Goal: Task Accomplishment & Management: Use online tool/utility

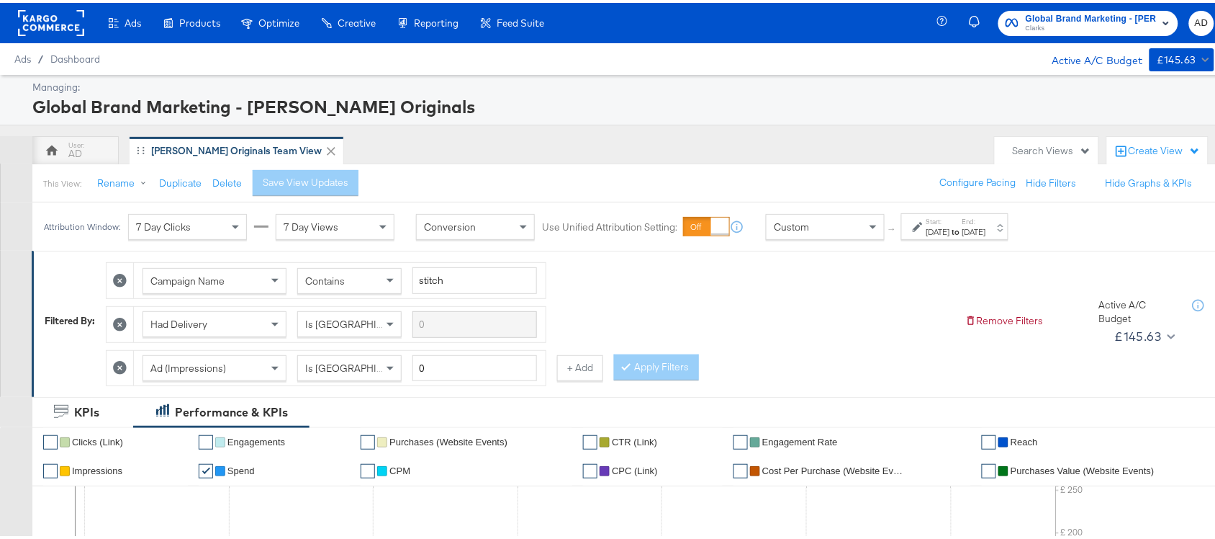
click at [950, 222] on label "Start:" at bounding box center [939, 218] width 24 height 9
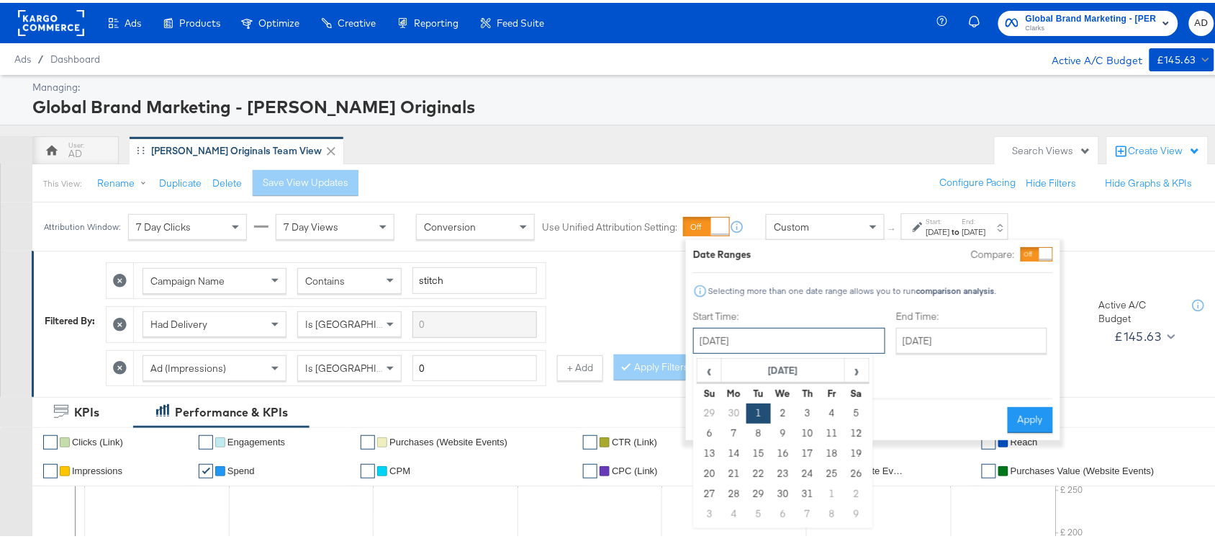
click at [789, 332] on input "[DATE]" at bounding box center [789, 338] width 192 height 26
click at [859, 364] on span "›" at bounding box center [857, 367] width 22 height 22
click at [809, 436] on td "7" at bounding box center [808, 430] width 24 height 20
type input "[DATE]"
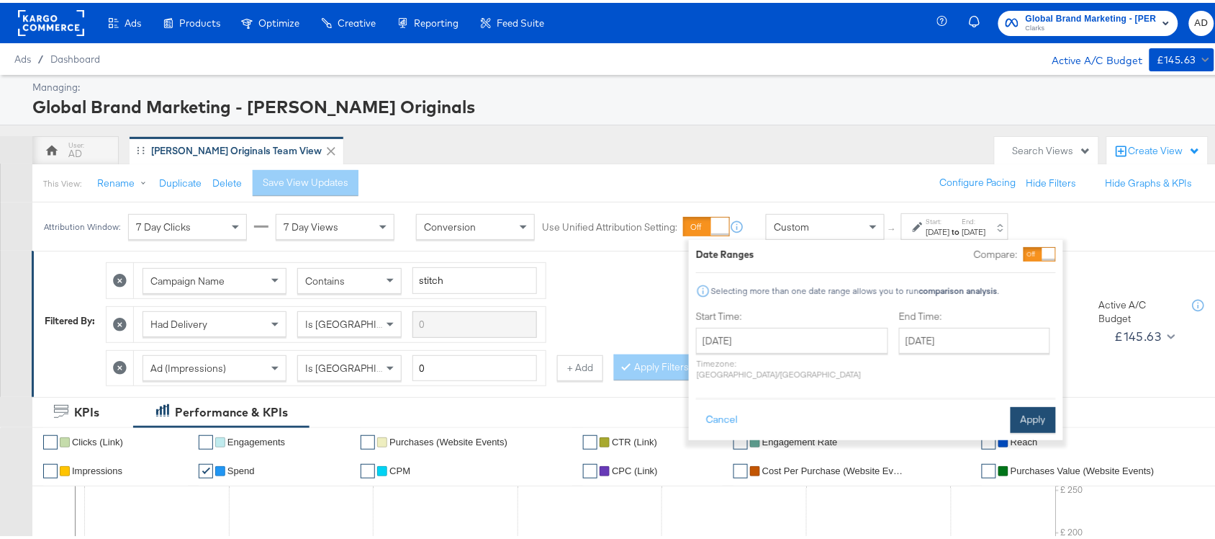
click at [1024, 404] on button "Apply" at bounding box center [1033, 417] width 45 height 26
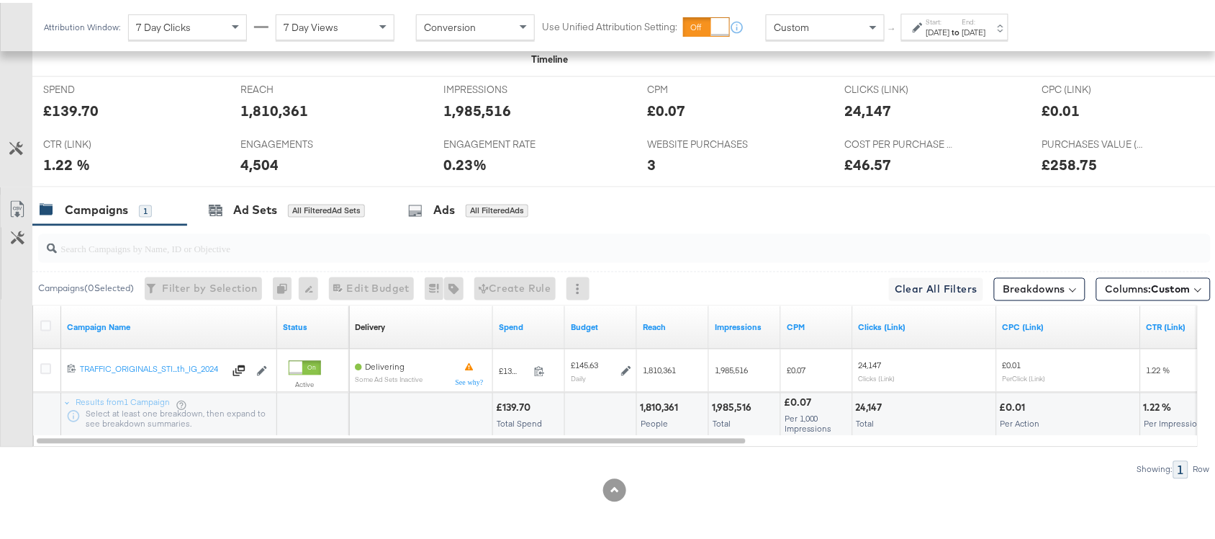
scroll to position [664, 0]
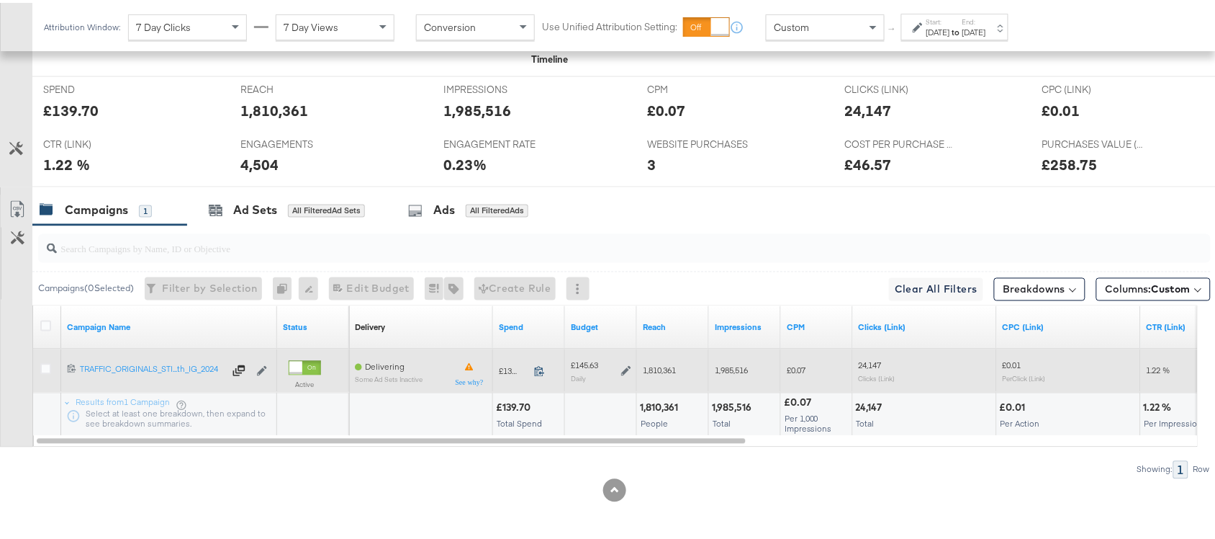
click at [542, 369] on icon at bounding box center [539, 368] width 11 height 11
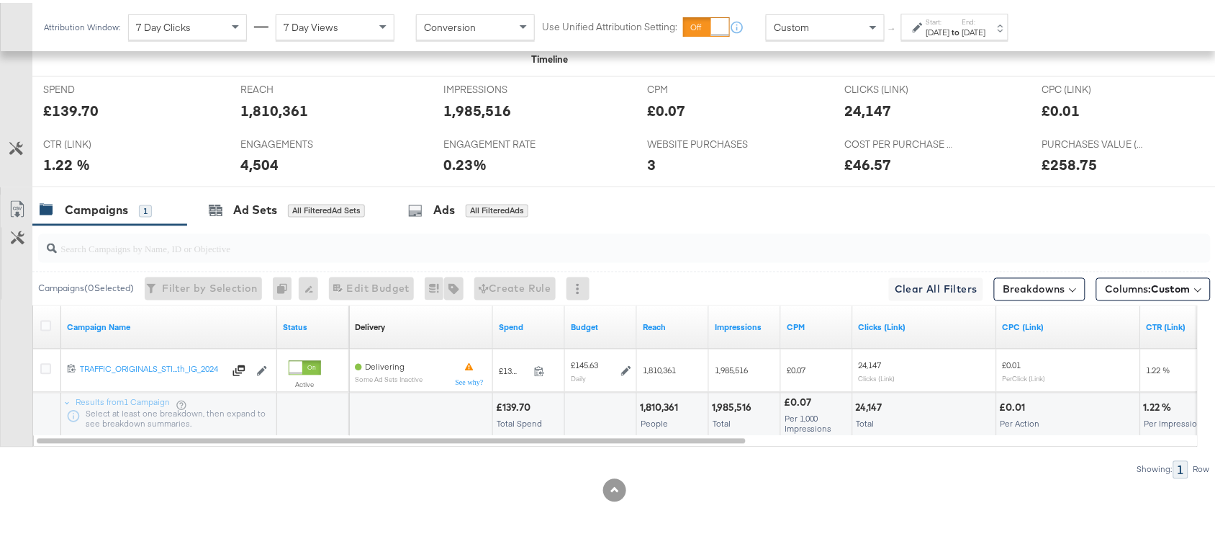
click at [657, 403] on div "1,810,361" at bounding box center [661, 405] width 42 height 14
click at [733, 401] on div "1,985,516" at bounding box center [734, 405] width 44 height 14
copy div "1,985,516"
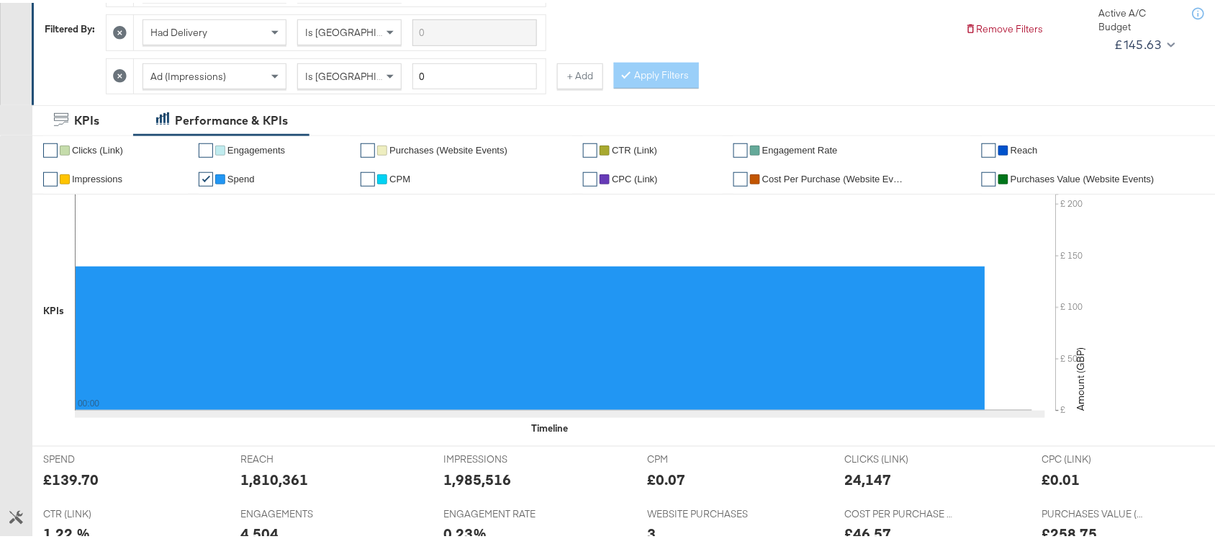
scroll to position [0, 0]
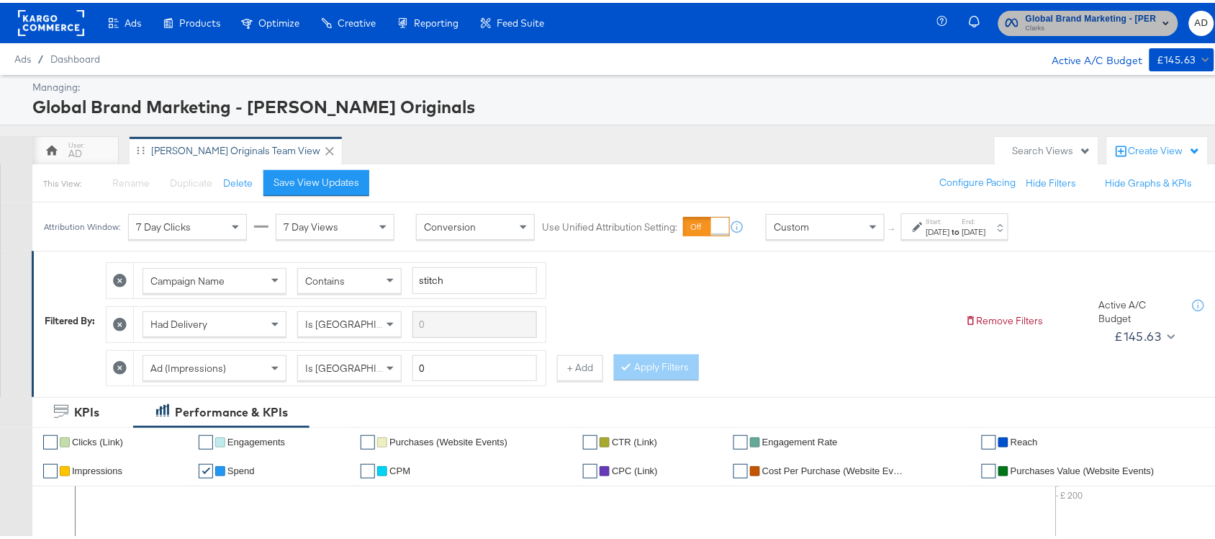
click at [1089, 29] on span "Clarks" at bounding box center [1091, 26] width 131 height 12
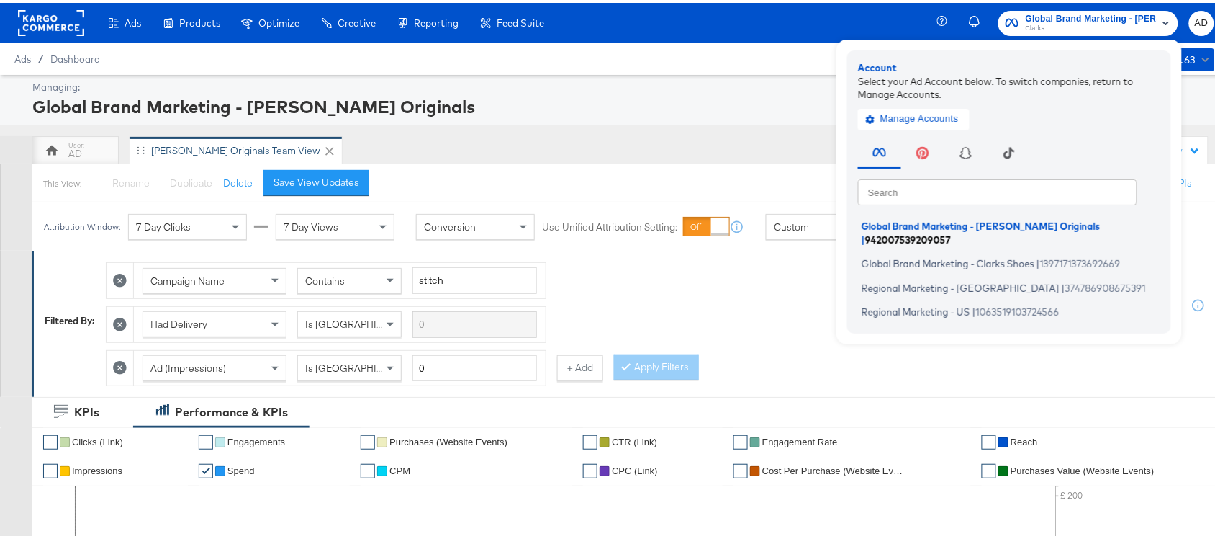
click at [984, 228] on span "Global Brand Marketing - Clarks Originals" at bounding box center [981, 223] width 239 height 12
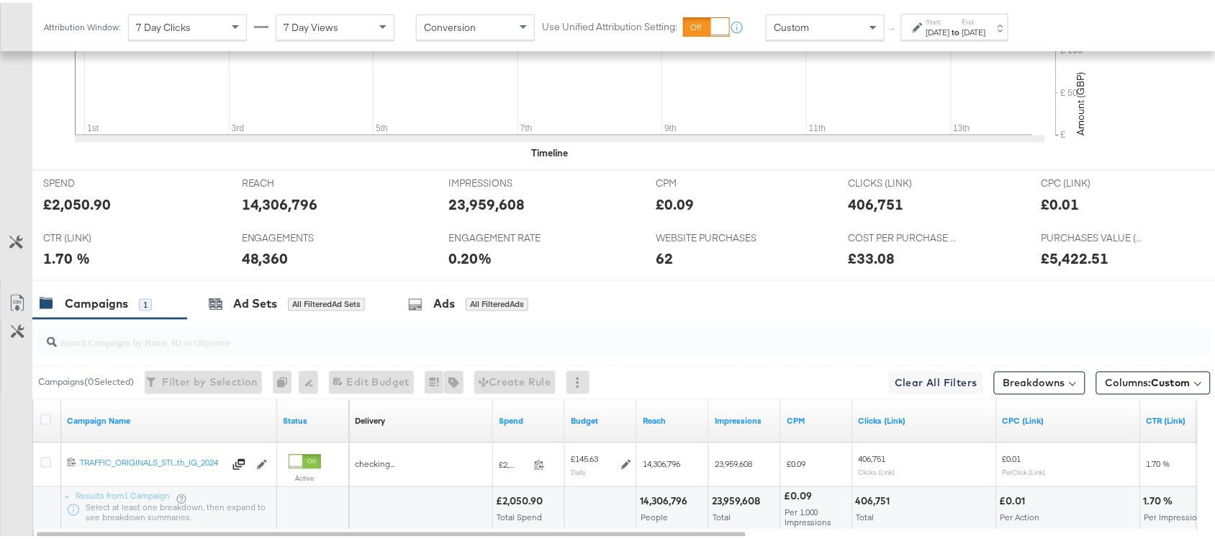
scroll to position [664, 0]
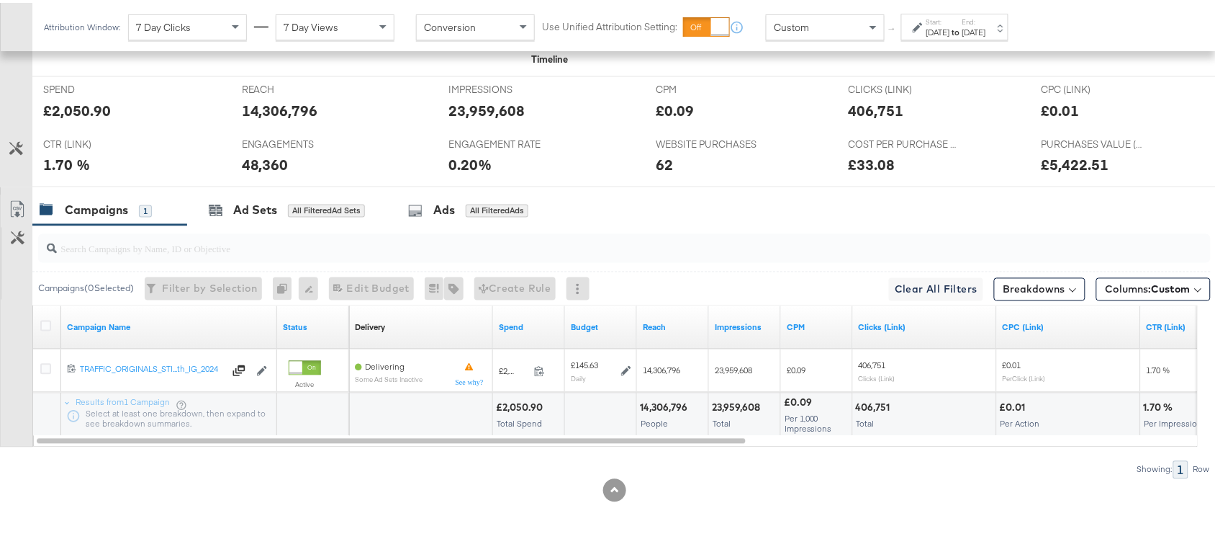
click at [986, 27] on div "Jul 14th 2025" at bounding box center [975, 30] width 24 height 12
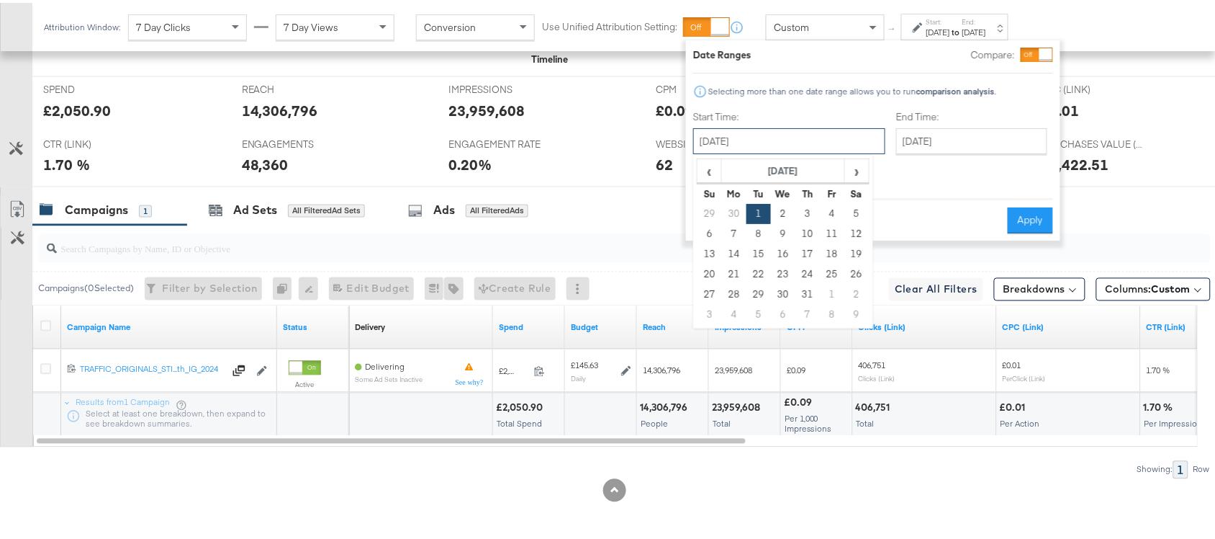
click at [780, 138] on input "July 1st 2025" at bounding box center [789, 138] width 192 height 26
click at [857, 166] on span "›" at bounding box center [857, 168] width 22 height 22
click at [786, 233] on td "6" at bounding box center [783, 231] width 24 height 20
type input "August 6th 2025"
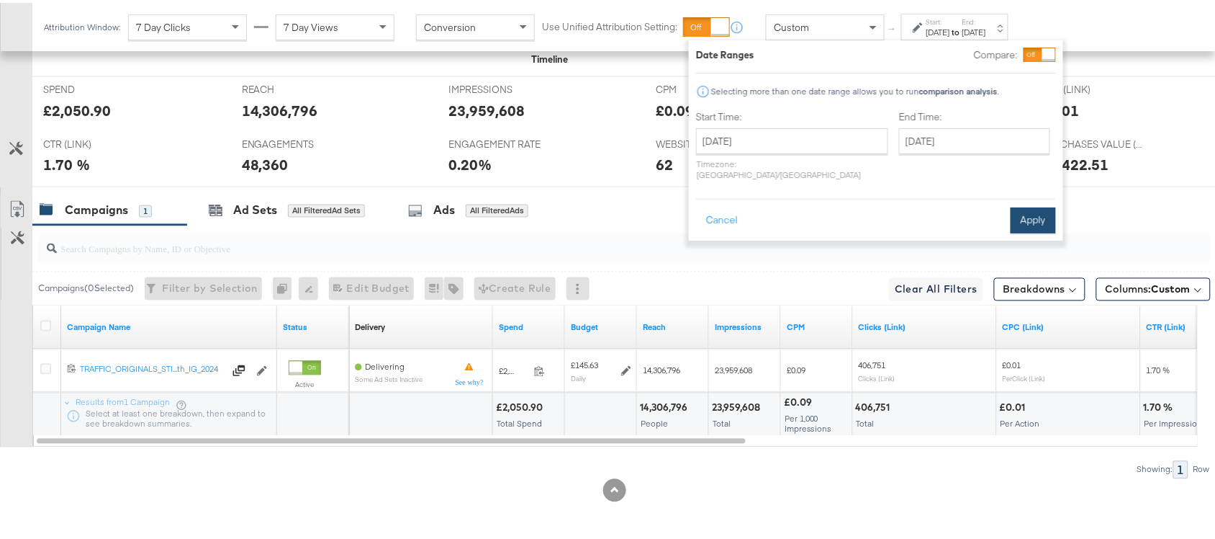
click at [1025, 206] on button "Apply" at bounding box center [1033, 217] width 45 height 26
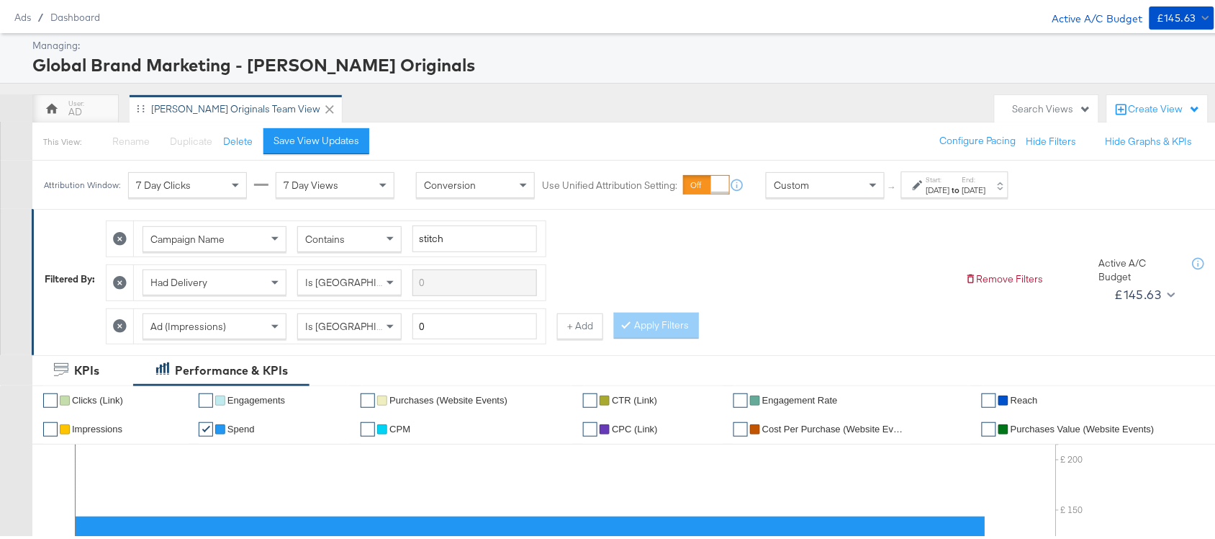
scroll to position [0, 0]
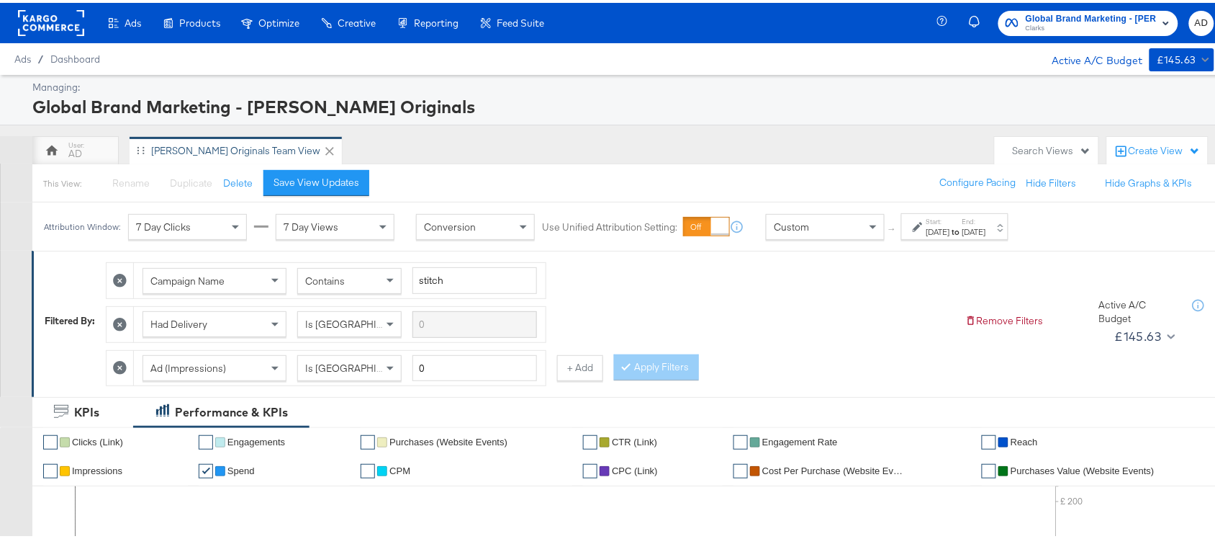
click at [1003, 235] on div "Start: Aug 6th 2025 to End: Aug 6th 2025" at bounding box center [954, 223] width 107 height 27
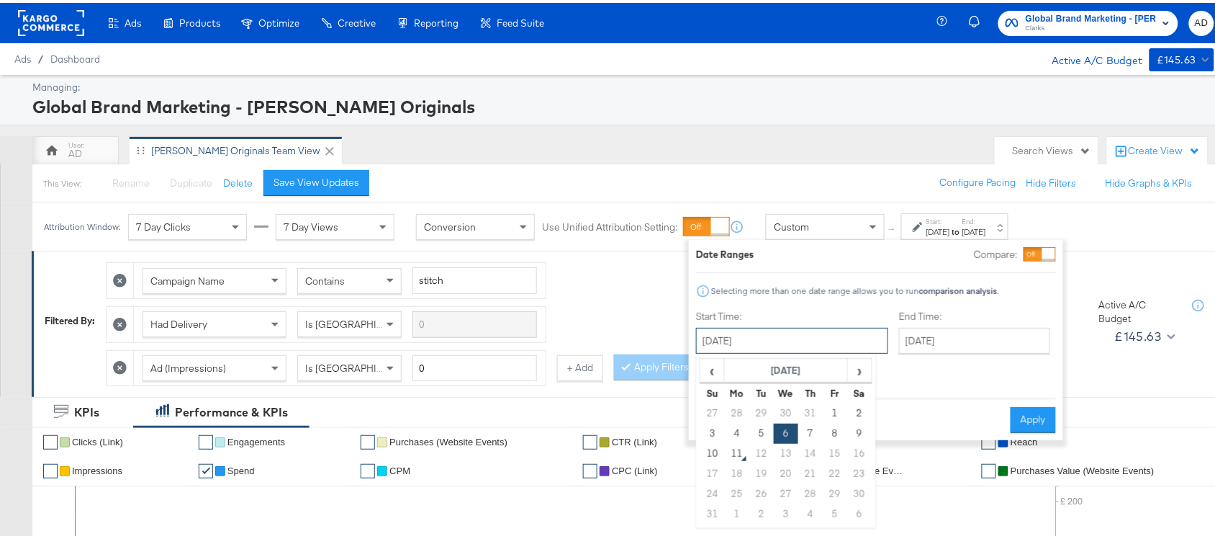
click at [762, 332] on input "August 6th 2025" at bounding box center [792, 338] width 192 height 26
click at [808, 427] on td "7" at bounding box center [810, 430] width 24 height 20
type input "August 7th 2025"
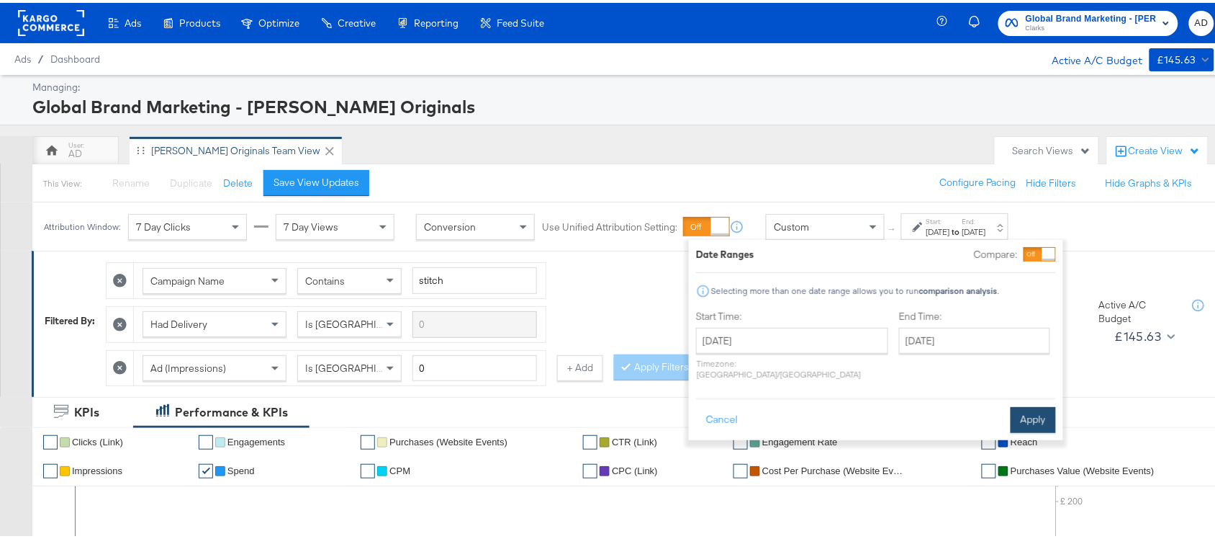
click at [1025, 405] on button "Apply" at bounding box center [1033, 417] width 45 height 26
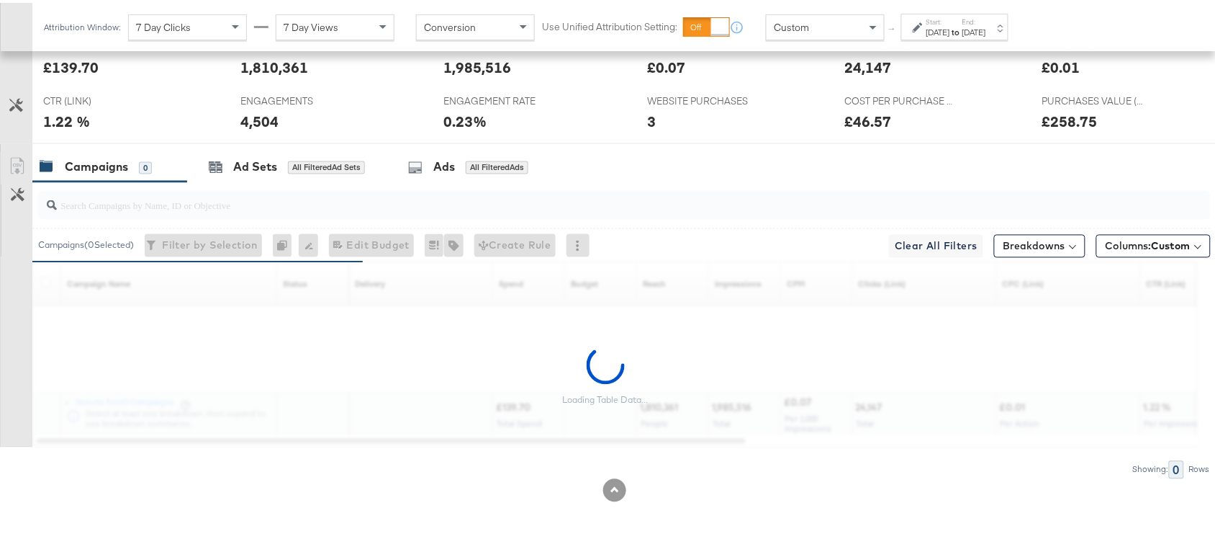
scroll to position [664, 0]
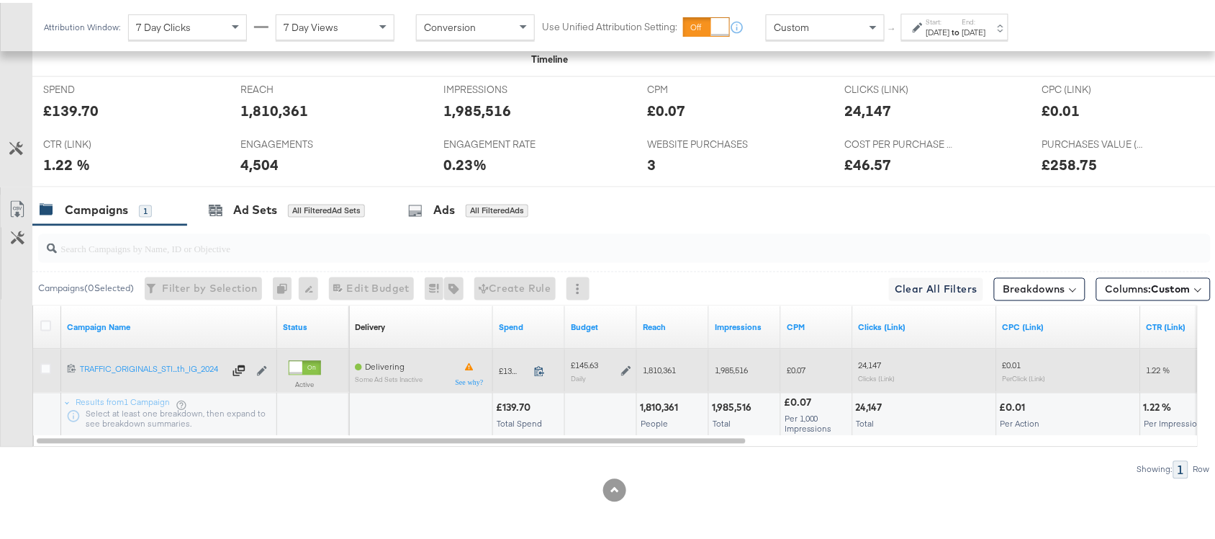
click at [539, 371] on icon at bounding box center [539, 368] width 11 height 11
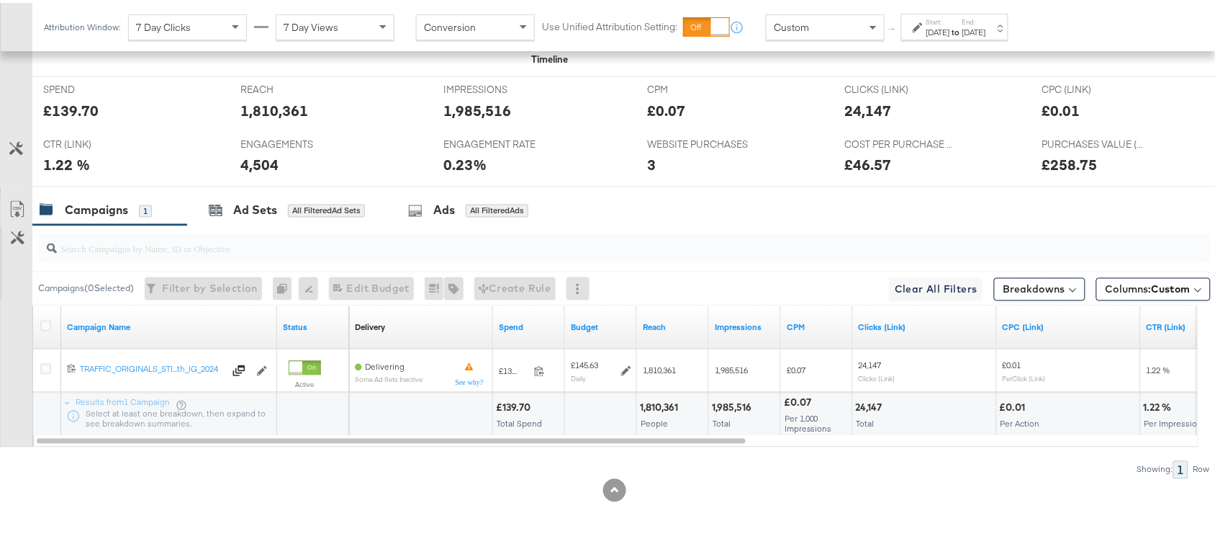
click at [655, 405] on div "1,810,361" at bounding box center [661, 405] width 42 height 14
click at [724, 408] on div "1,985,516" at bounding box center [734, 405] width 44 height 14
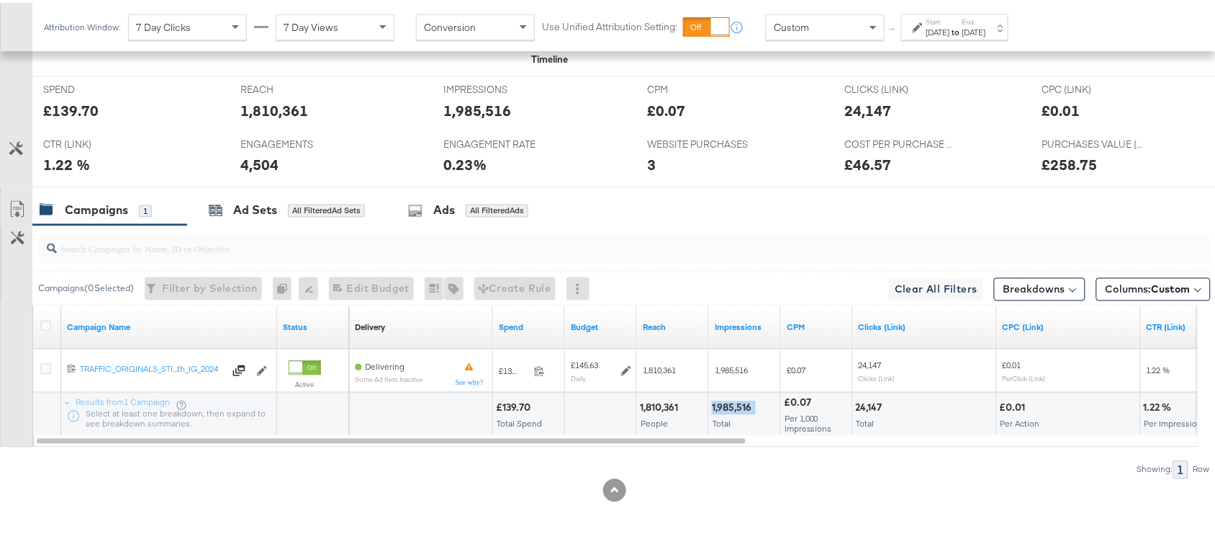
click at [724, 408] on div "1,985,516" at bounding box center [734, 405] width 44 height 14
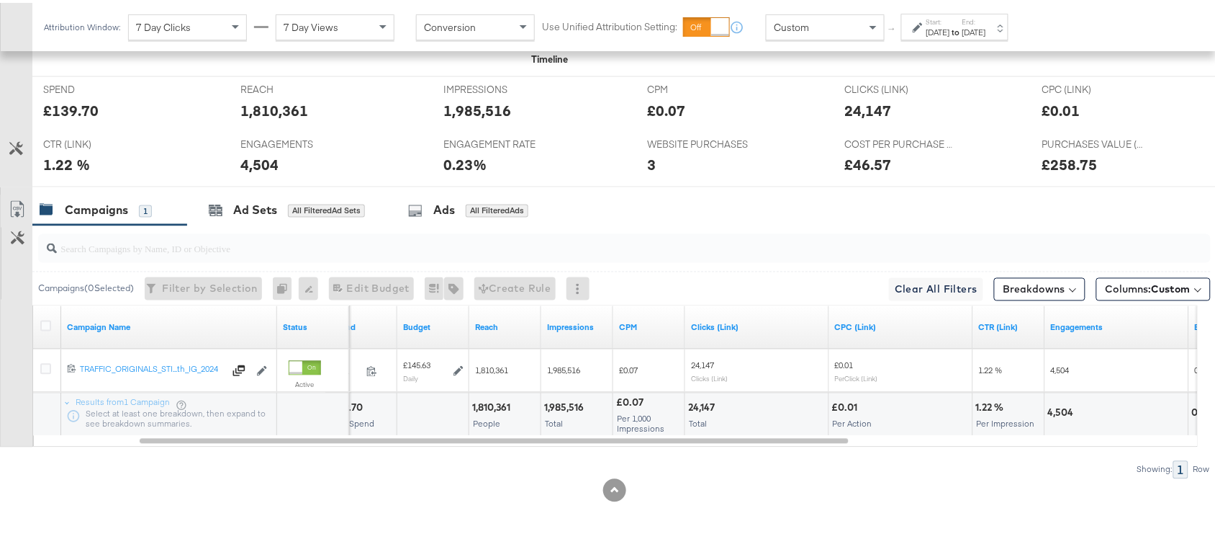
click at [695, 405] on div "24,147" at bounding box center [703, 405] width 31 height 14
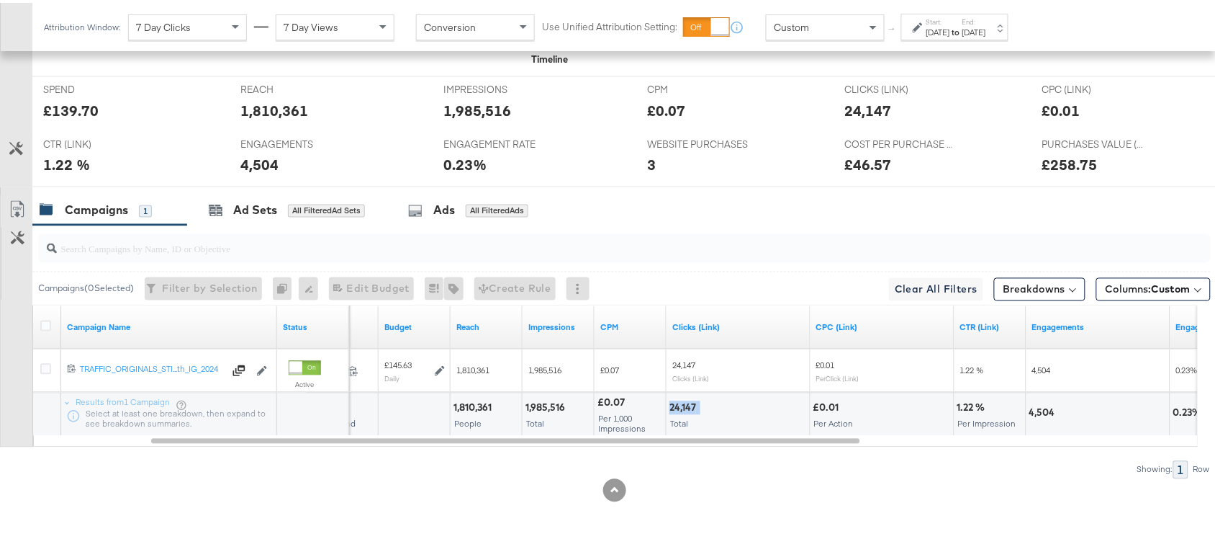
click at [695, 405] on div "24,147" at bounding box center [685, 405] width 31 height 14
click at [679, 405] on div "24,147" at bounding box center [685, 405] width 31 height 14
copy div "24,147"
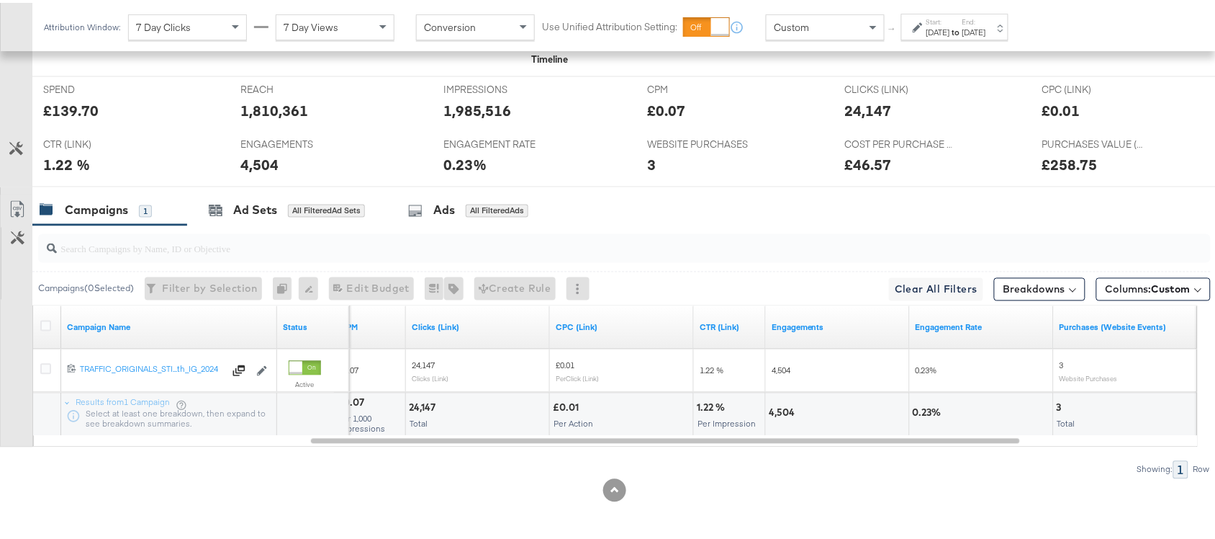
click at [785, 411] on div "4,504" at bounding box center [784, 410] width 30 height 14
copy div "4,504"
click at [785, 411] on div "4,504" at bounding box center [784, 410] width 30 height 14
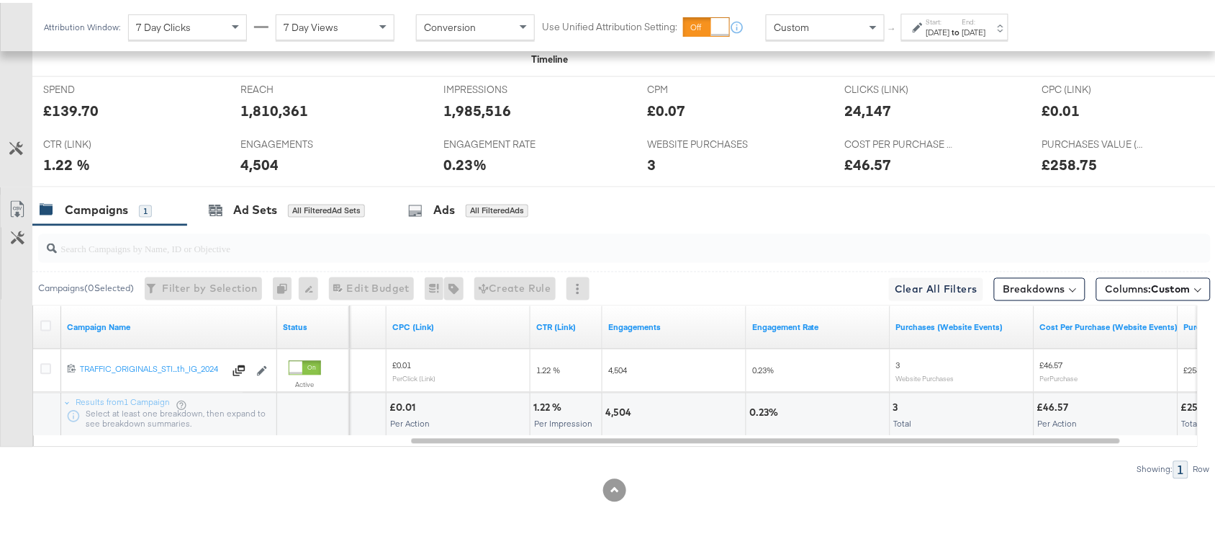
click at [986, 20] on label "End:" at bounding box center [975, 18] width 24 height 9
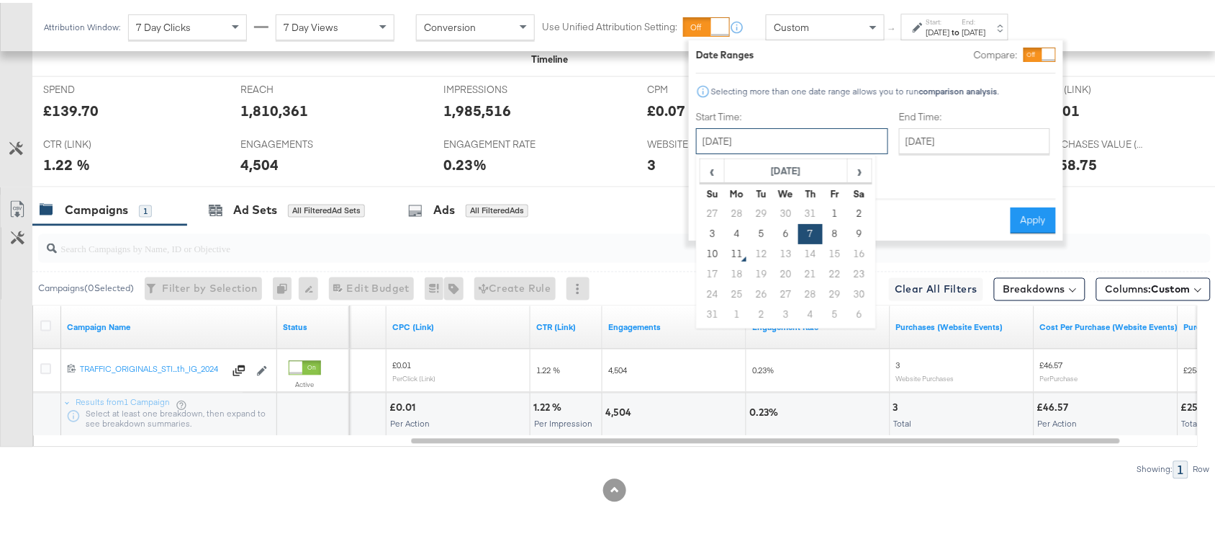
click at [742, 130] on input "August 7th 2025" at bounding box center [792, 138] width 192 height 26
click at [837, 235] on td "8" at bounding box center [835, 231] width 24 height 20
type input "August 8th 2025"
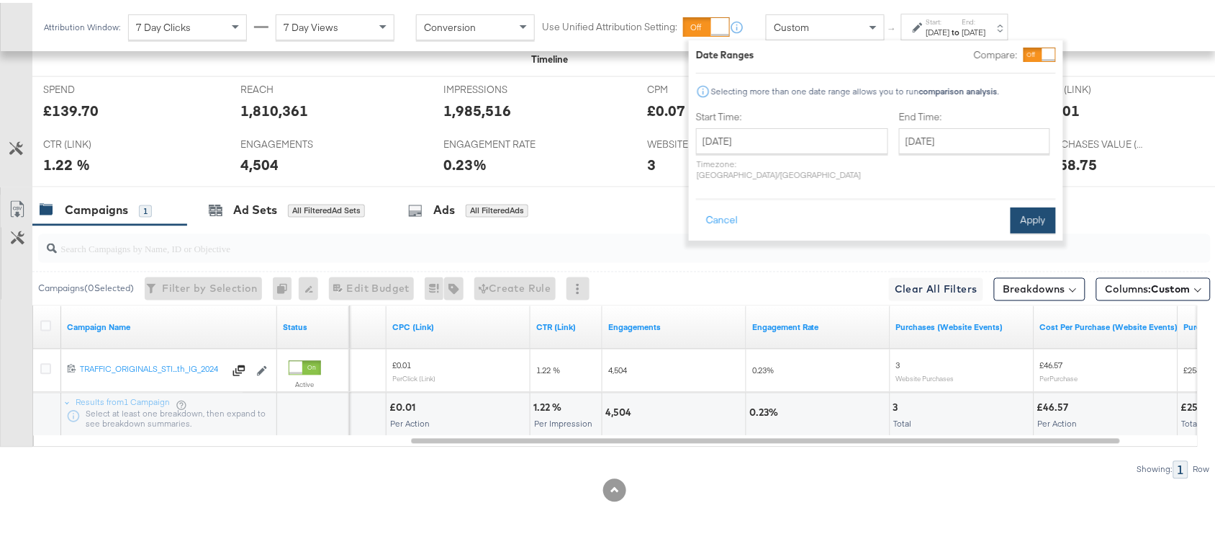
click at [1025, 204] on button "Apply" at bounding box center [1033, 217] width 45 height 26
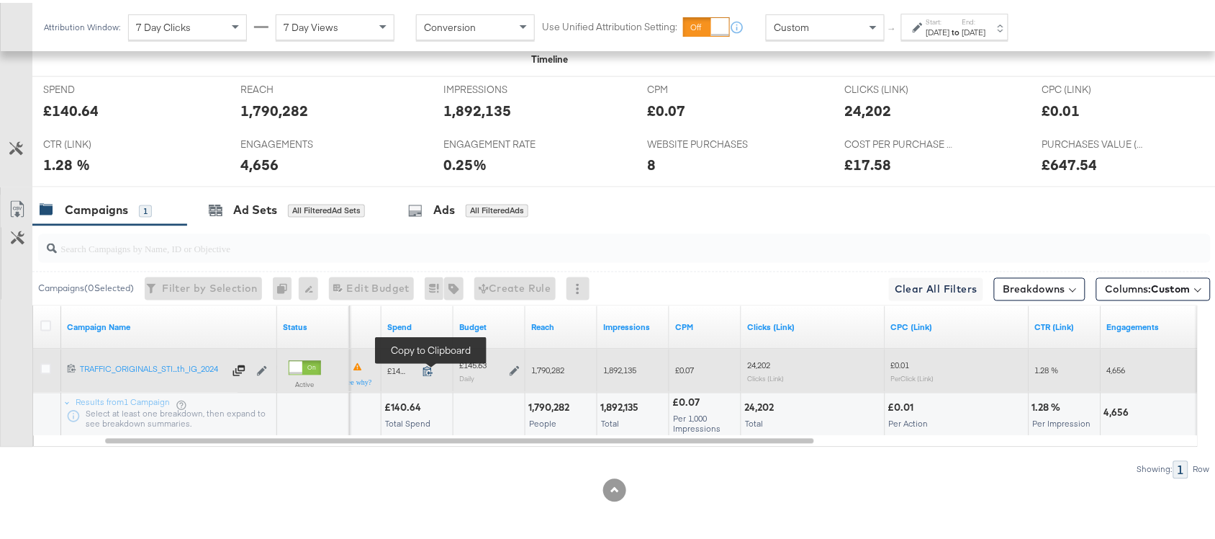
click at [429, 364] on icon at bounding box center [428, 368] width 11 height 11
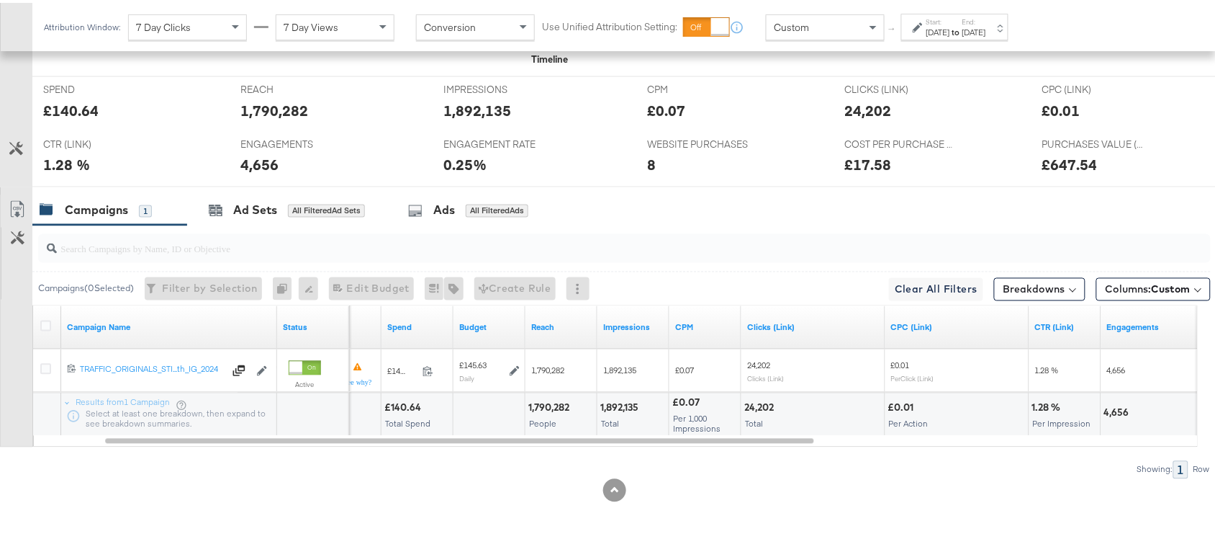
click at [549, 405] on div "1,790,282" at bounding box center [550, 405] width 45 height 14
click at [616, 403] on div "1,892,135" at bounding box center [621, 405] width 42 height 14
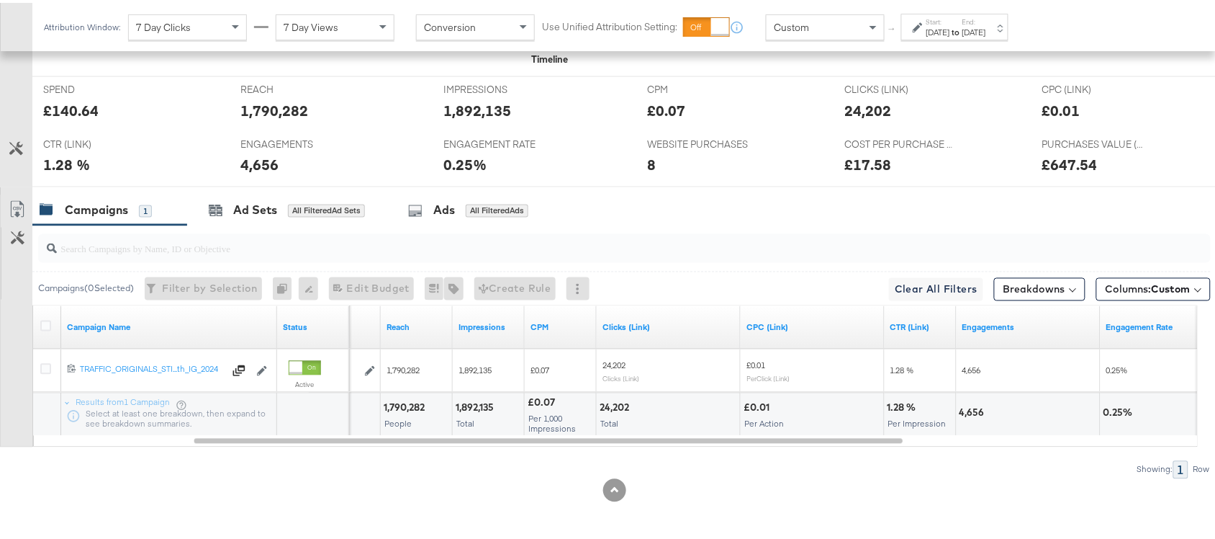
click at [612, 402] on div "24,202" at bounding box center [617, 405] width 34 height 14
copy div "24,202"
click at [612, 402] on div "24,202" at bounding box center [617, 405] width 34 height 14
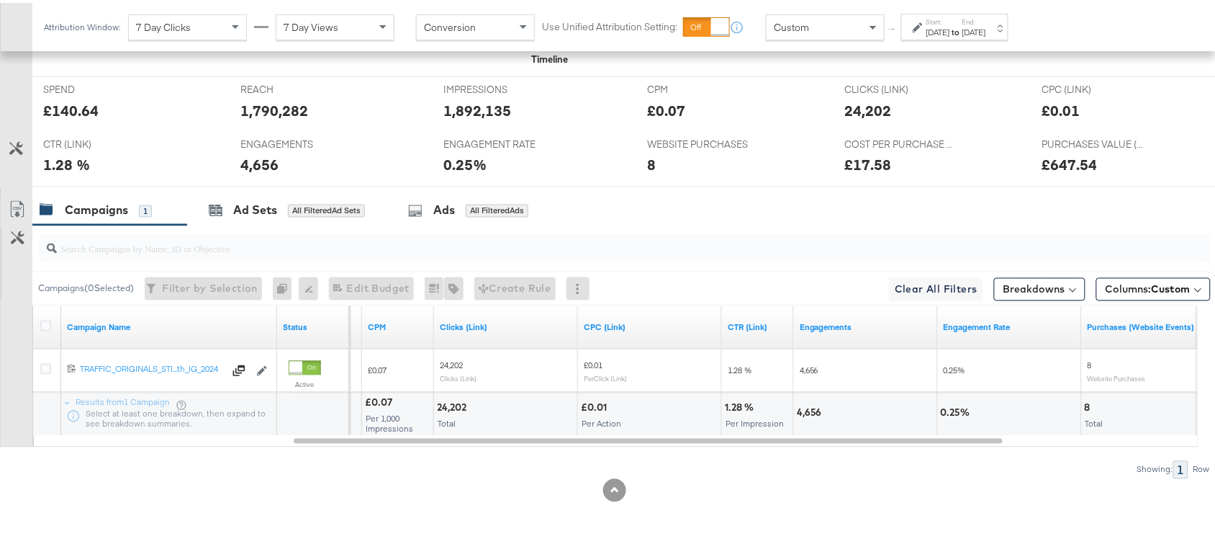
click at [810, 412] on div "4,656" at bounding box center [812, 410] width 30 height 14
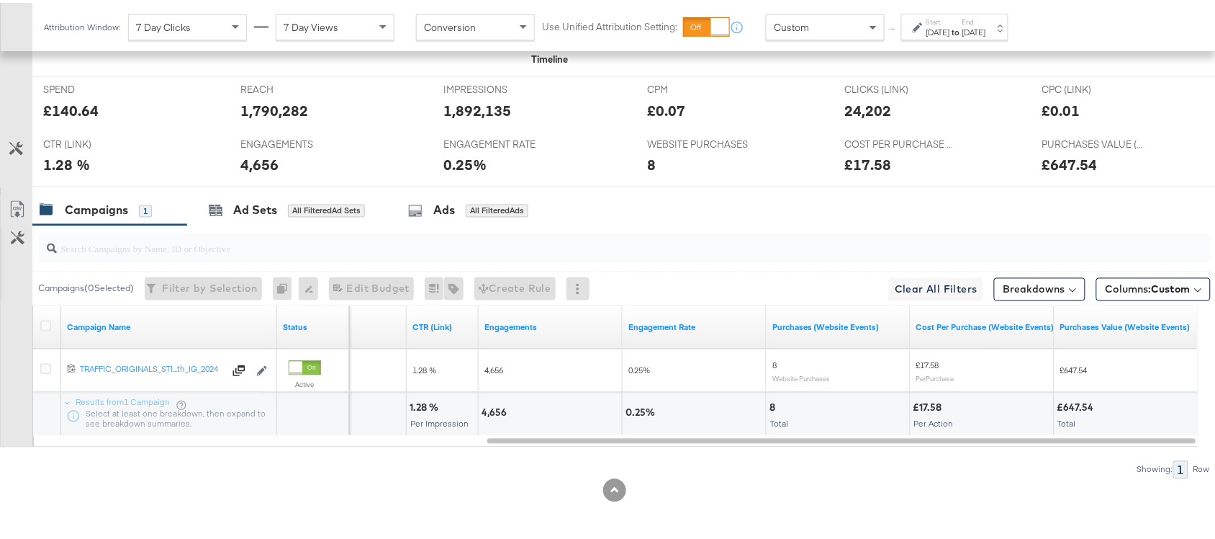
click at [772, 405] on div "8" at bounding box center [775, 405] width 10 height 14
copy div "8"
click at [772, 405] on div "8" at bounding box center [775, 405] width 10 height 14
click at [950, 15] on label "Start:" at bounding box center [939, 18] width 24 height 9
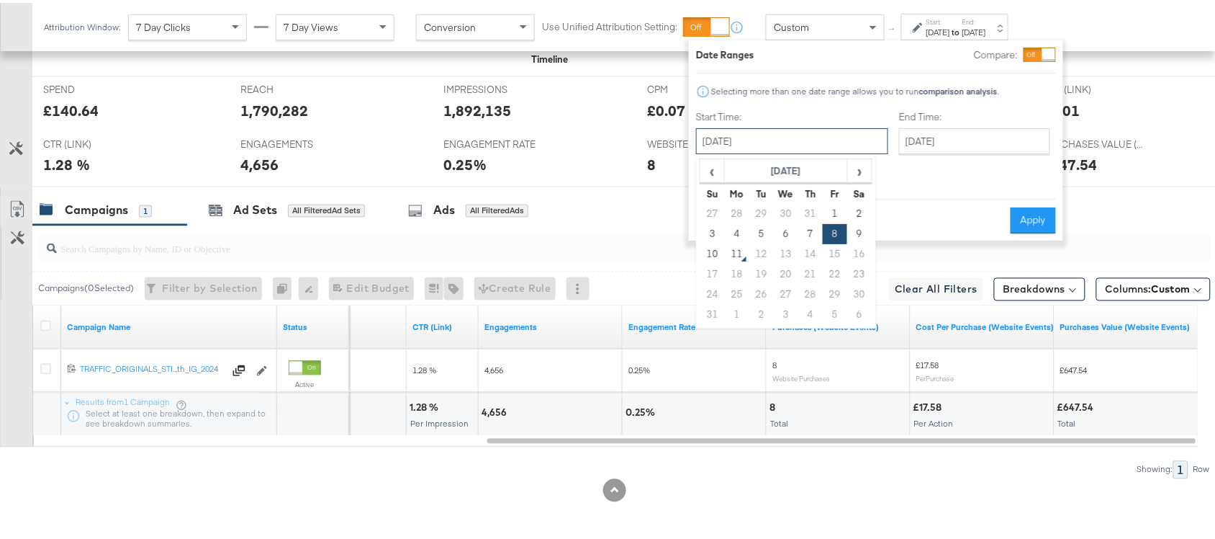
click at [727, 135] on input "August 8th 2025" at bounding box center [792, 138] width 192 height 26
click at [852, 228] on td "9" at bounding box center [859, 231] width 24 height 20
type input "August 9th 2025"
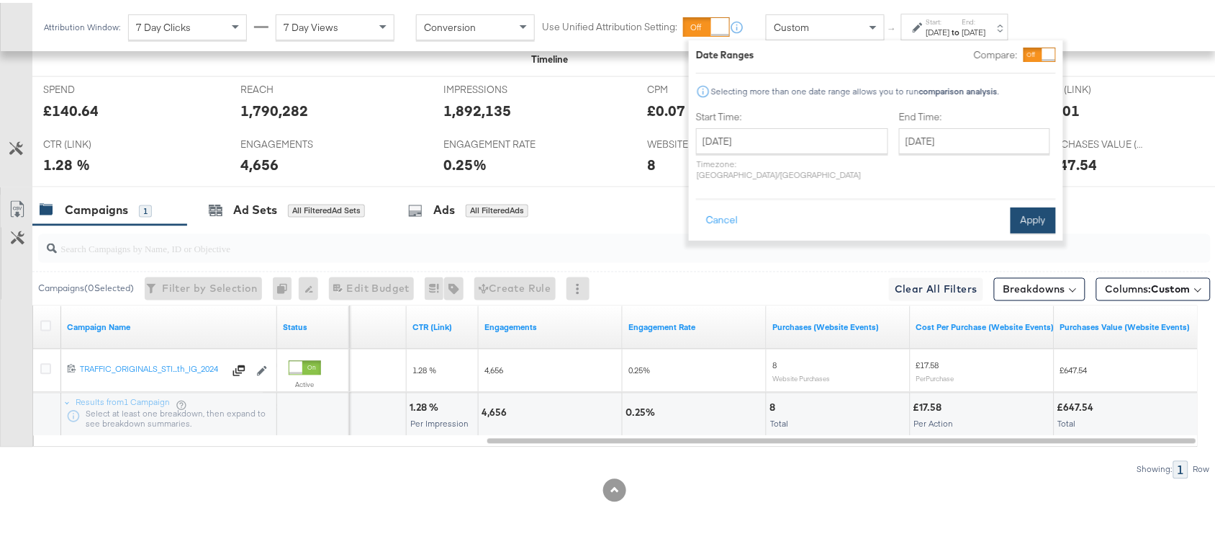
click at [1020, 204] on button "Apply" at bounding box center [1033, 217] width 45 height 26
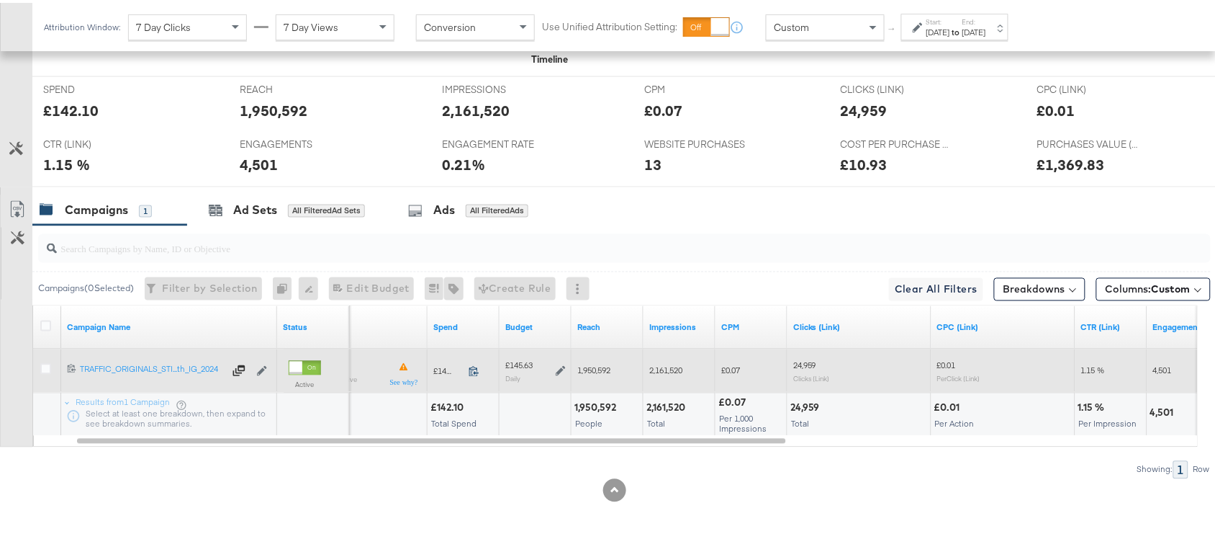
click at [473, 368] on icon at bounding box center [474, 368] width 11 height 11
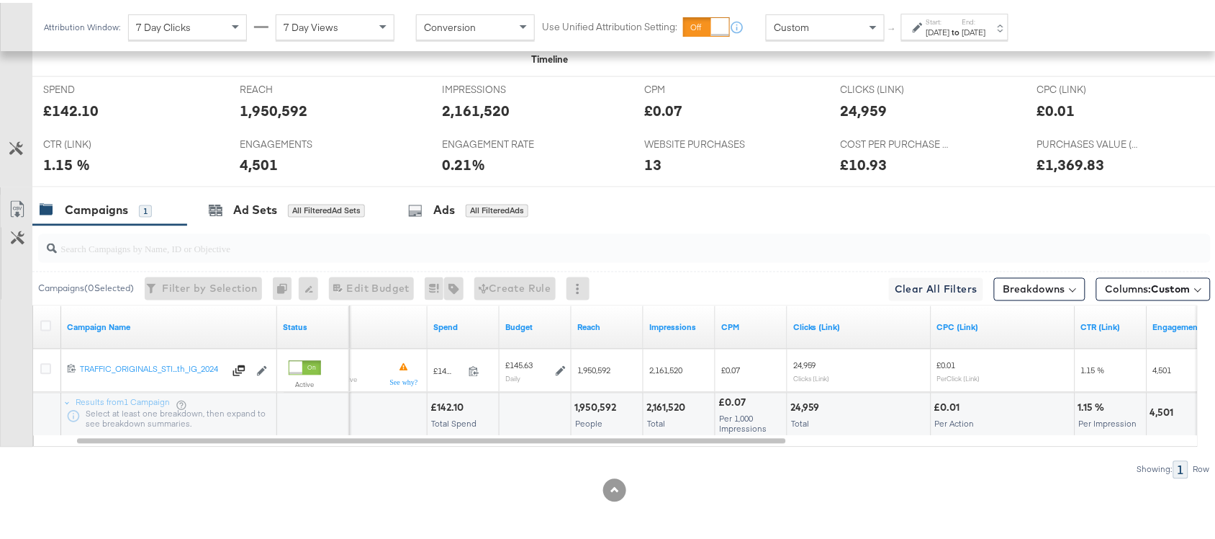
click at [592, 400] on div "1,950,592" at bounding box center [598, 405] width 46 height 14
copy div "1,950,592"
click at [592, 400] on div "1,950,592" at bounding box center [598, 405] width 46 height 14
click at [678, 400] on div "2,161,520" at bounding box center [668, 405] width 43 height 14
copy div "2,161,520"
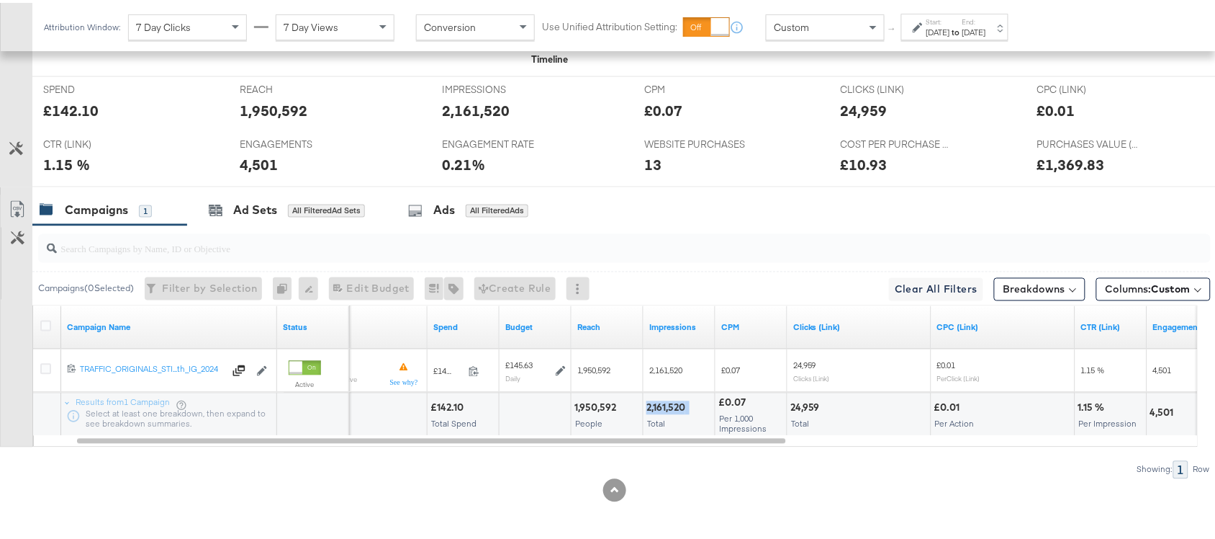
click at [678, 400] on div "2,161,520" at bounding box center [668, 405] width 43 height 14
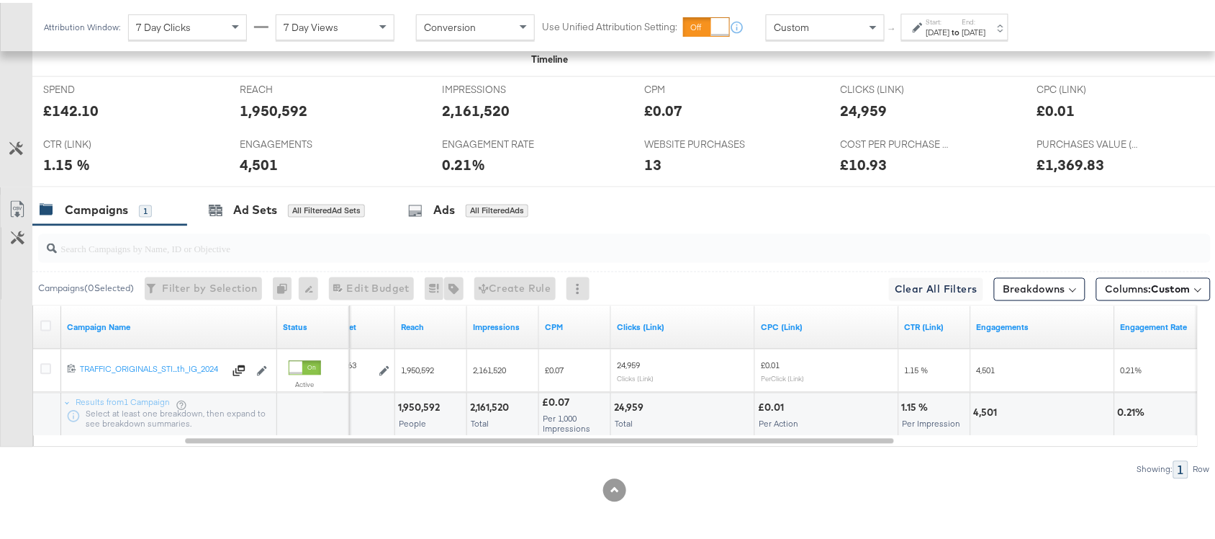
click at [628, 403] on div "24,959" at bounding box center [631, 405] width 34 height 14
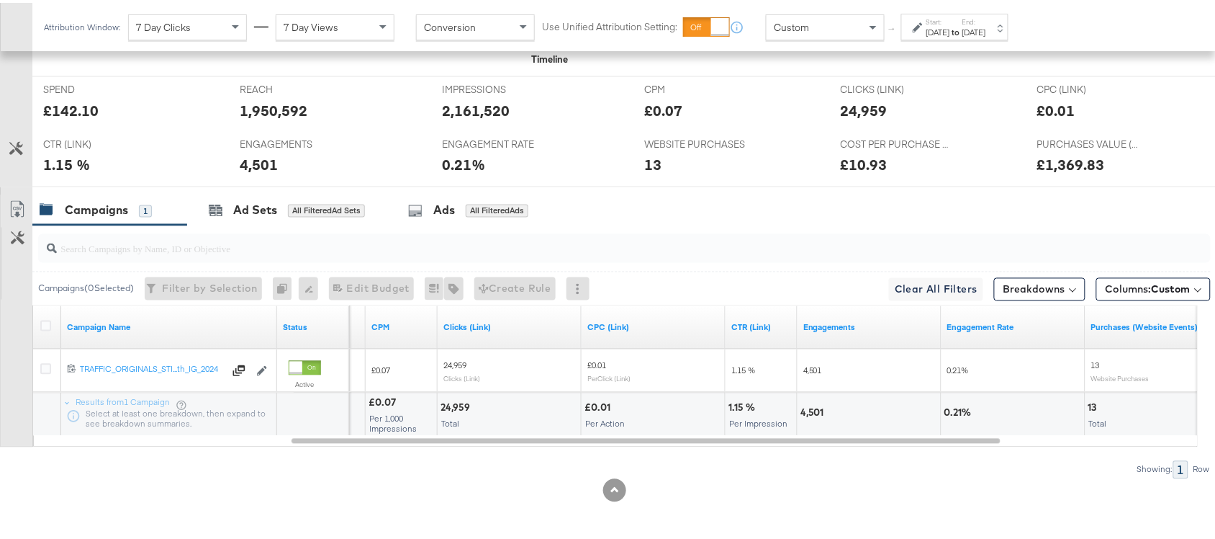
click at [810, 412] on div "4,501" at bounding box center [815, 410] width 28 height 14
copy div "4,501"
click at [810, 412] on div "4,501" at bounding box center [815, 410] width 28 height 14
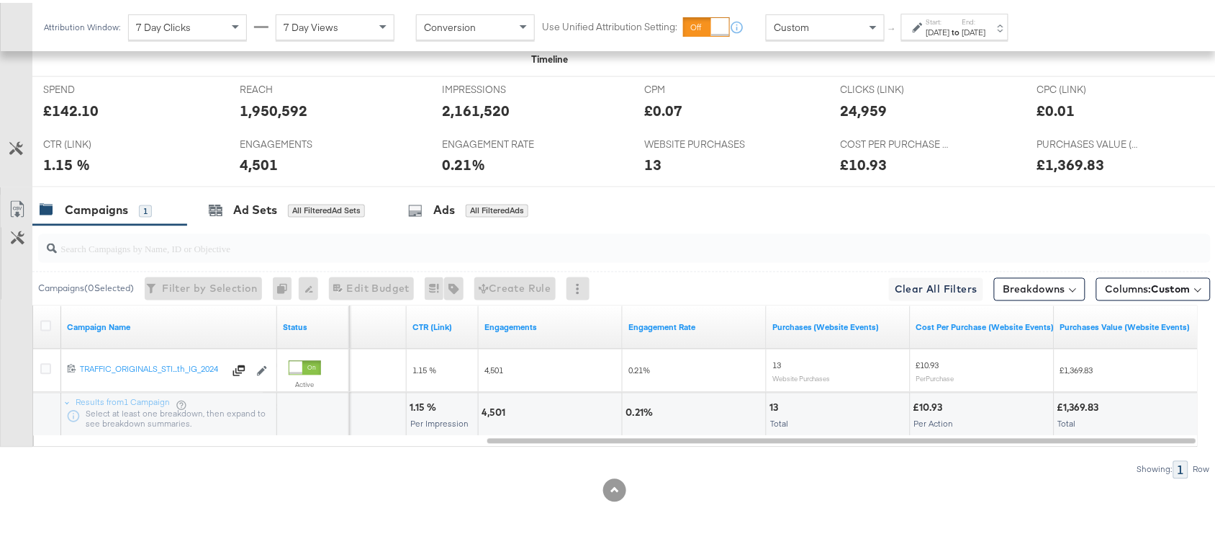
click at [772, 400] on div "13" at bounding box center [776, 405] width 13 height 14
copy div "13"
click at [772, 400] on div "13" at bounding box center [776, 405] width 13 height 14
click at [950, 30] on div "[DATE]" at bounding box center [939, 30] width 24 height 12
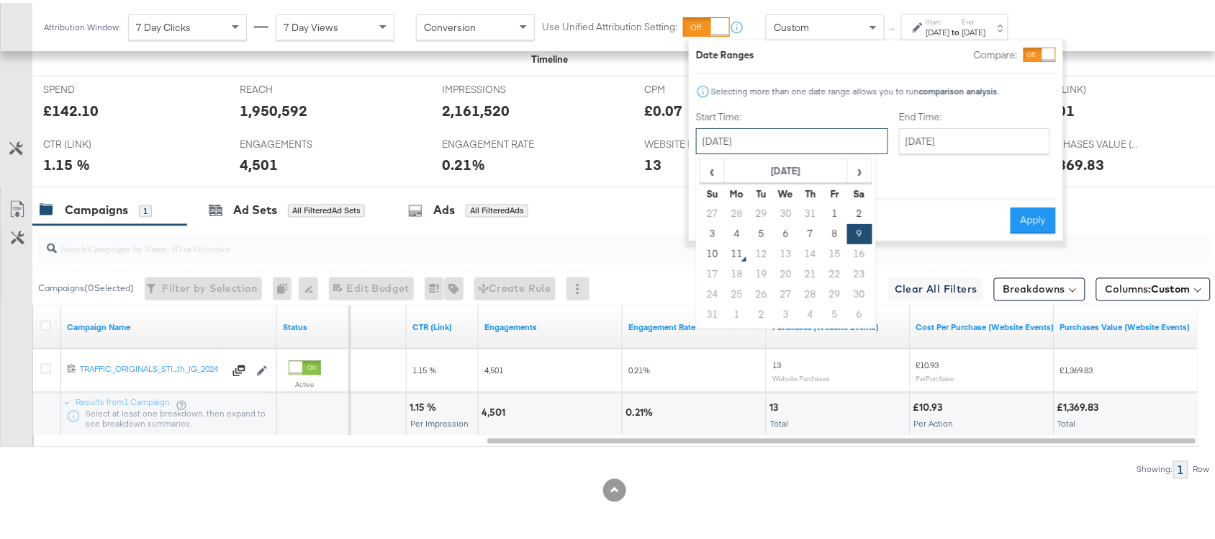
click at [758, 134] on input "August 9th 2025" at bounding box center [792, 138] width 192 height 26
click at [706, 252] on td "10" at bounding box center [713, 251] width 24 height 20
type input "August 10th 2025"
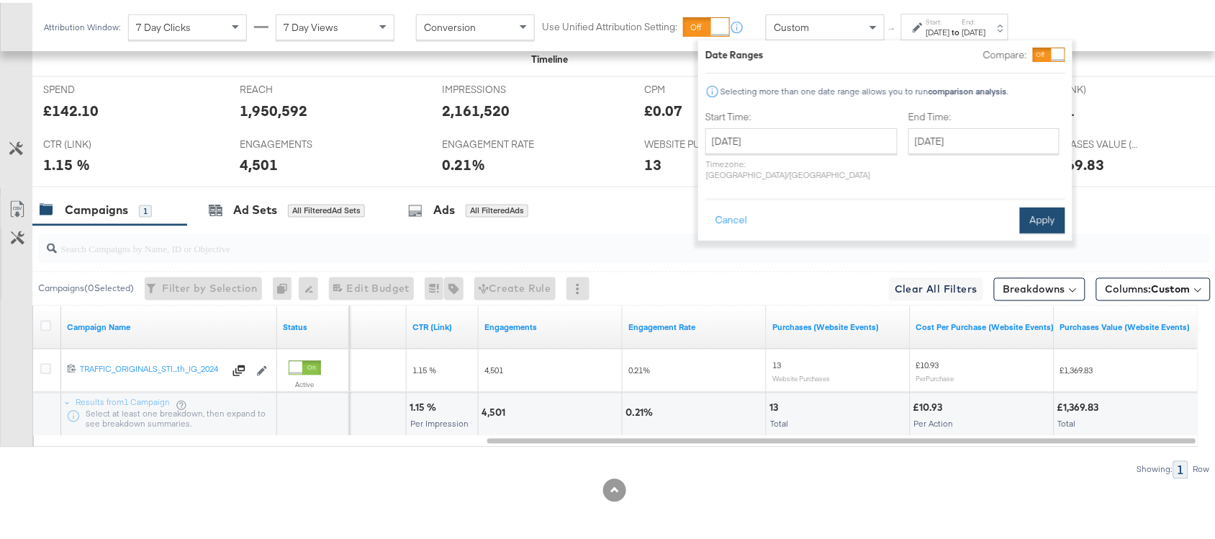
click at [1031, 204] on button "Apply" at bounding box center [1042, 217] width 45 height 26
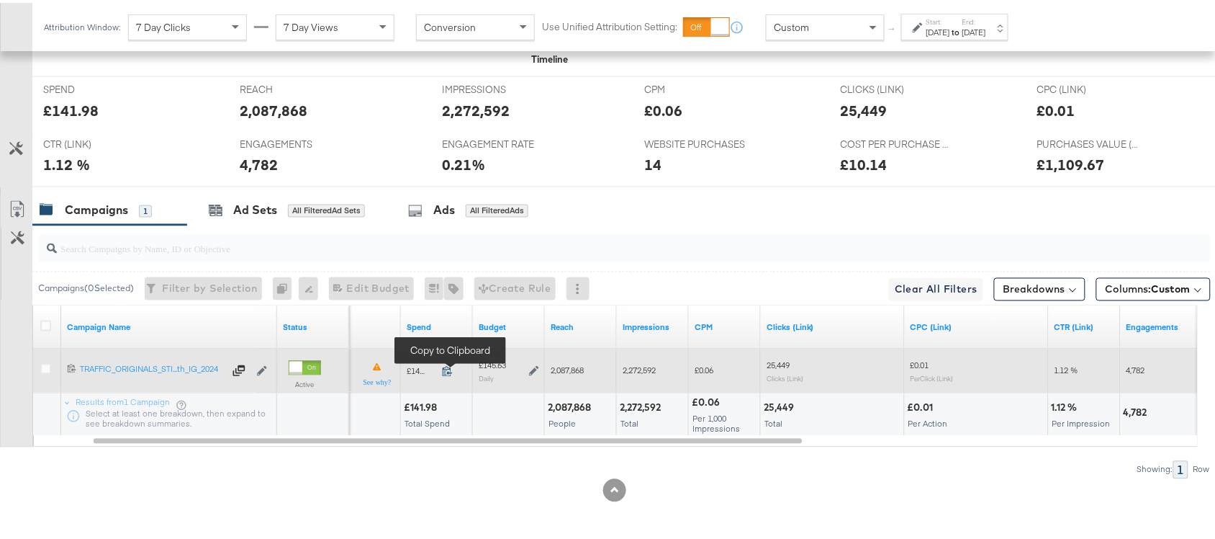
click at [444, 371] on icon at bounding box center [447, 368] width 11 height 11
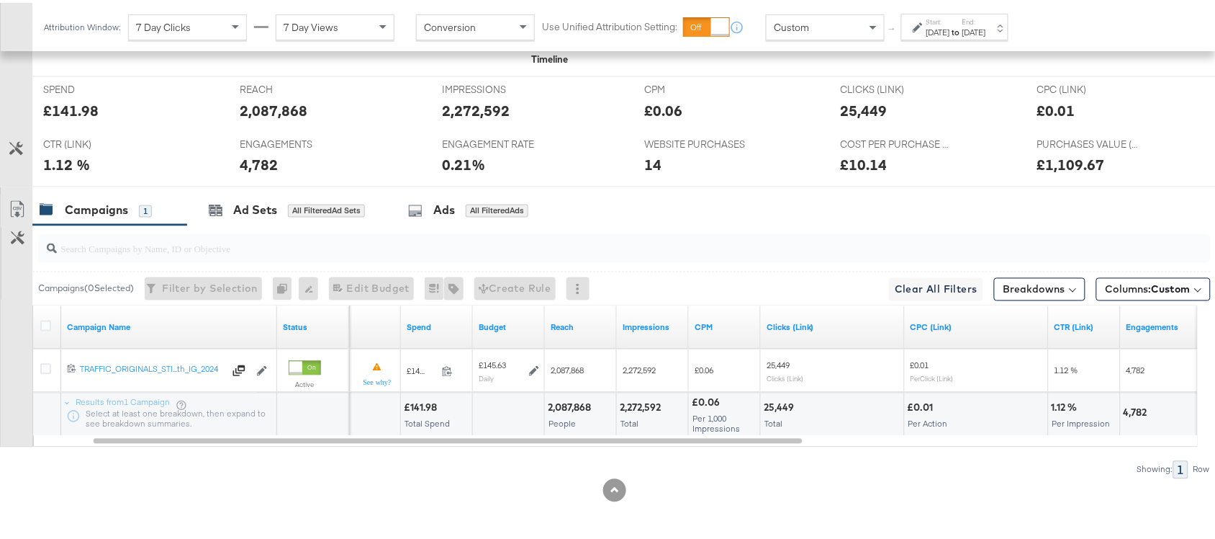
click at [570, 405] on div "2,087,868" at bounding box center [572, 405] width 48 height 14
copy div "2,087,868"
click at [570, 405] on div "2,087,868" at bounding box center [572, 405] width 48 height 14
click at [632, 403] on div "2,272,592" at bounding box center [642, 405] width 45 height 14
copy div "2,272,592"
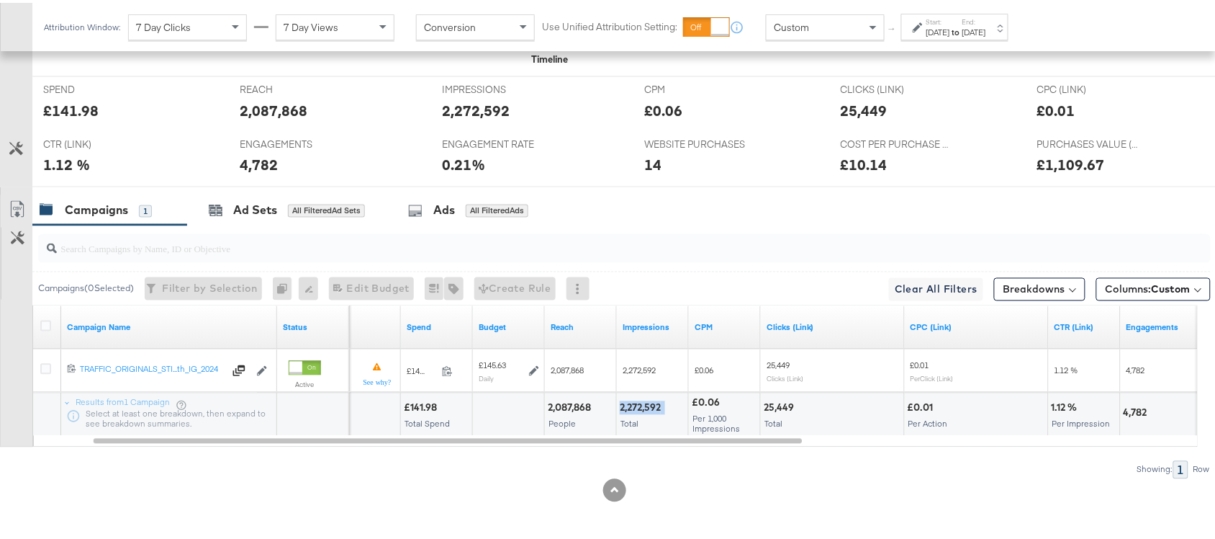
click at [632, 403] on div "2,272,592" at bounding box center [642, 405] width 45 height 14
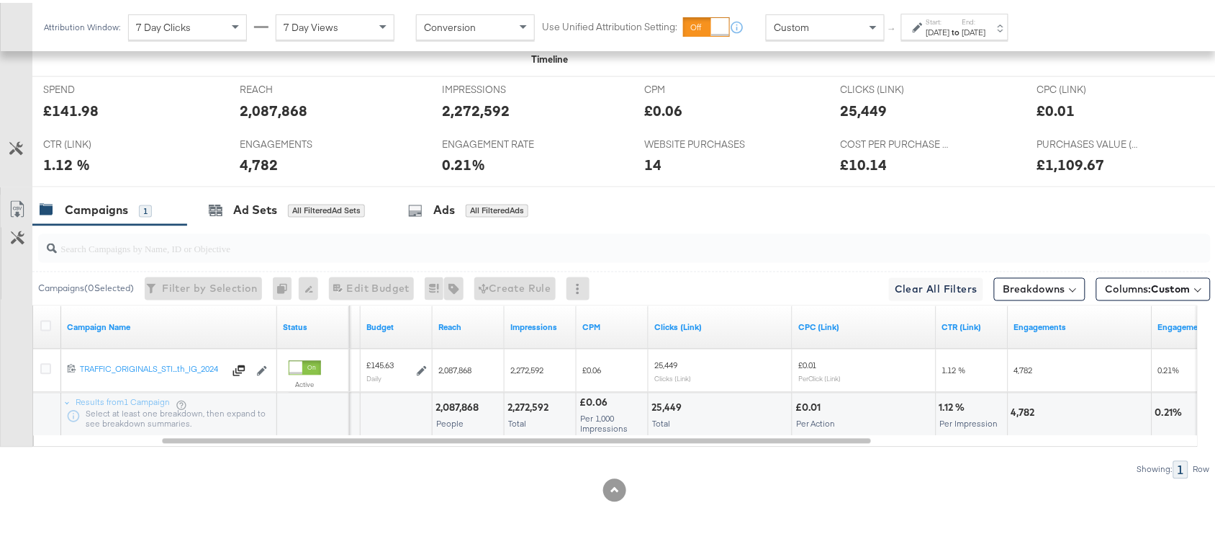
click at [664, 405] on div "25,449" at bounding box center [669, 405] width 35 height 14
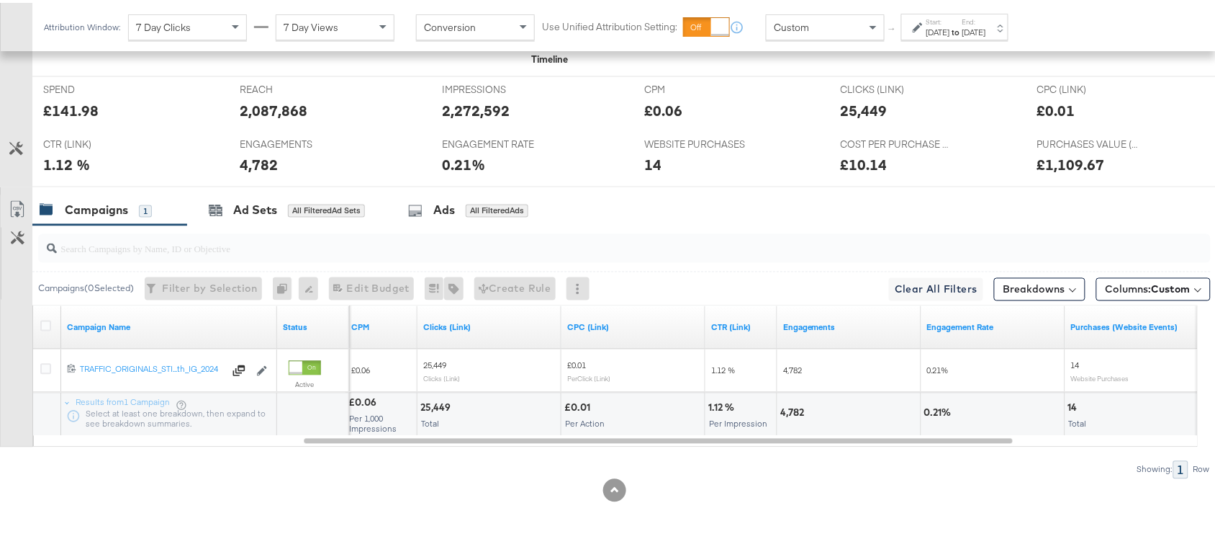
click at [793, 412] on div "4,782" at bounding box center [794, 410] width 28 height 14
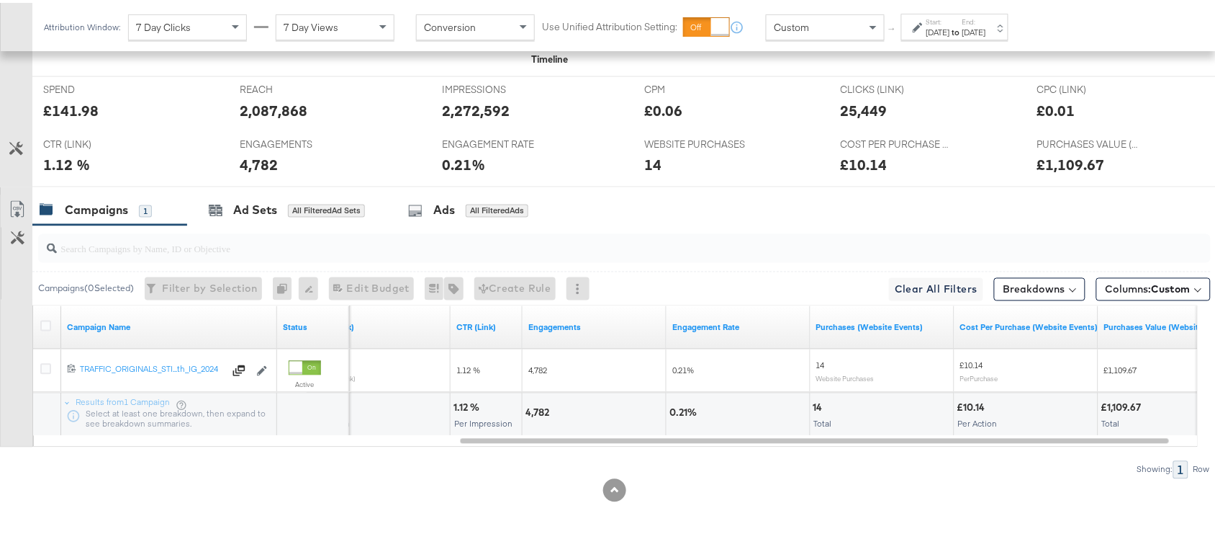
click at [815, 405] on div "14" at bounding box center [821, 405] width 14 height 14
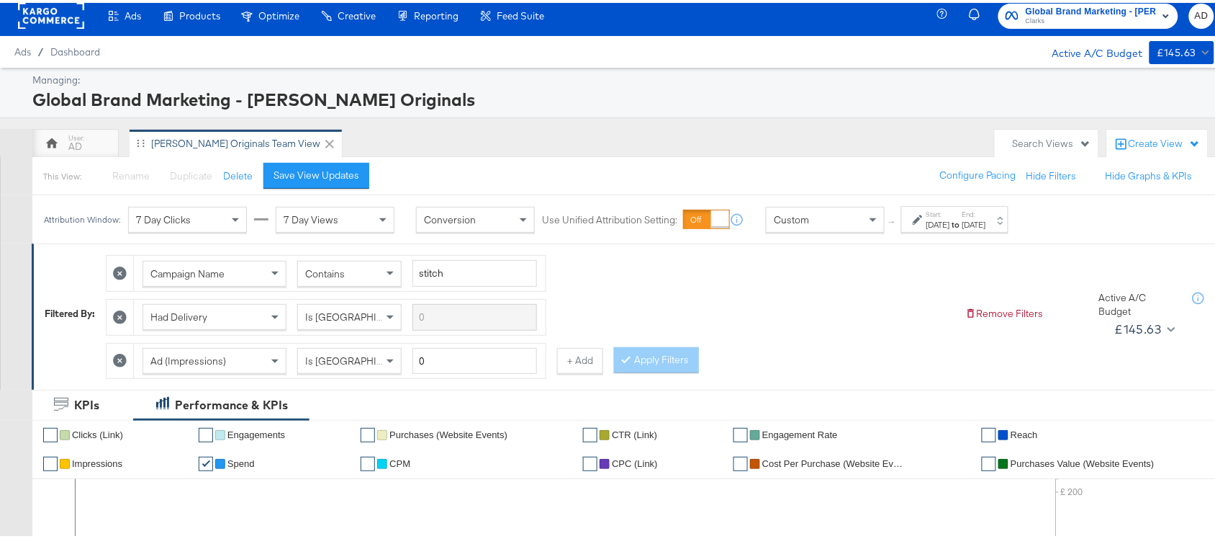
scroll to position [0, 0]
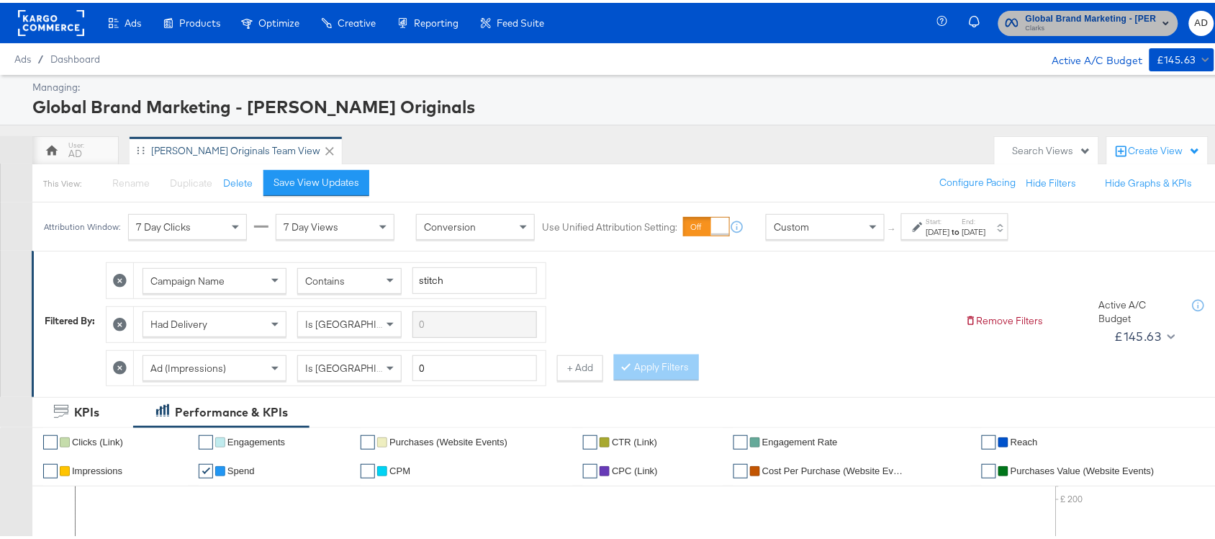
click at [1053, 20] on span "Clarks" at bounding box center [1091, 26] width 131 height 12
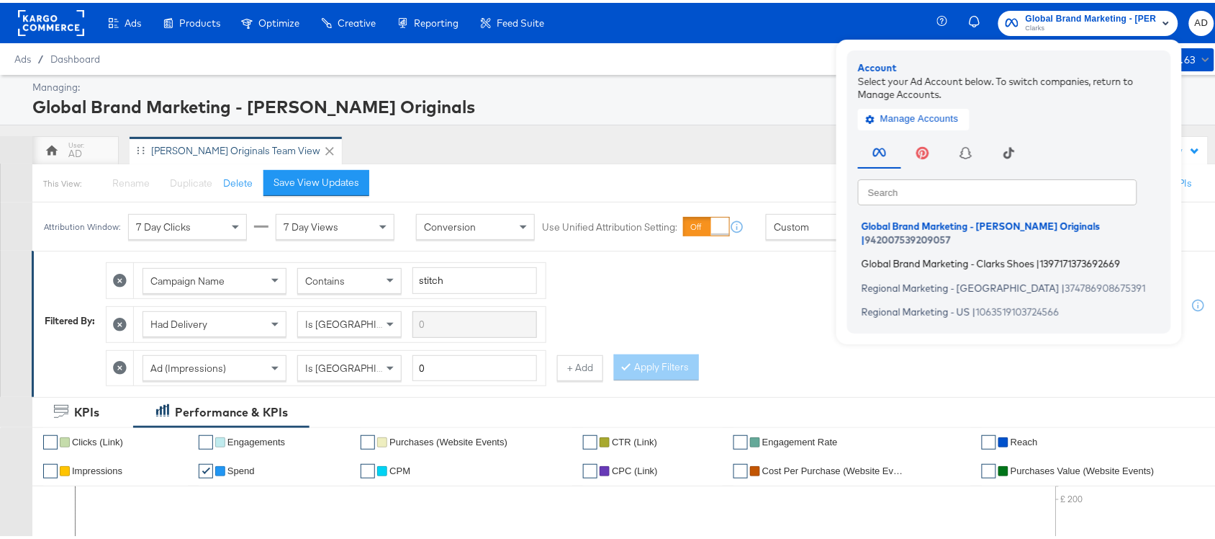
click at [894, 255] on span "Global Brand Marketing - Clarks Shoes" at bounding box center [948, 261] width 173 height 12
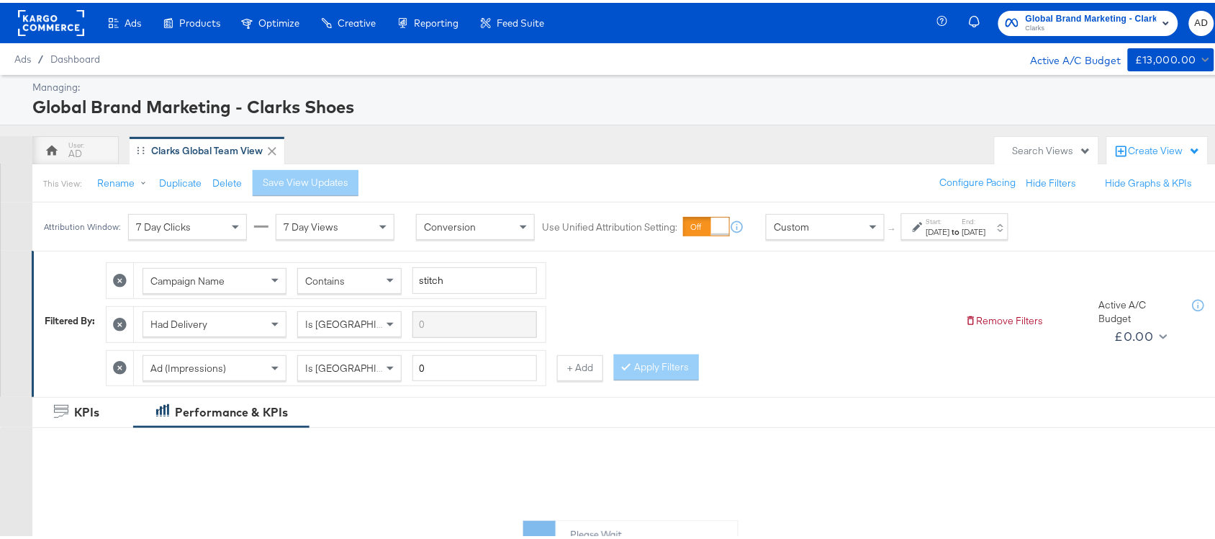
click at [963, 234] on strong "to" at bounding box center [956, 228] width 12 height 11
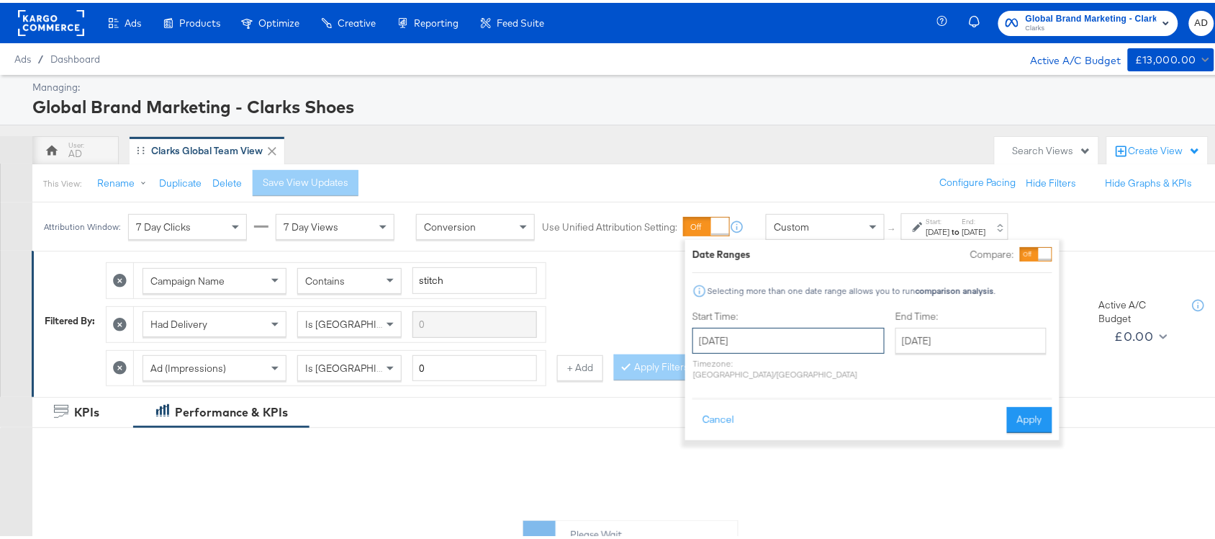
click at [774, 339] on input "[DATE]" at bounding box center [789, 338] width 192 height 26
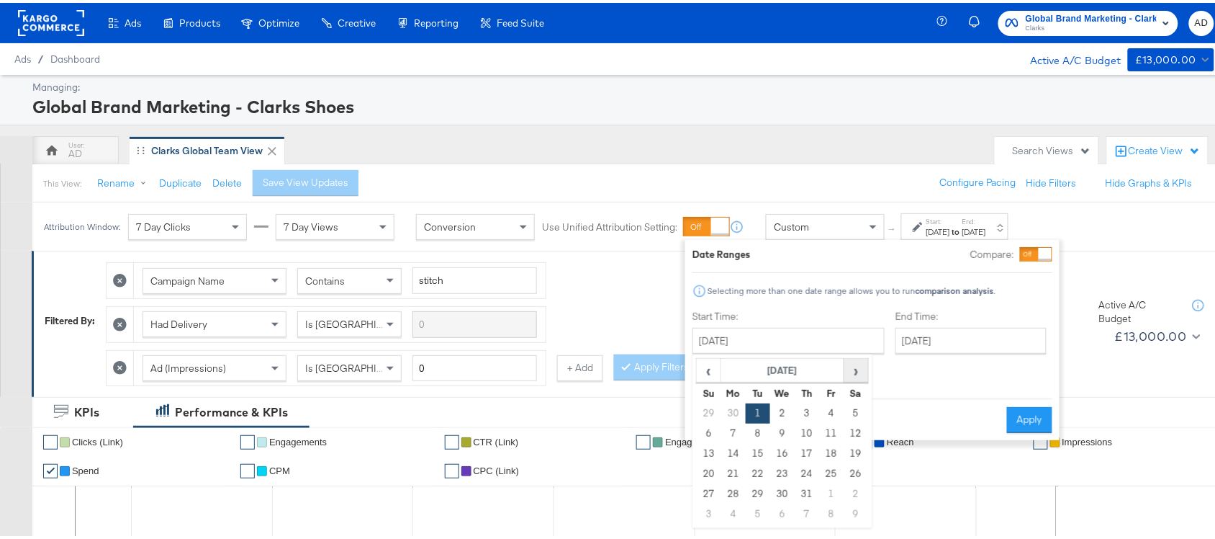
click at [861, 372] on span "›" at bounding box center [856, 367] width 22 height 22
click at [804, 432] on td "7" at bounding box center [807, 430] width 24 height 20
type input "[DATE]"
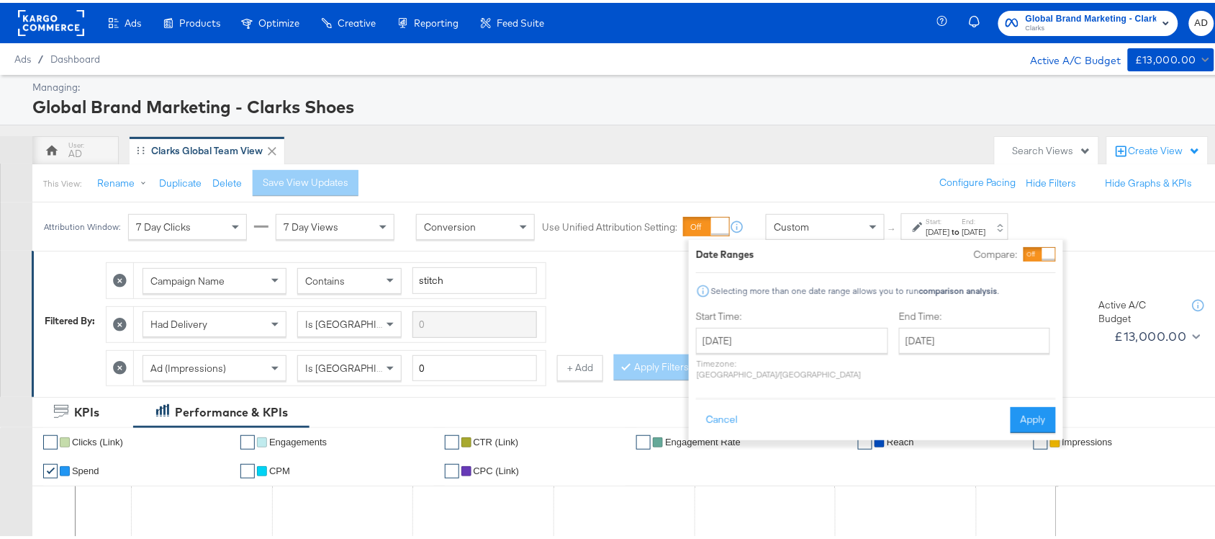
click at [1028, 395] on div "Cancel Apply" at bounding box center [876, 412] width 360 height 35
click at [1034, 404] on button "Apply" at bounding box center [1033, 417] width 45 height 26
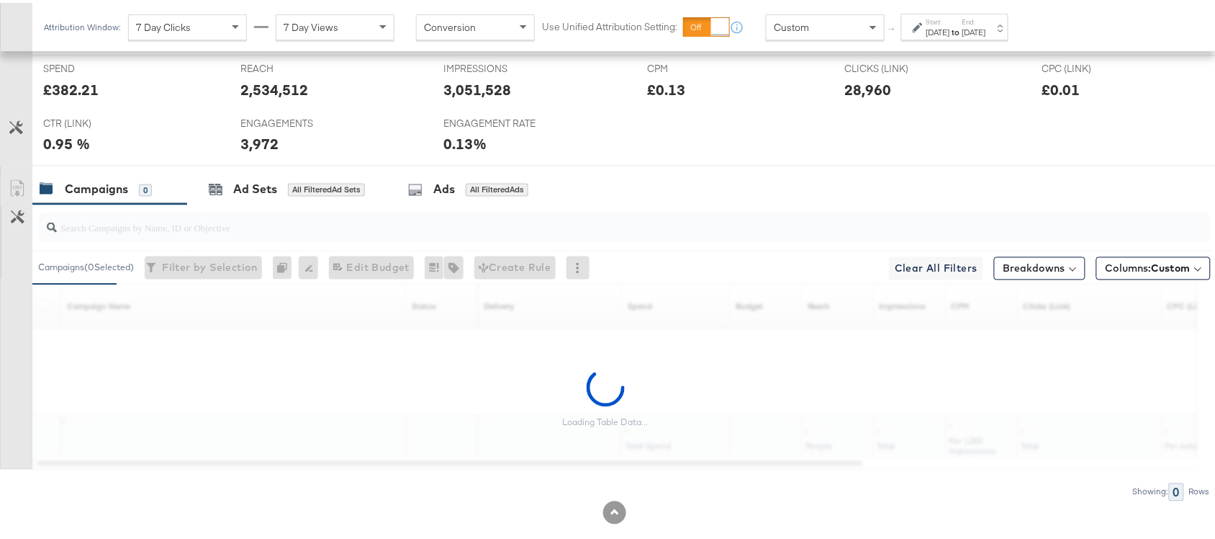
scroll to position [707, 0]
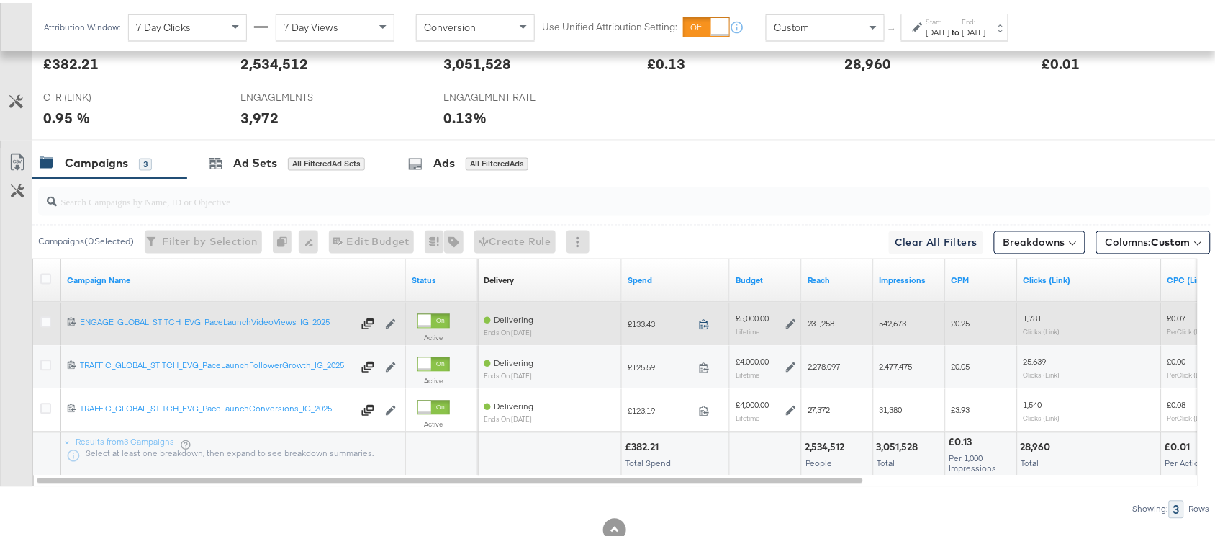
click at [708, 327] on icon at bounding box center [704, 321] width 11 height 11
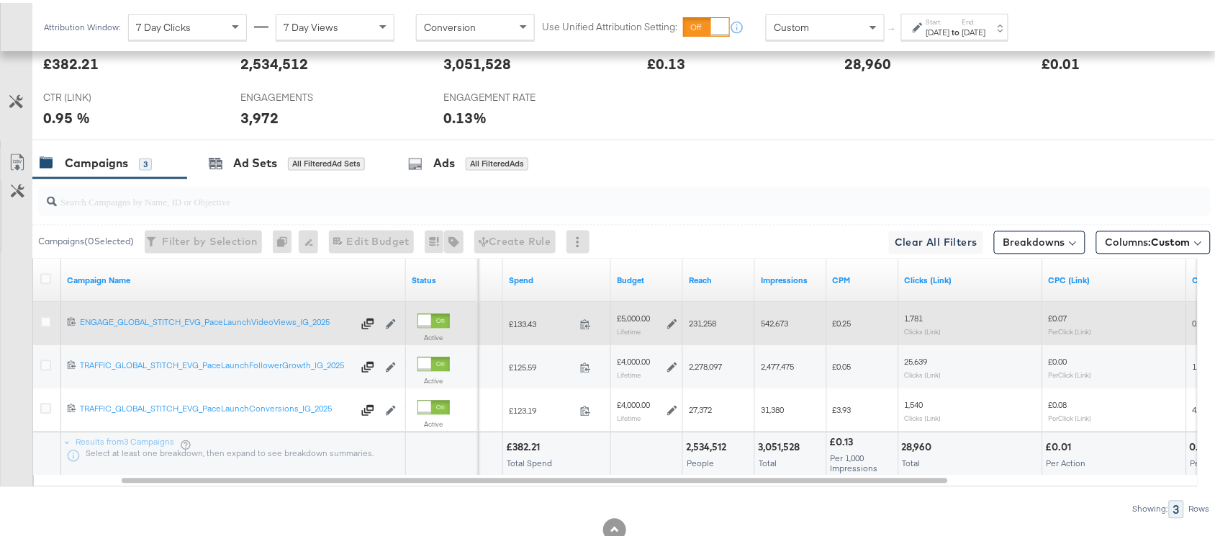
click at [706, 326] on span "231,258" at bounding box center [702, 320] width 27 height 11
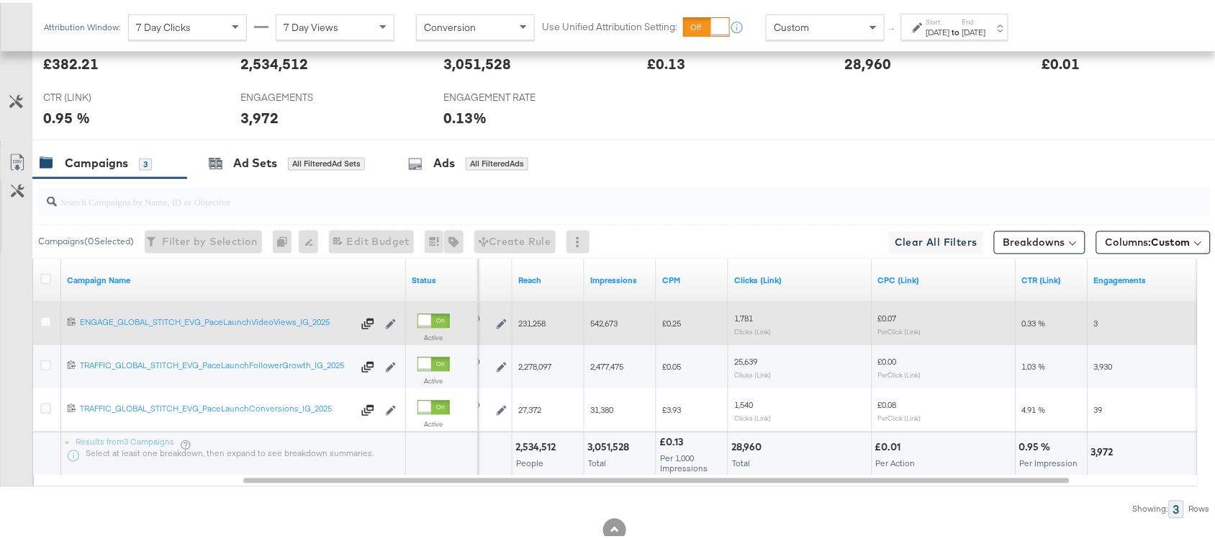
click at [612, 324] on span "542,673" at bounding box center [603, 320] width 27 height 11
click at [745, 318] on span "1,781" at bounding box center [743, 315] width 19 height 11
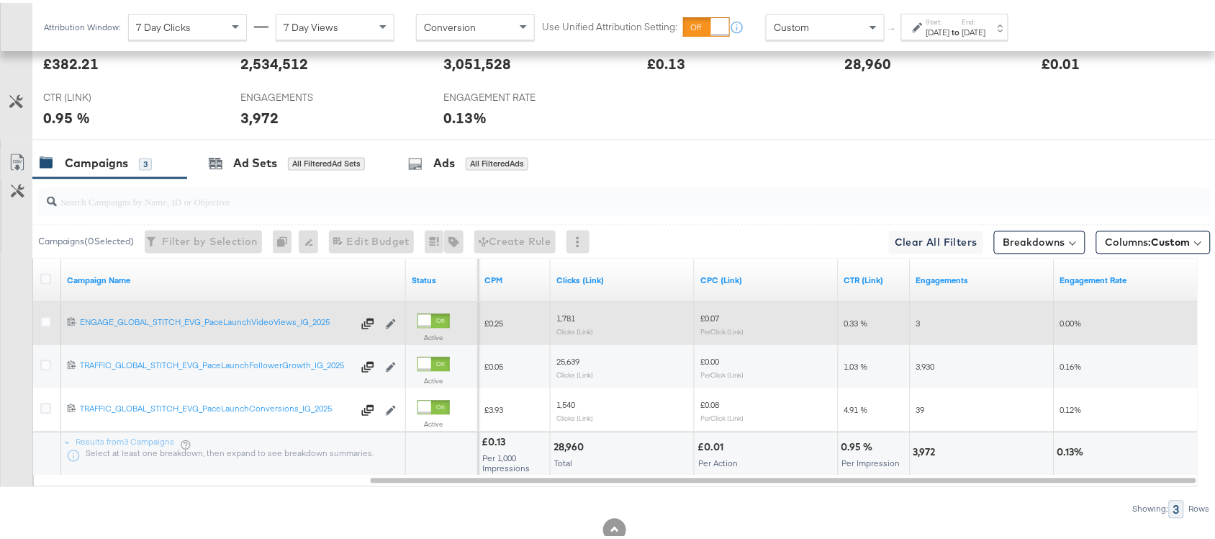
click at [919, 325] on span "3" at bounding box center [919, 320] width 4 height 11
copy span "3"
click at [919, 325] on span "3" at bounding box center [919, 320] width 4 height 11
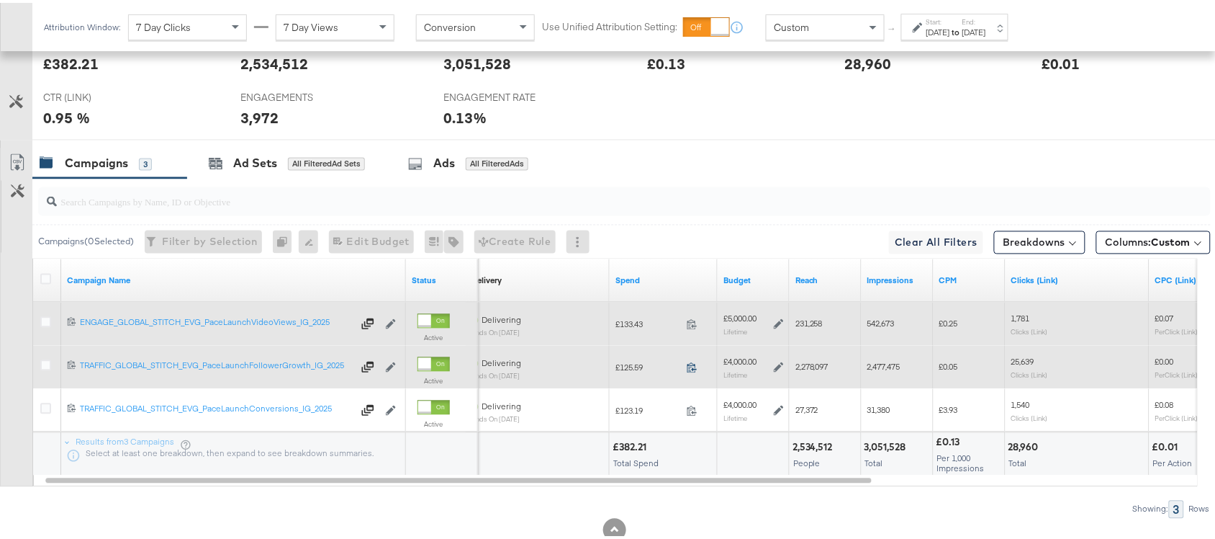
click at [693, 369] on icon at bounding box center [692, 364] width 11 height 11
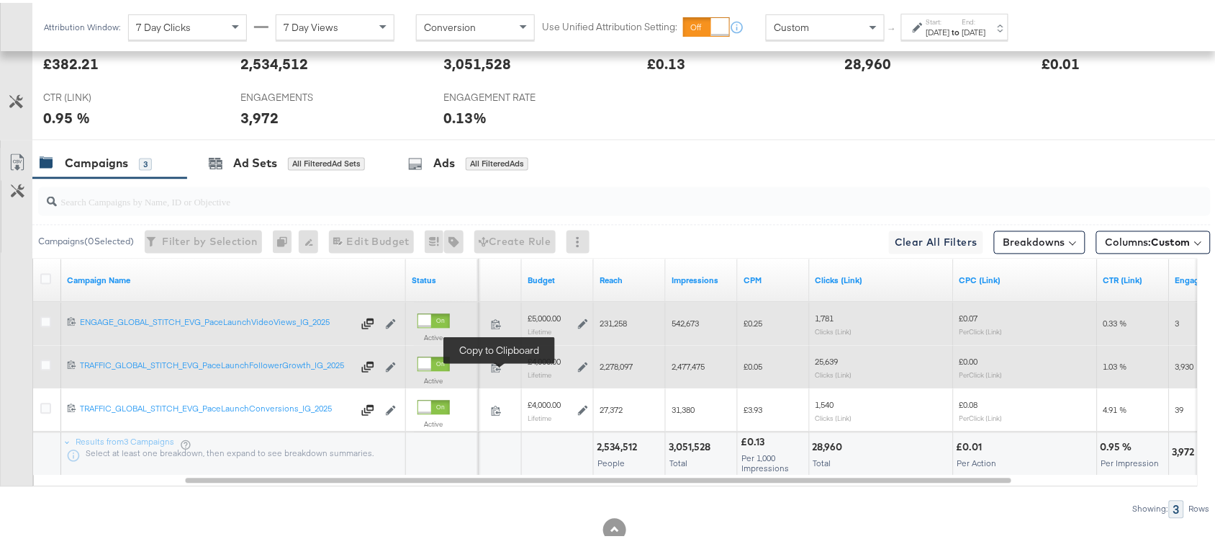
click at [502, 369] on span at bounding box center [500, 366] width 31 height 11
click at [610, 369] on span "2,278,097" at bounding box center [616, 364] width 33 height 11
click at [688, 368] on span "2,477,475" at bounding box center [688, 364] width 33 height 11
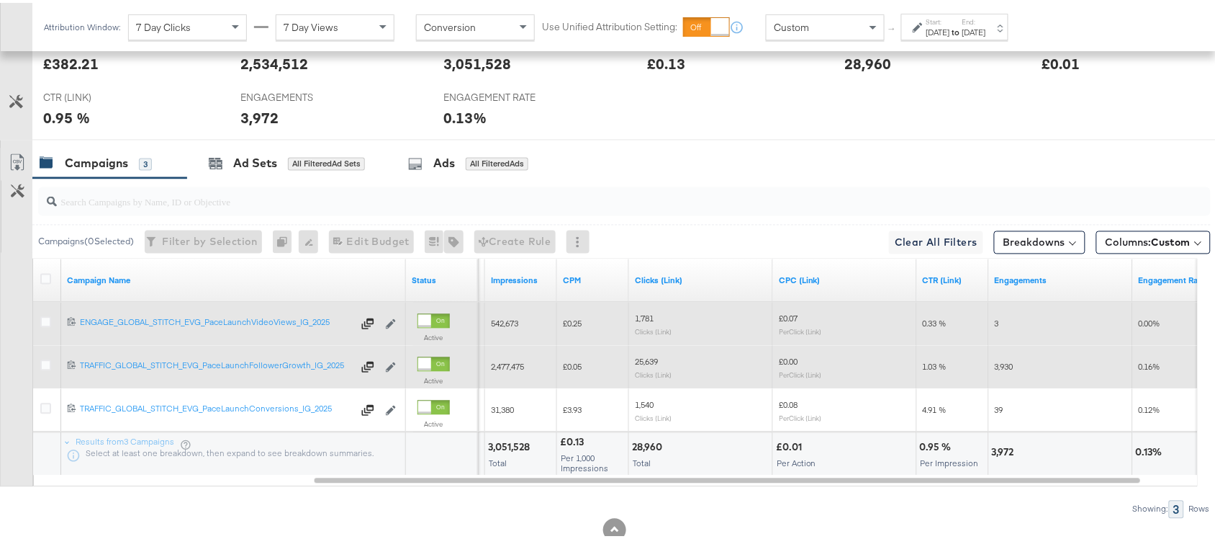
click at [650, 361] on span "25,639" at bounding box center [646, 359] width 23 height 11
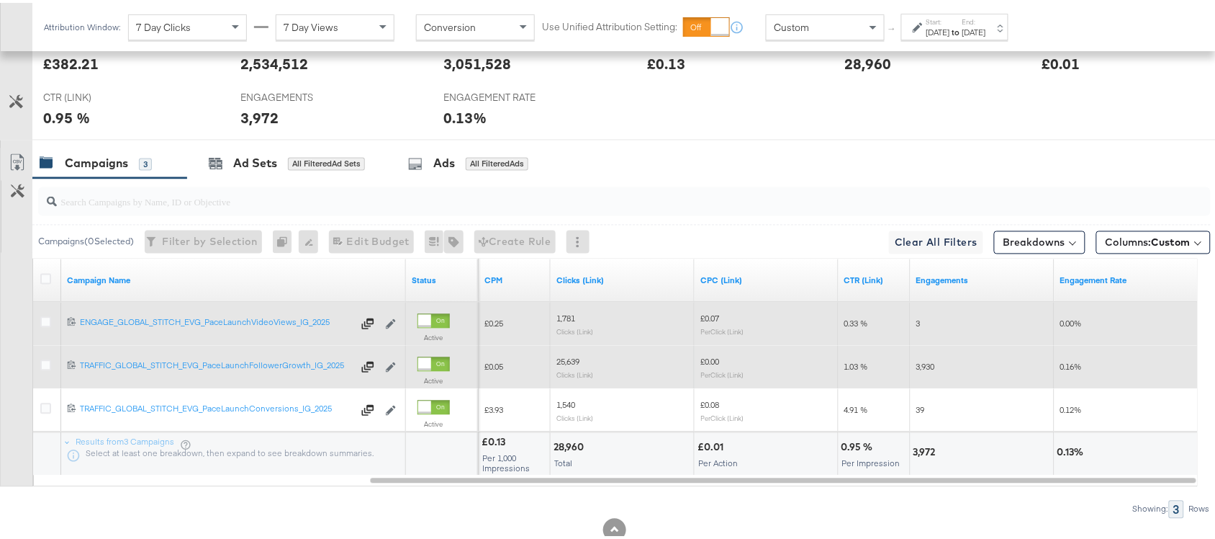
click at [920, 368] on span "3,930" at bounding box center [926, 364] width 19 height 11
copy span "3,930"
click at [920, 368] on span "3,930" at bounding box center [926, 364] width 19 height 11
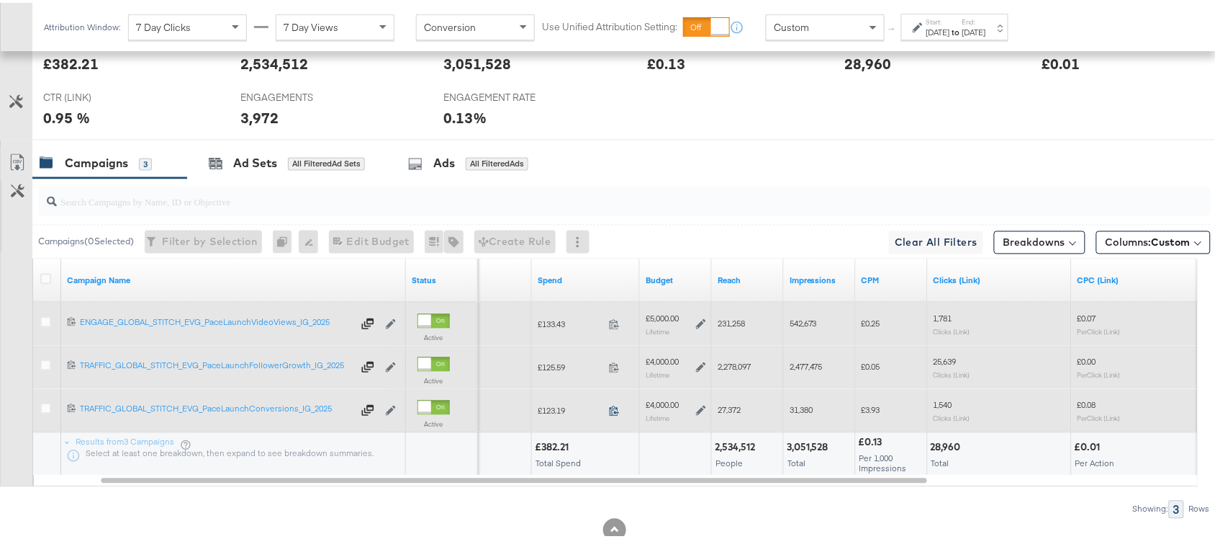
click at [616, 411] on icon at bounding box center [614, 407] width 11 height 11
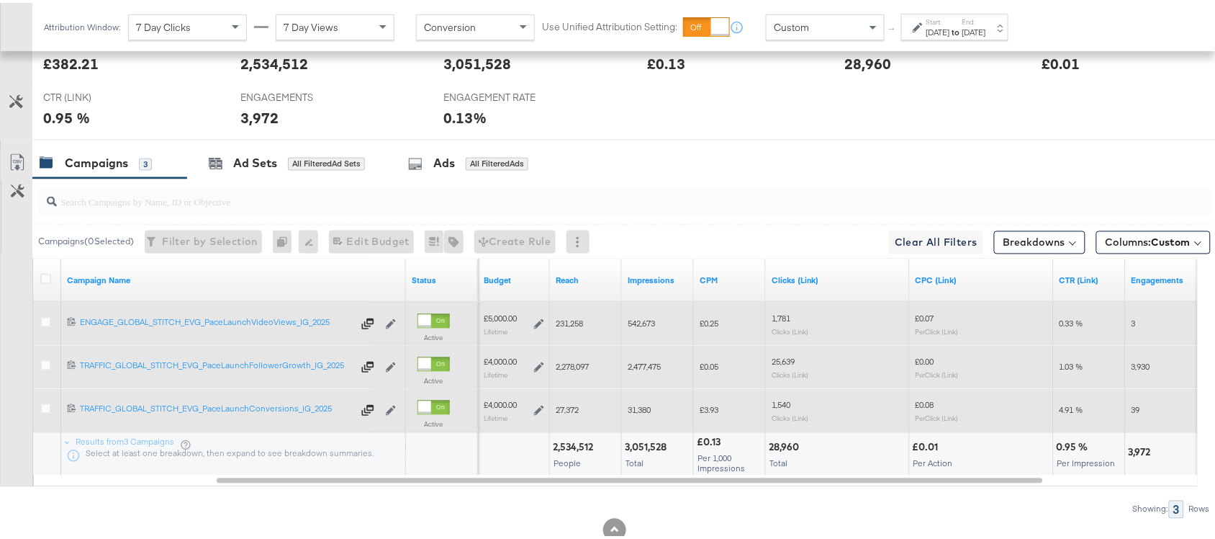
click at [559, 413] on span "27,372" at bounding box center [567, 407] width 23 height 11
copy span "27,372"
click at [559, 413] on span "27,372" at bounding box center [567, 407] width 23 height 11
click at [638, 409] on span "31,380" at bounding box center [639, 407] width 23 height 11
copy span "31,380"
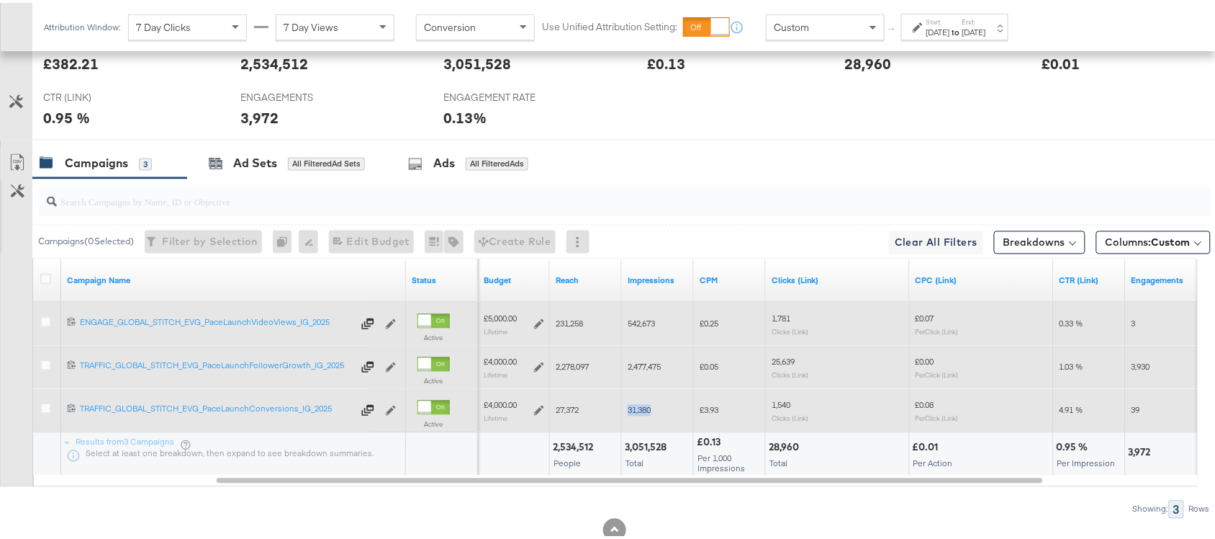
click at [638, 409] on span "31,380" at bounding box center [639, 407] width 23 height 11
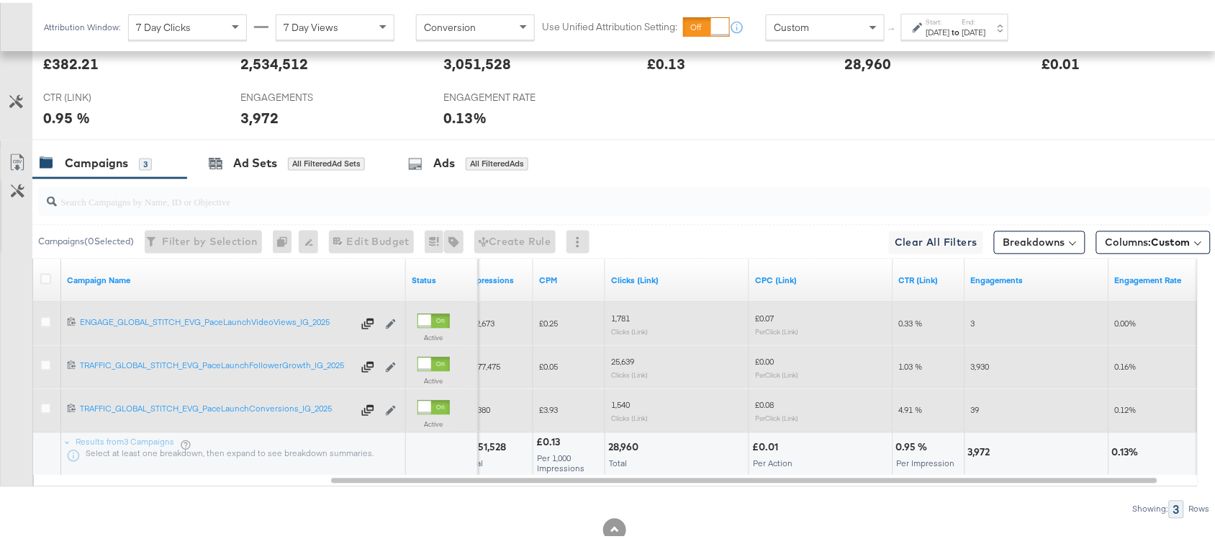
click at [621, 405] on span "1,540" at bounding box center [620, 402] width 19 height 11
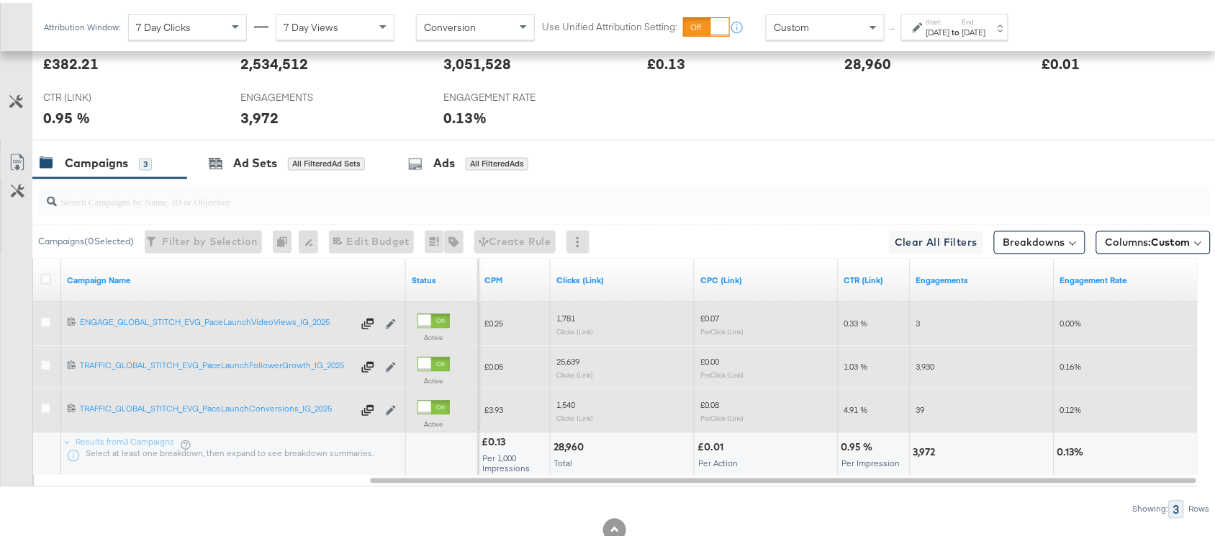
click at [922, 408] on span "39" at bounding box center [921, 407] width 9 height 11
copy span "39"
click at [922, 408] on span "39" at bounding box center [921, 407] width 9 height 11
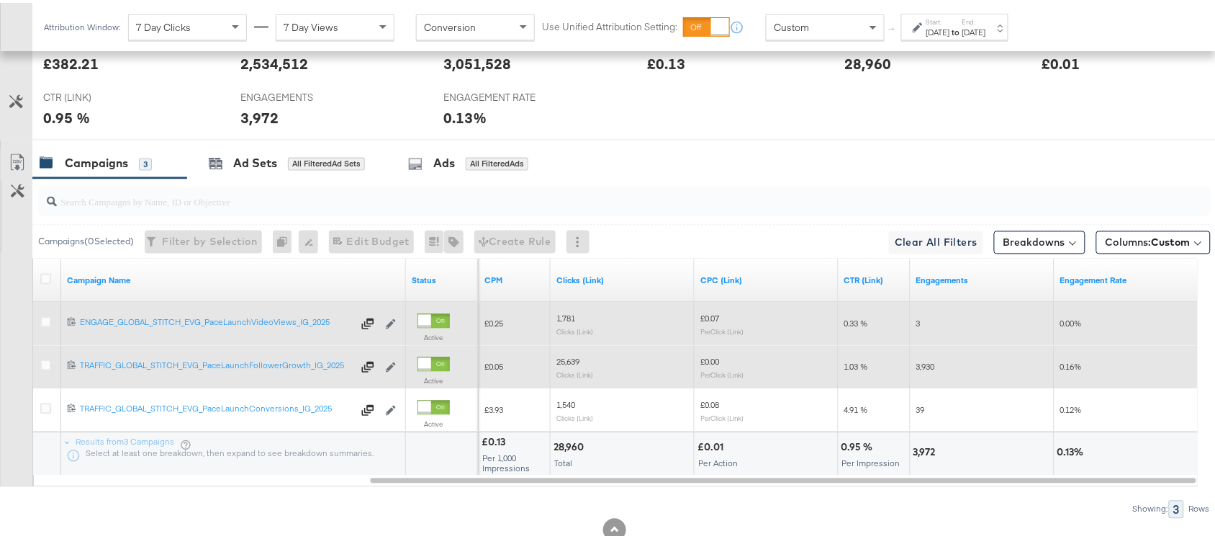
click at [978, 14] on div "Start: Aug 7th 2025 to End: Aug 7th 2025" at bounding box center [957, 24] width 60 height 21
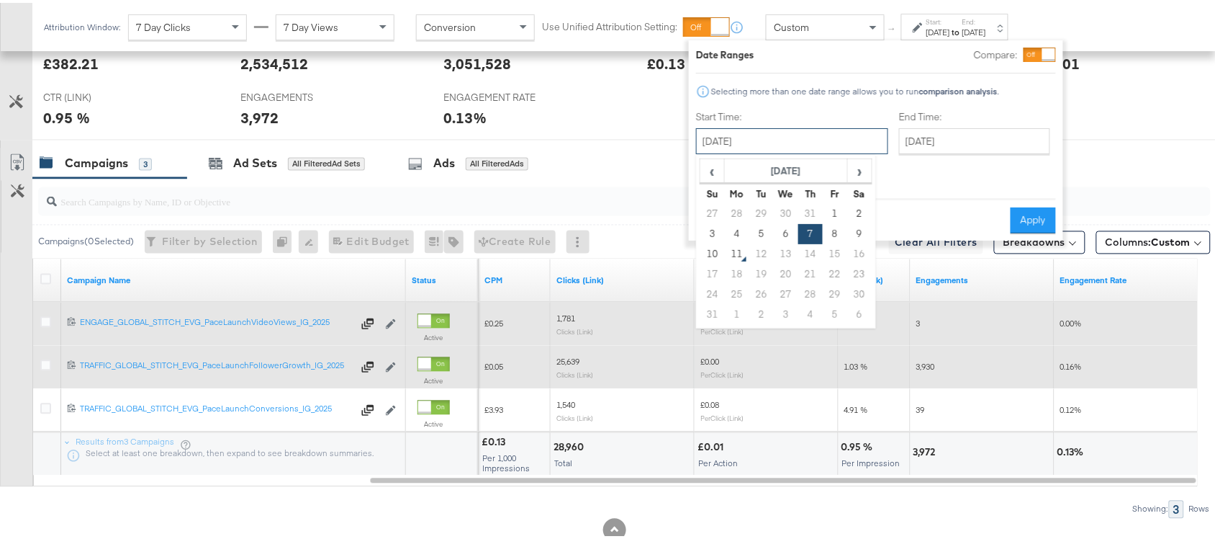
click at [768, 141] on input "August 7th 2025" at bounding box center [792, 138] width 192 height 26
click at [836, 231] on td "8" at bounding box center [835, 231] width 24 height 20
type input "August 8th 2025"
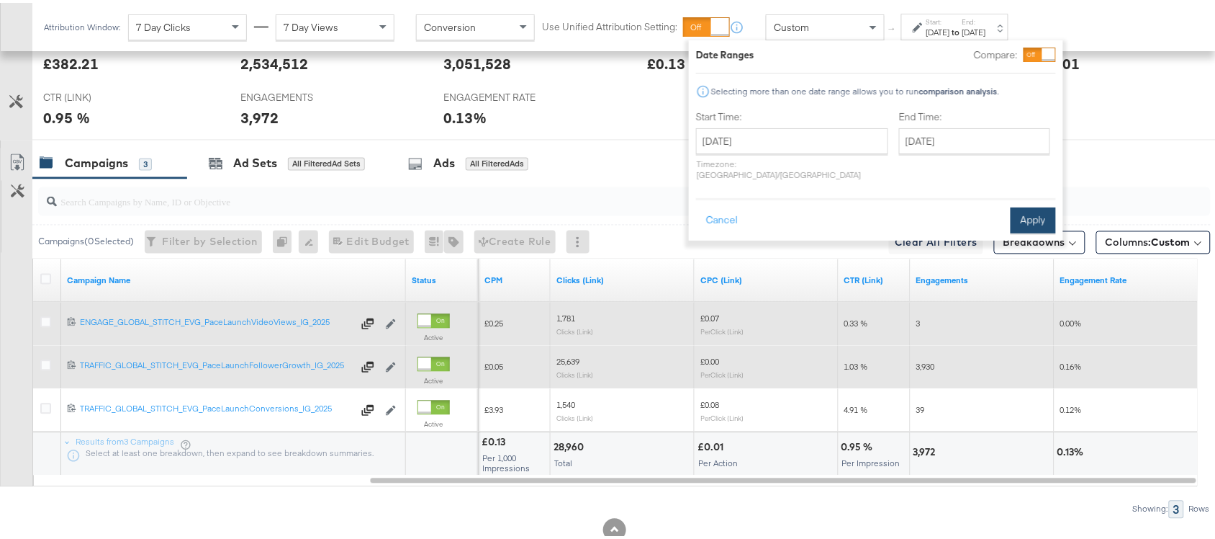
click at [1032, 204] on button "Apply" at bounding box center [1033, 217] width 45 height 26
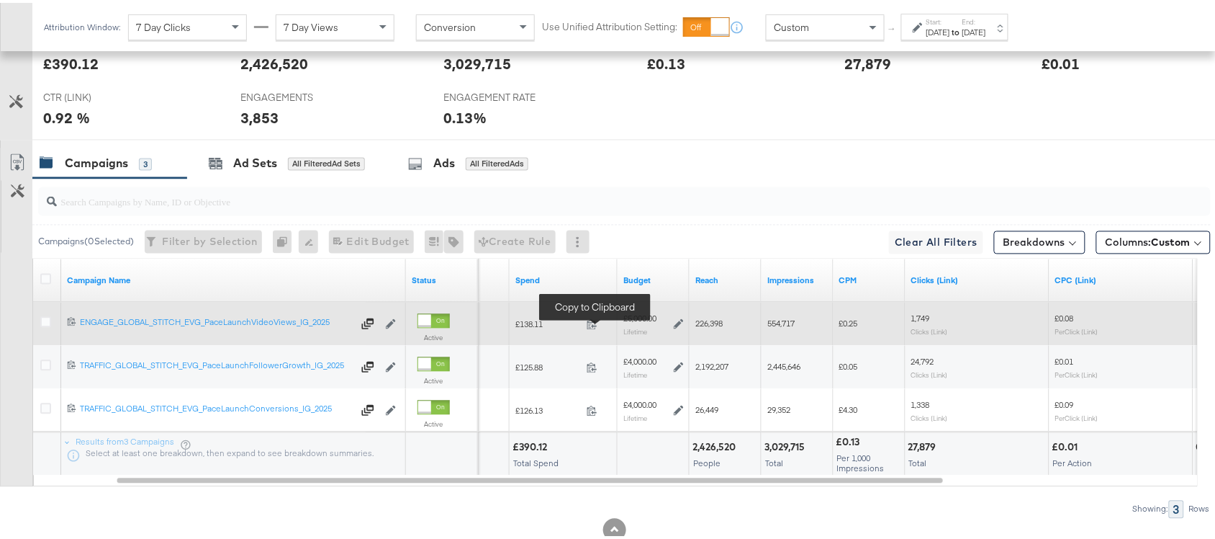
click at [591, 329] on span at bounding box center [596, 323] width 31 height 11
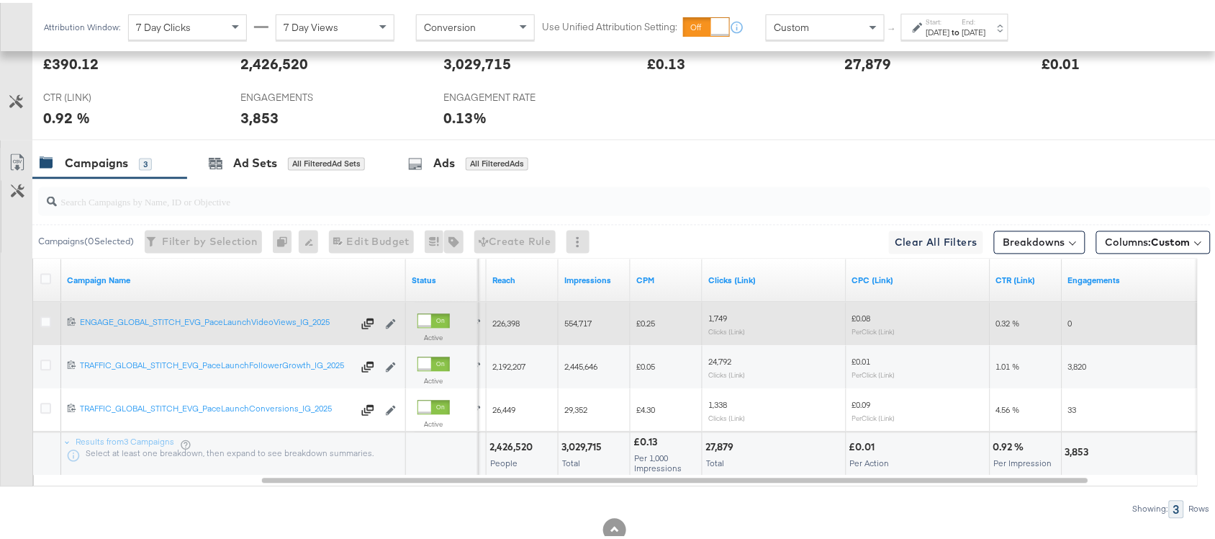
click at [512, 325] on span "226,398" at bounding box center [505, 320] width 27 height 11
copy span "226,398"
click at [512, 325] on span "226,398" at bounding box center [505, 320] width 27 height 11
click at [588, 324] on span "554,717" at bounding box center [577, 320] width 27 height 11
copy span "554,717"
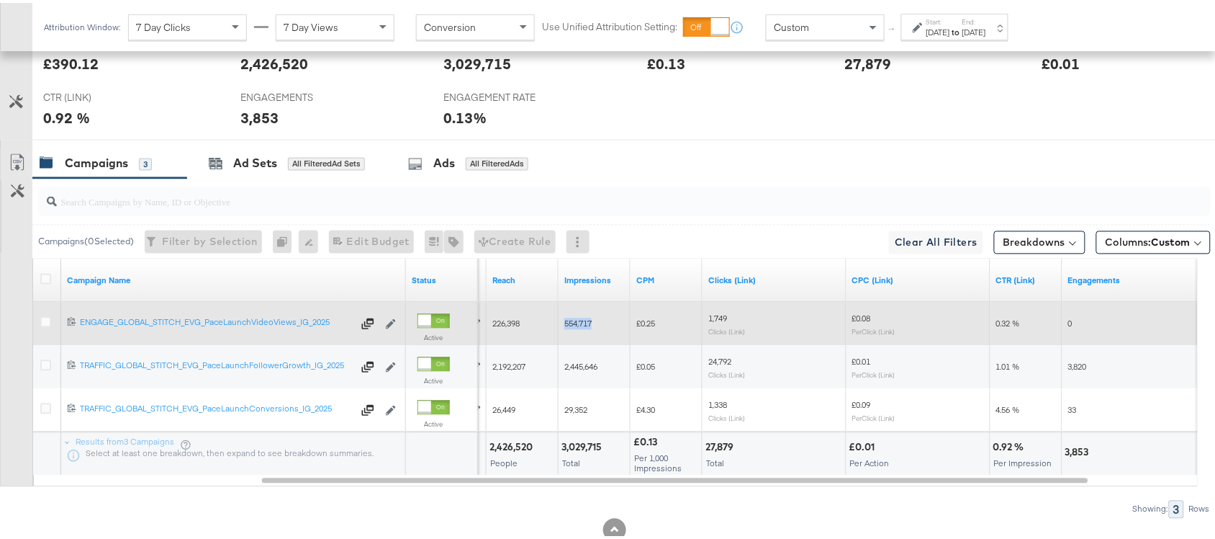
click at [588, 324] on span "554,717" at bounding box center [577, 320] width 27 height 11
click at [721, 320] on span "1,749" at bounding box center [717, 315] width 19 height 11
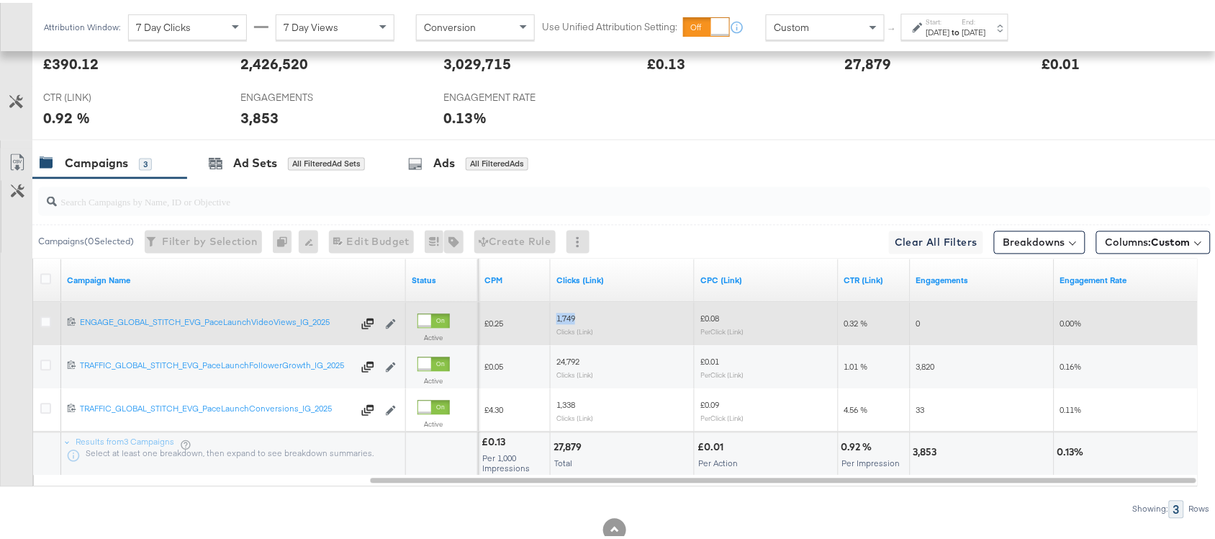
click at [567, 321] on span "1,749" at bounding box center [566, 315] width 19 height 11
click at [915, 325] on div "0" at bounding box center [983, 321] width 144 height 23
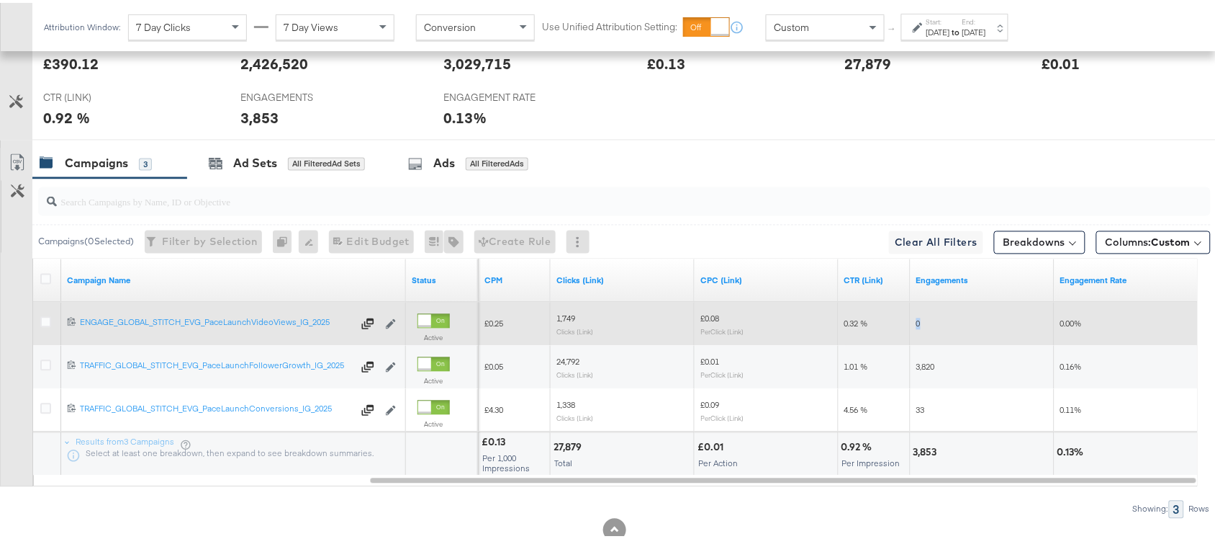
click at [915, 325] on div "0" at bounding box center [983, 321] width 144 height 23
copy span "0"
click at [915, 325] on div "0" at bounding box center [983, 321] width 144 height 23
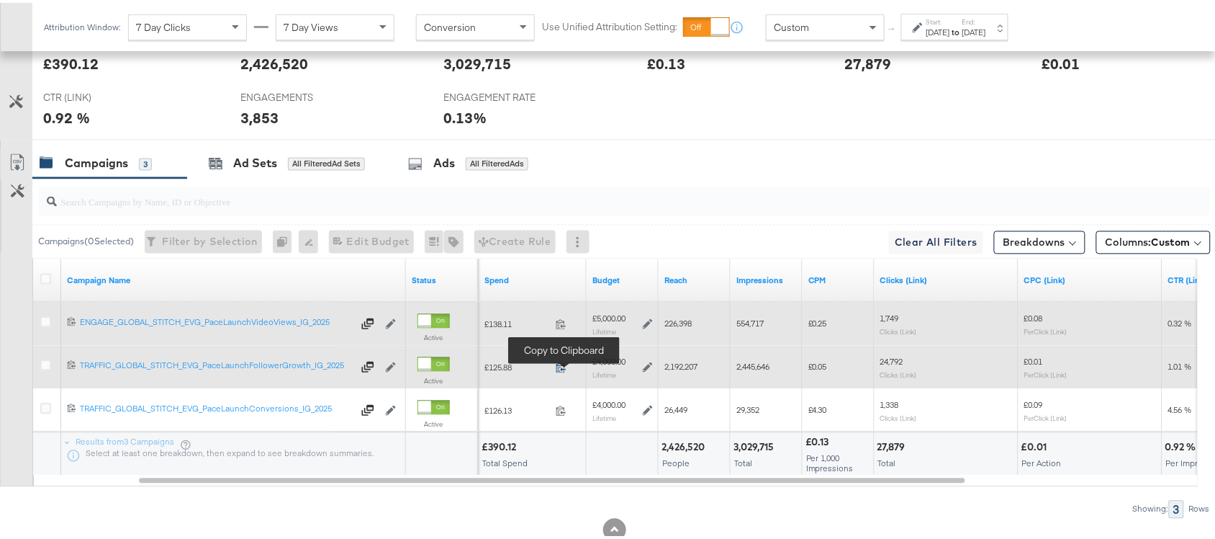
click at [558, 367] on icon at bounding box center [561, 364] width 11 height 11
click at [663, 375] on div "2,192,207" at bounding box center [695, 364] width 72 height 23
copy span "2,192,207"
click at [663, 375] on div "2,192,207" at bounding box center [695, 364] width 72 height 23
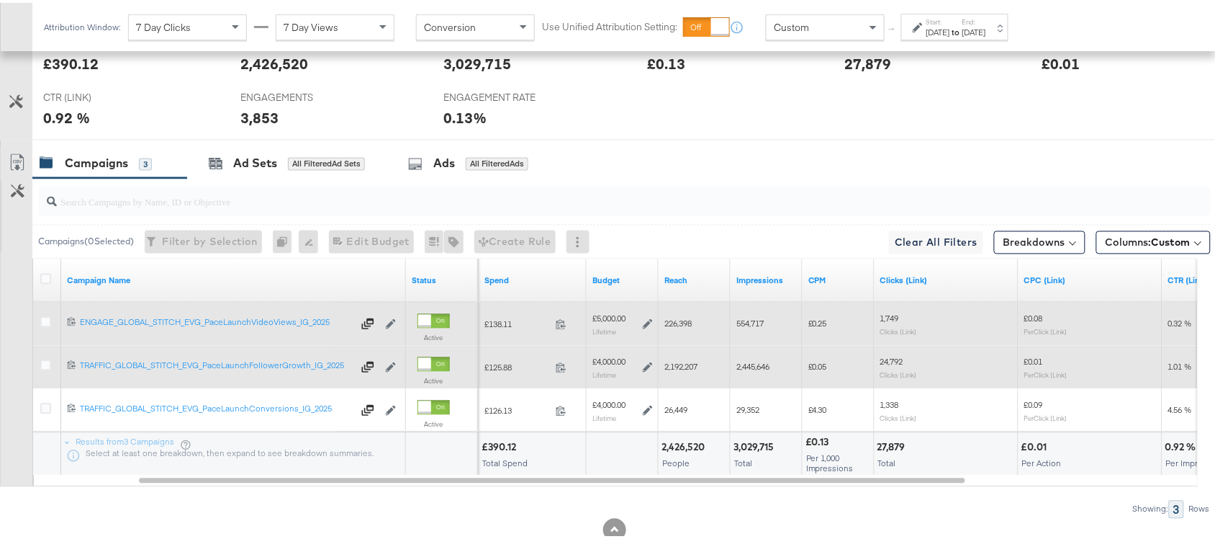
click at [754, 369] on span "2,445,646" at bounding box center [753, 364] width 33 height 11
copy span "2,445,646"
click at [754, 369] on span "2,445,646" at bounding box center [753, 364] width 33 height 11
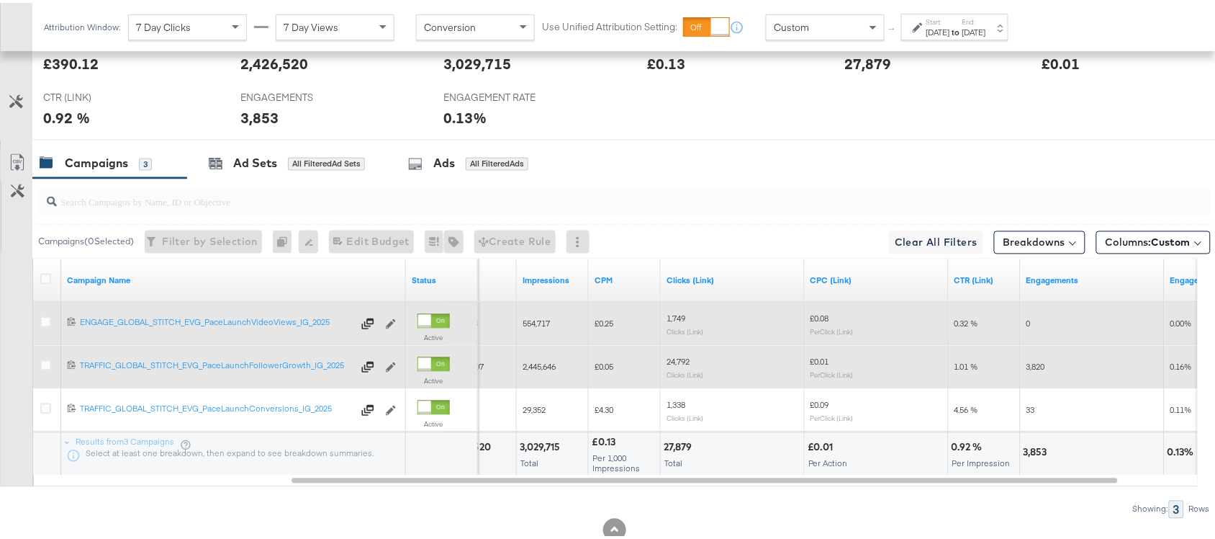
click at [679, 364] on span "24,792" at bounding box center [678, 359] width 23 height 11
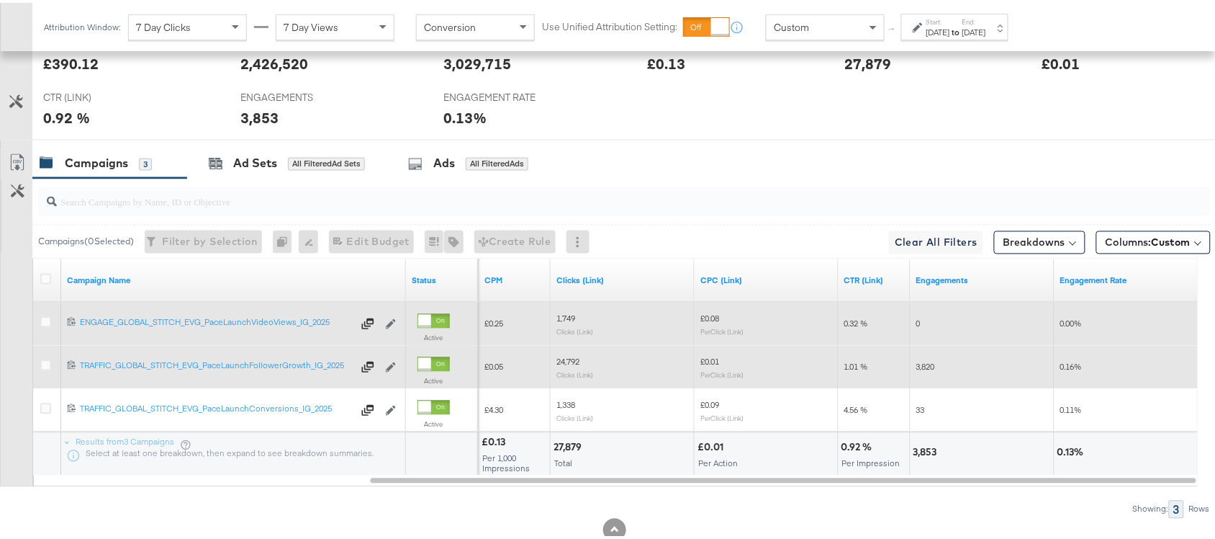
click at [929, 364] on span "3,820" at bounding box center [926, 364] width 19 height 11
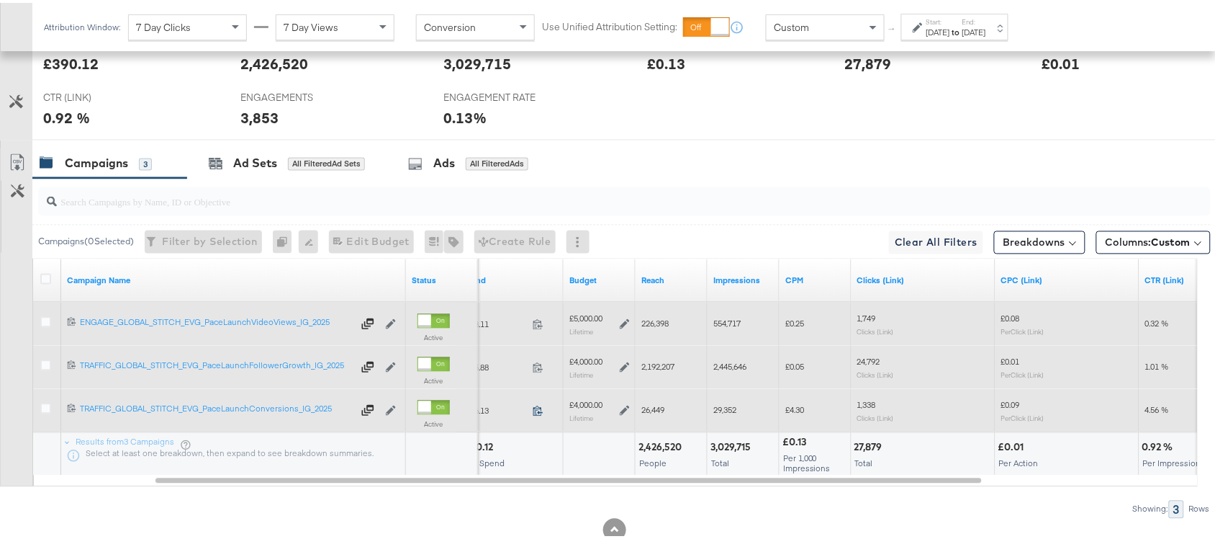
click at [534, 412] on icon at bounding box center [538, 407] width 11 height 11
click at [648, 412] on span "26,449" at bounding box center [653, 407] width 23 height 11
click at [725, 418] on div "29,352" at bounding box center [744, 407] width 72 height 23
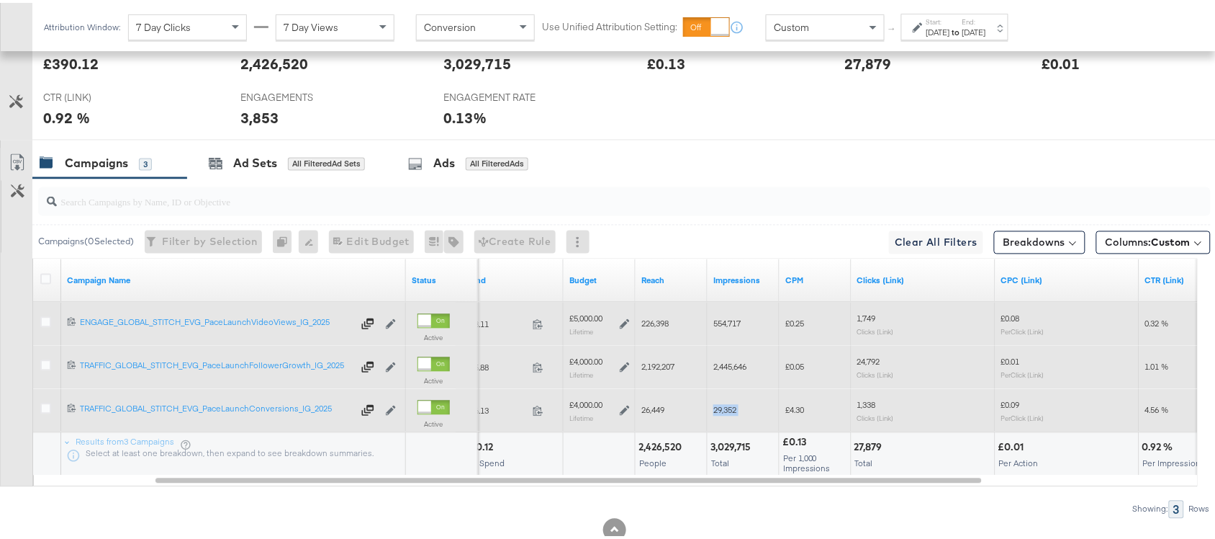
click at [725, 418] on div "29,352" at bounding box center [744, 407] width 72 height 23
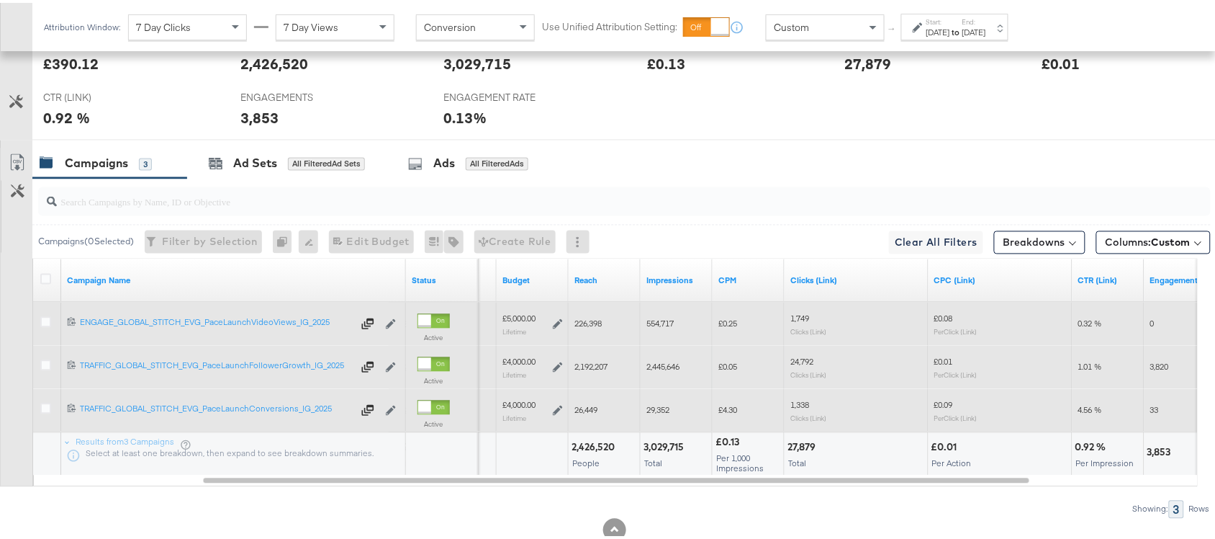
click at [804, 405] on span "1,338" at bounding box center [800, 402] width 19 height 11
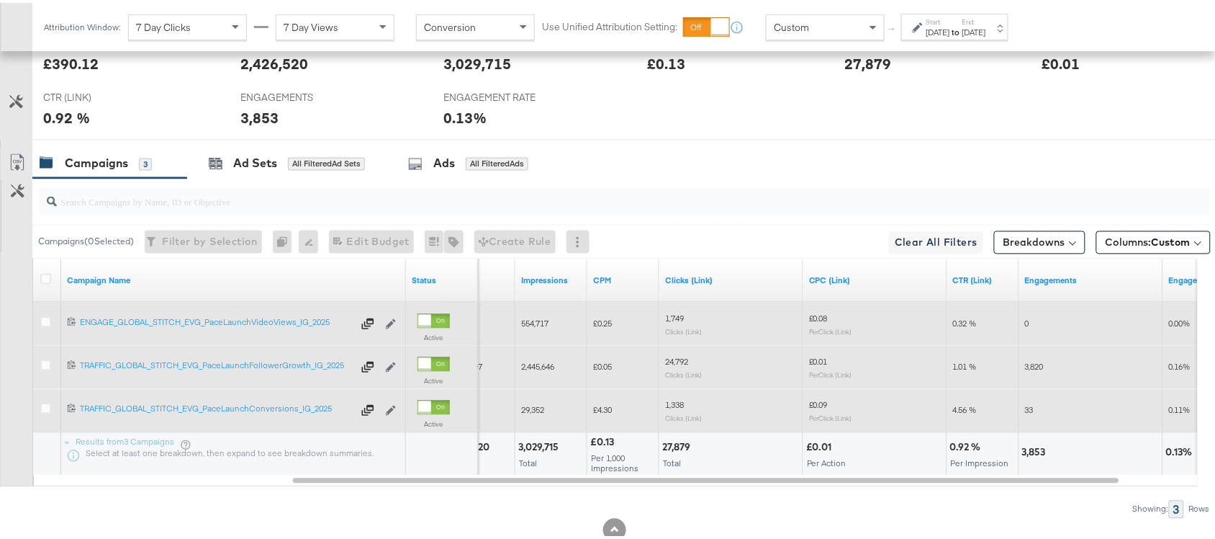
click at [1031, 413] on span "33" at bounding box center [1029, 407] width 9 height 11
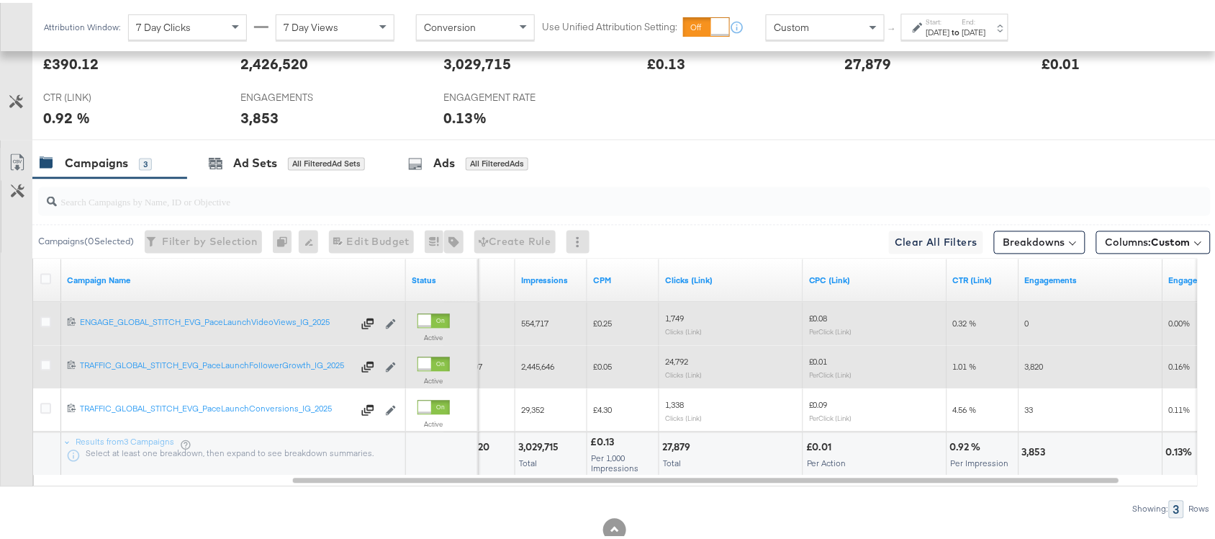
click at [963, 29] on strong "to" at bounding box center [956, 29] width 12 height 11
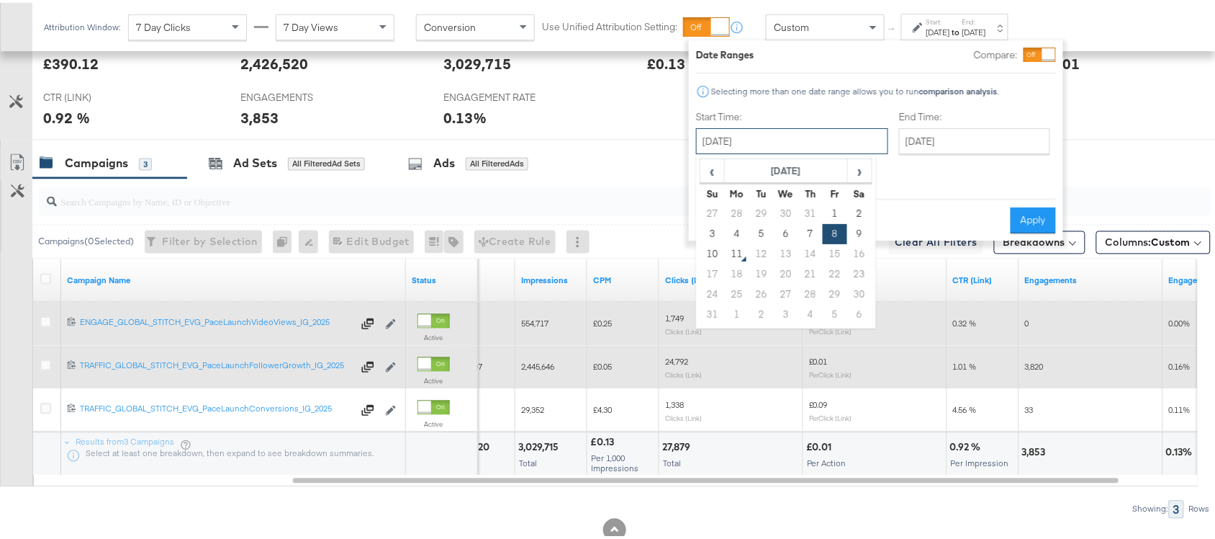
click at [729, 134] on input "August 8th 2025" at bounding box center [792, 138] width 192 height 26
click at [850, 228] on td "9" at bounding box center [859, 231] width 24 height 20
type input "August 9th 2025"
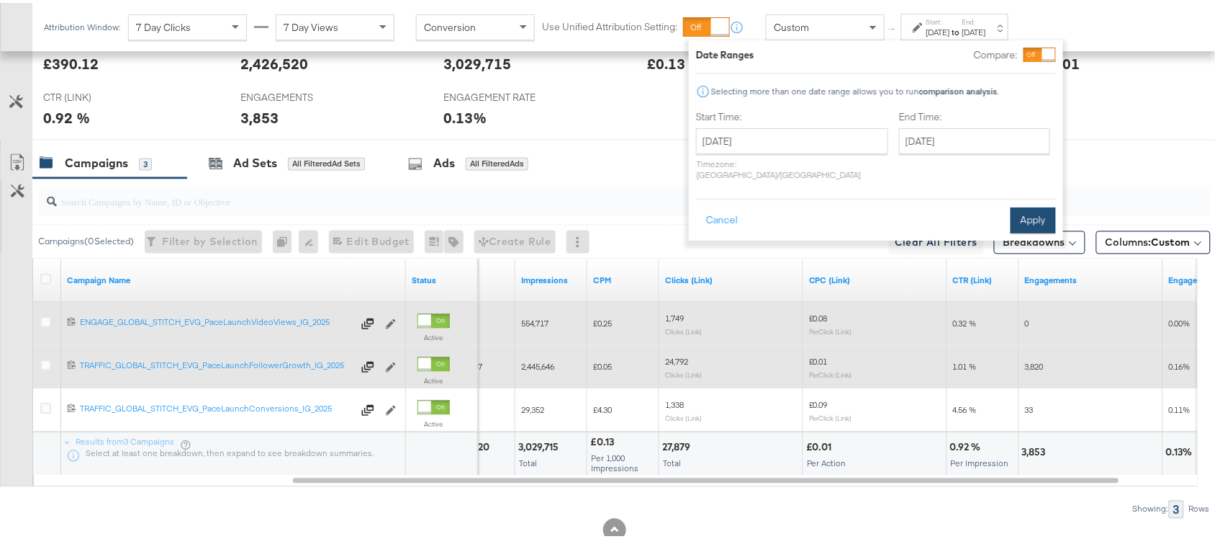
click at [1035, 204] on button "Apply" at bounding box center [1033, 217] width 45 height 26
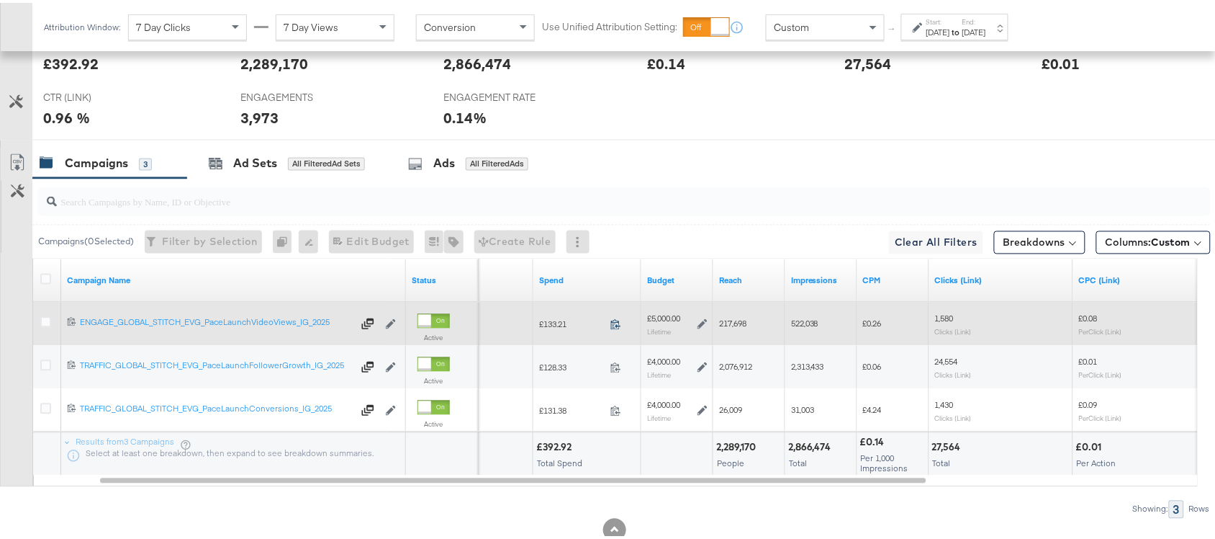
click at [614, 325] on icon at bounding box center [616, 321] width 11 height 11
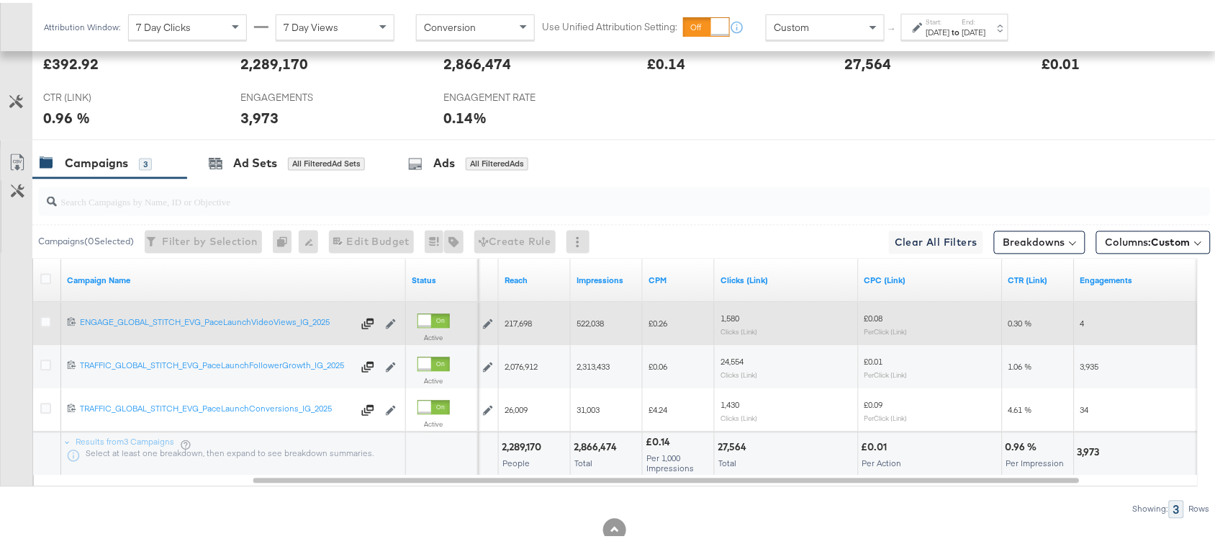
click at [516, 326] on span "217,698" at bounding box center [518, 320] width 27 height 11
click at [583, 320] on span "522,038" at bounding box center [590, 320] width 27 height 11
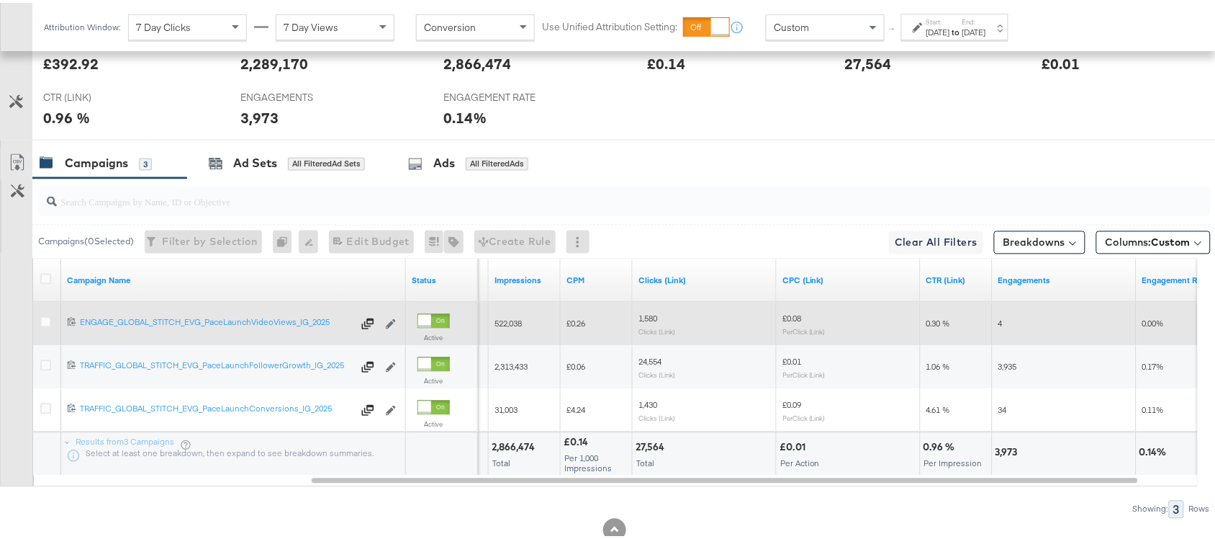
click at [655, 321] on span "1,580" at bounding box center [648, 315] width 19 height 11
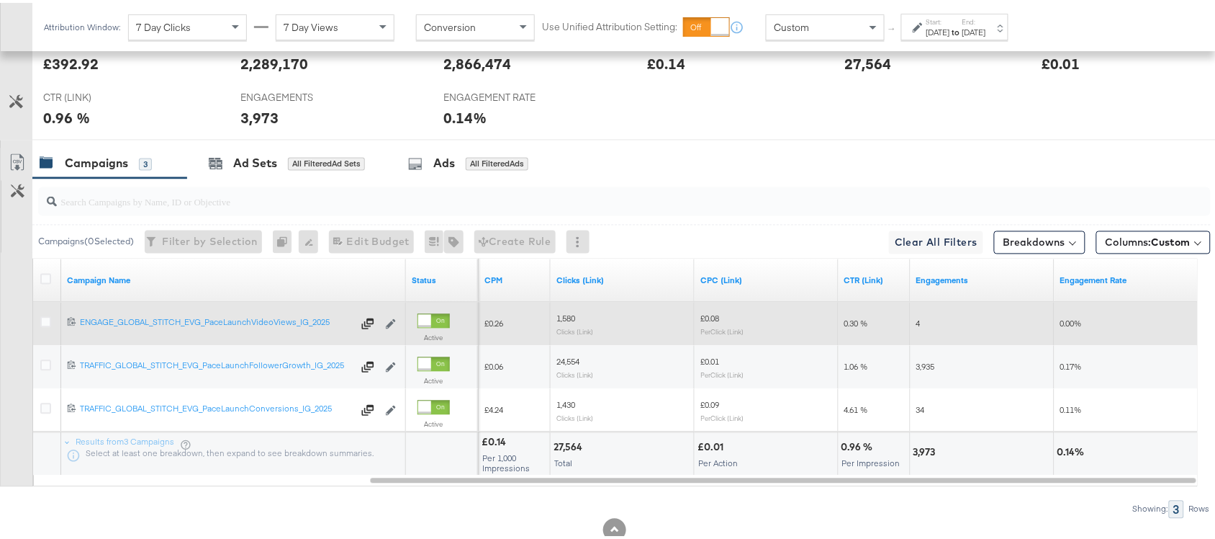
click at [919, 323] on span "4" at bounding box center [919, 320] width 4 height 11
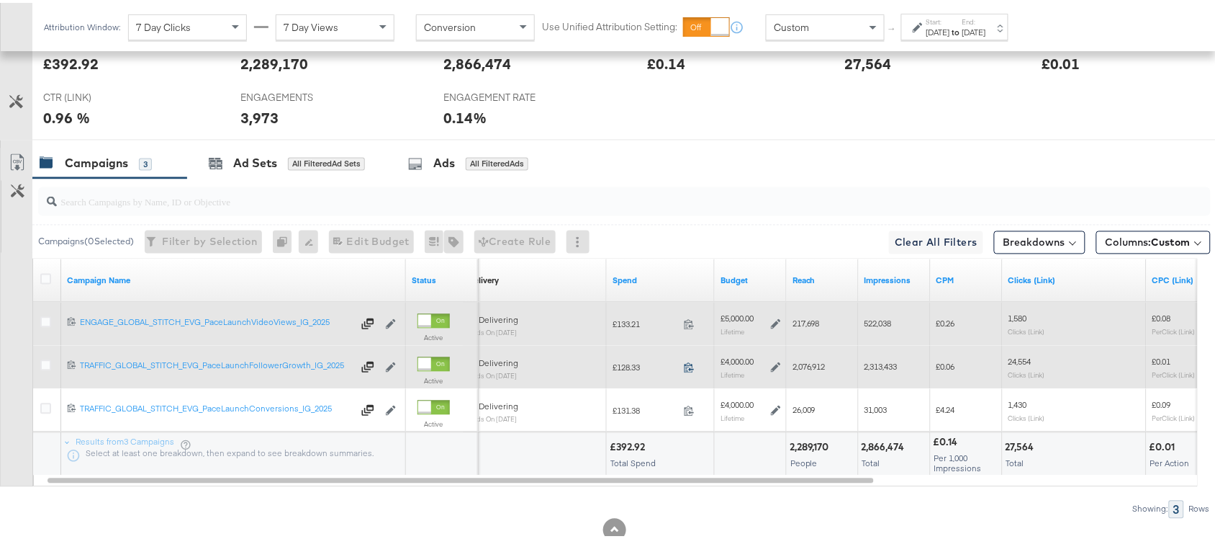
click at [690, 370] on icon at bounding box center [689, 364] width 11 height 11
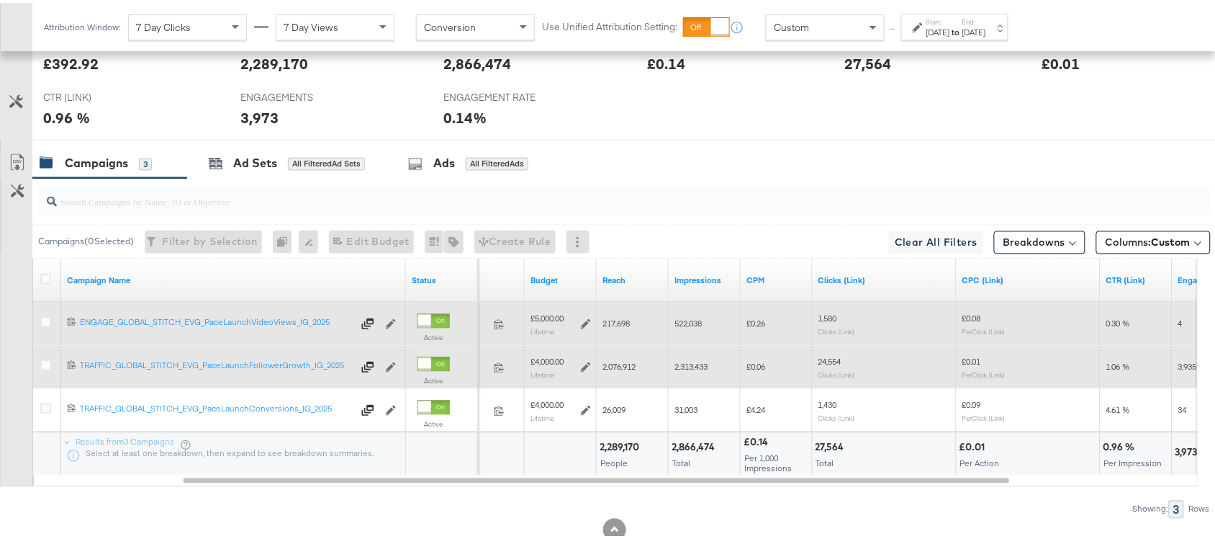
click at [616, 368] on span "2,076,912" at bounding box center [619, 364] width 33 height 11
click at [689, 361] on span "2,313,433" at bounding box center [691, 364] width 33 height 11
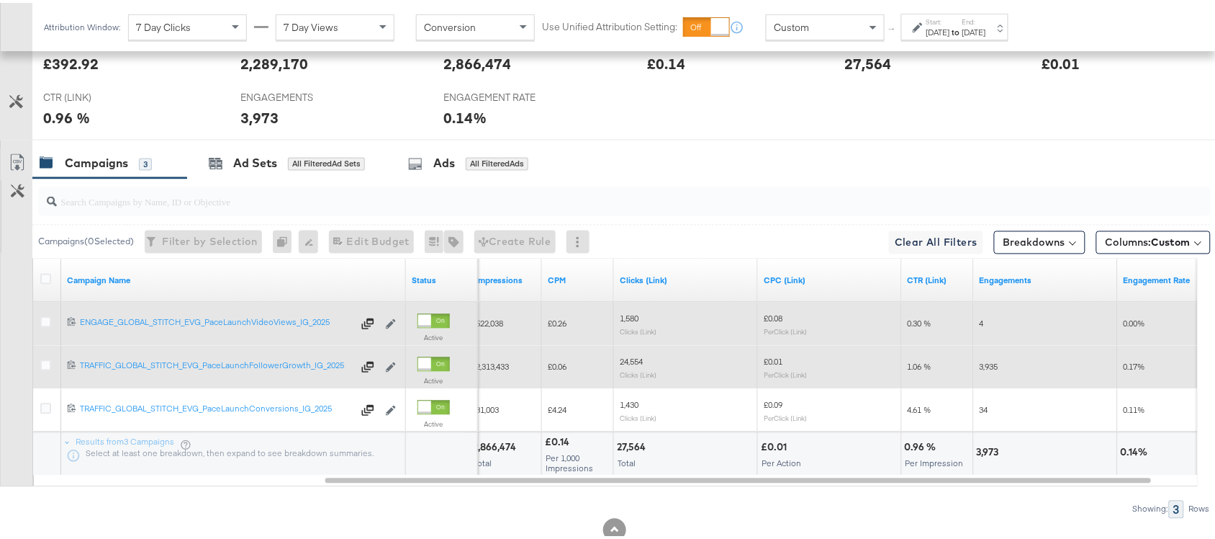
click at [626, 364] on span "24,554" at bounding box center [631, 359] width 23 height 11
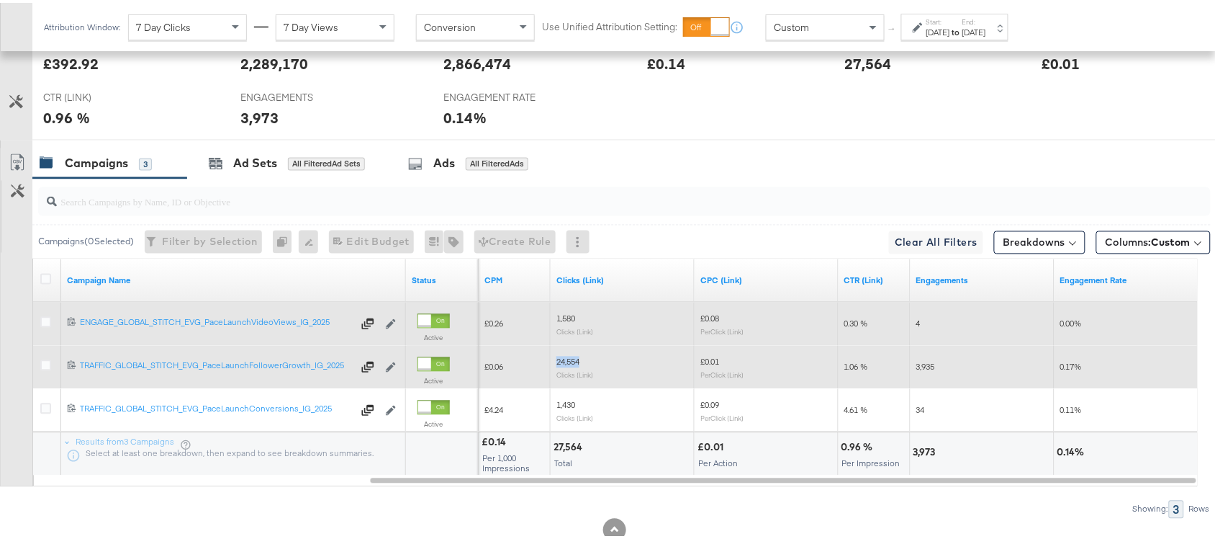
scroll to position [703, 0]
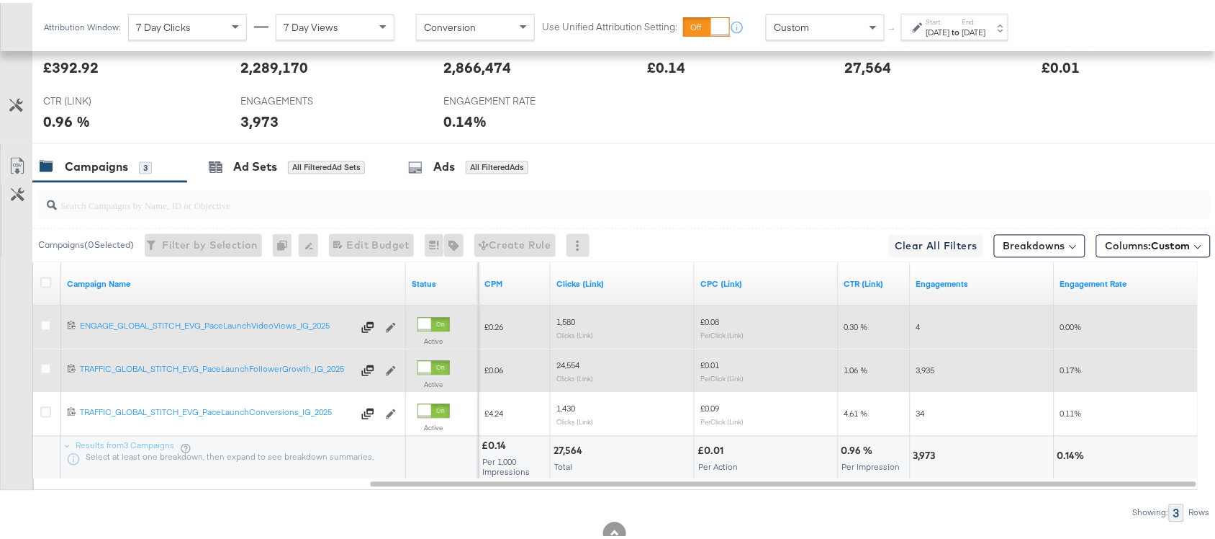
click at [932, 373] on span "3,935" at bounding box center [926, 367] width 19 height 11
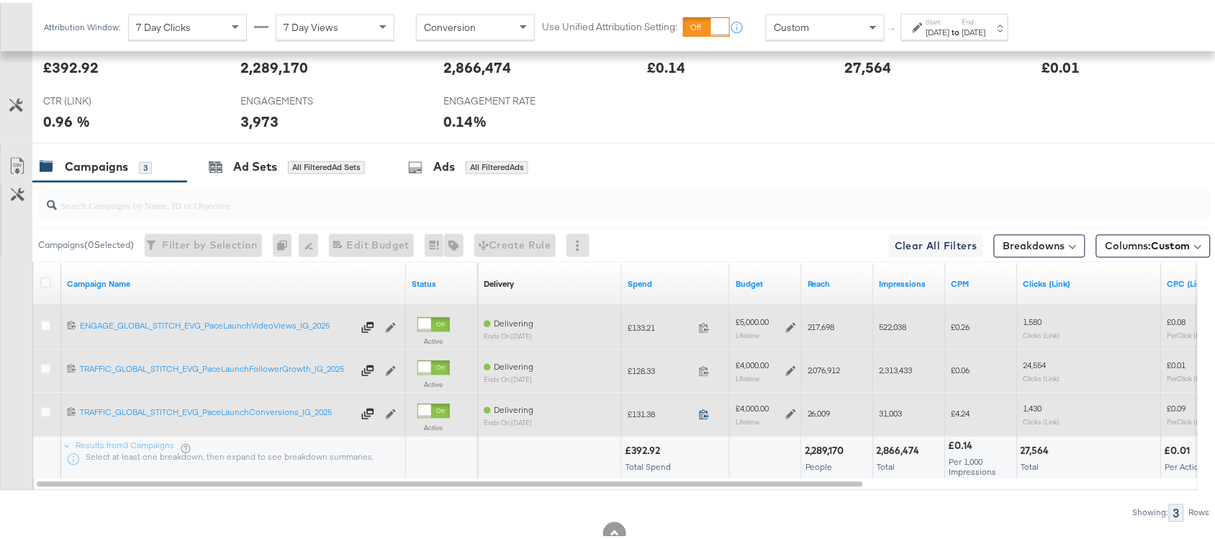
click at [703, 416] on icon at bounding box center [704, 411] width 11 height 11
click at [814, 414] on span "26,009" at bounding box center [819, 410] width 23 height 11
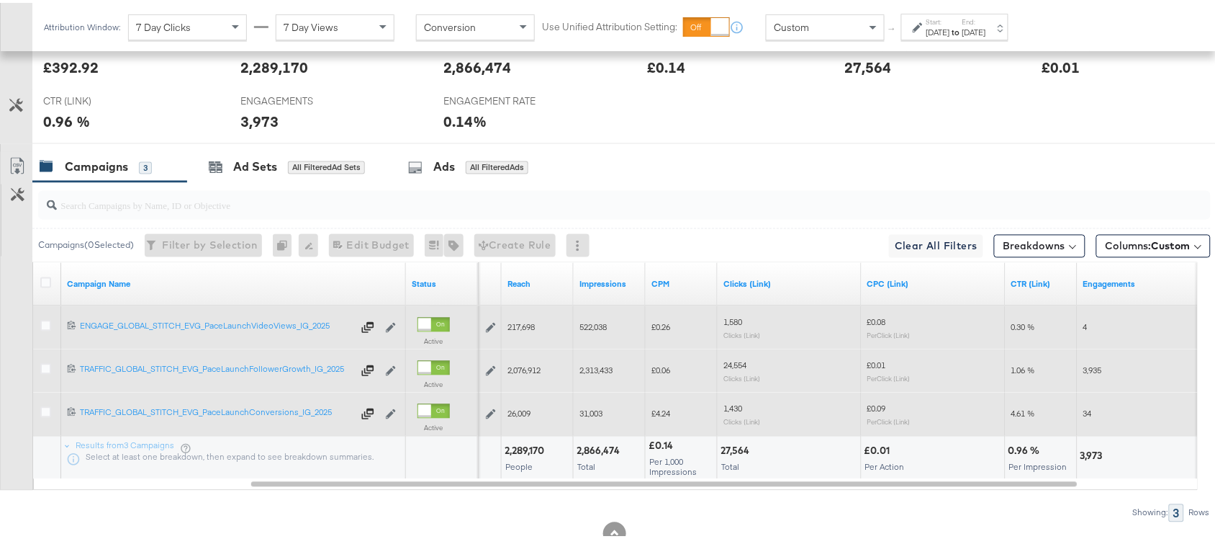
click at [588, 415] on span "31,003" at bounding box center [591, 410] width 23 height 11
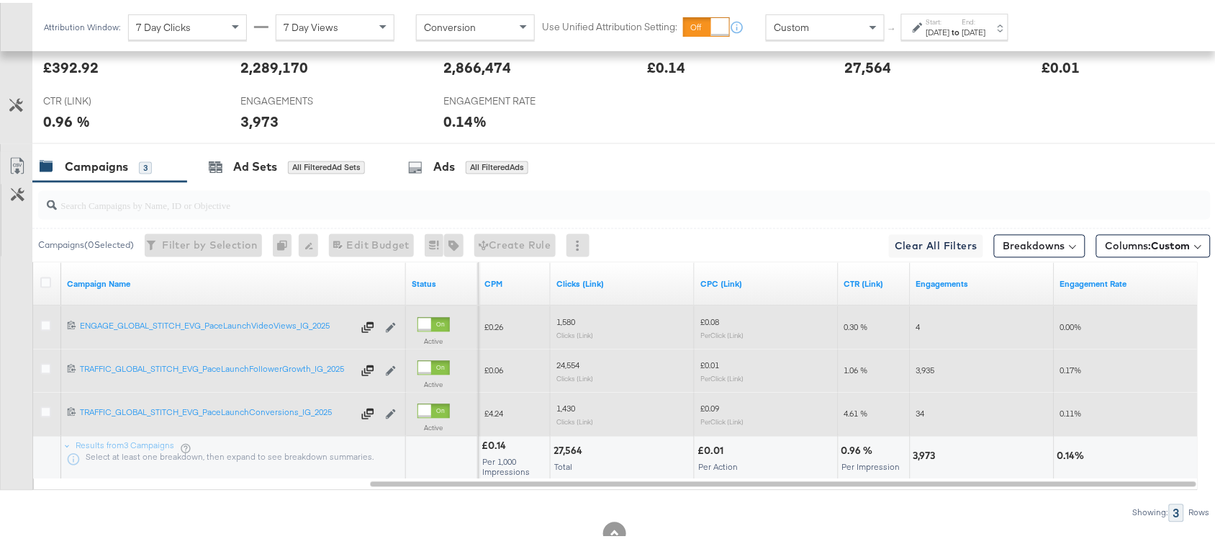
click at [565, 411] on span "1,430" at bounding box center [566, 405] width 19 height 11
click at [918, 415] on span "34" at bounding box center [921, 410] width 9 height 11
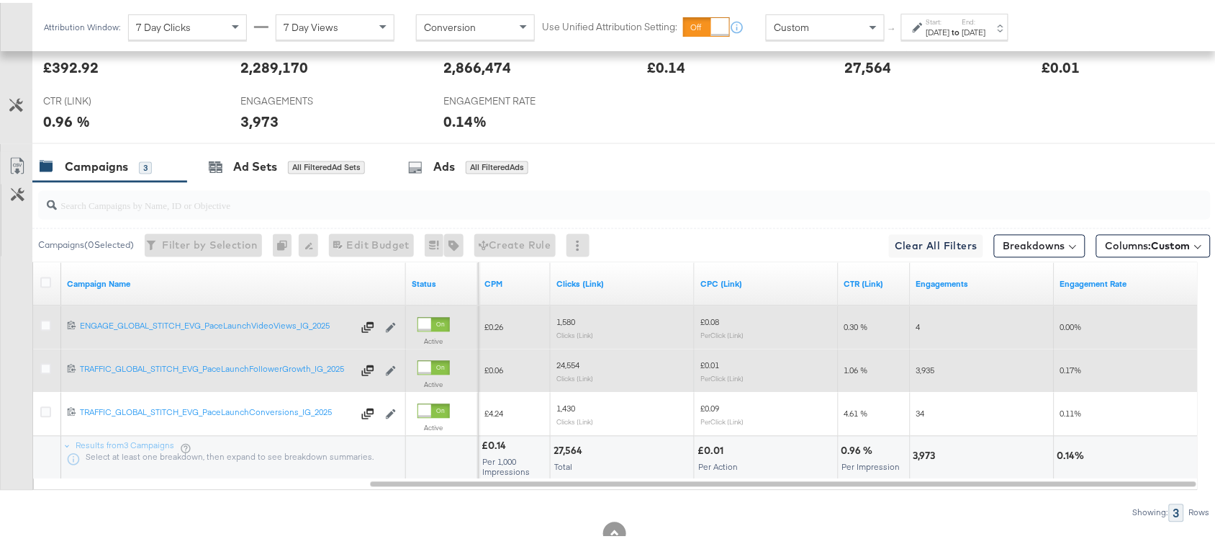
click at [950, 19] on label "Start:" at bounding box center [939, 18] width 24 height 9
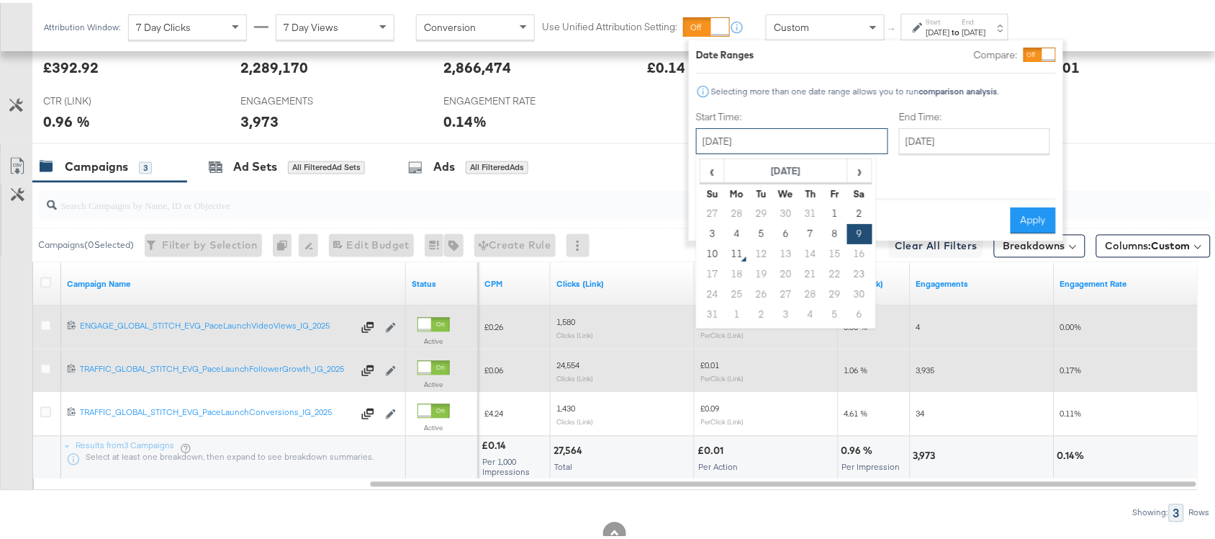
click at [733, 134] on input "August 9th 2025" at bounding box center [792, 138] width 192 height 26
click at [713, 254] on td "10" at bounding box center [713, 251] width 24 height 20
type input "August 10th 2025"
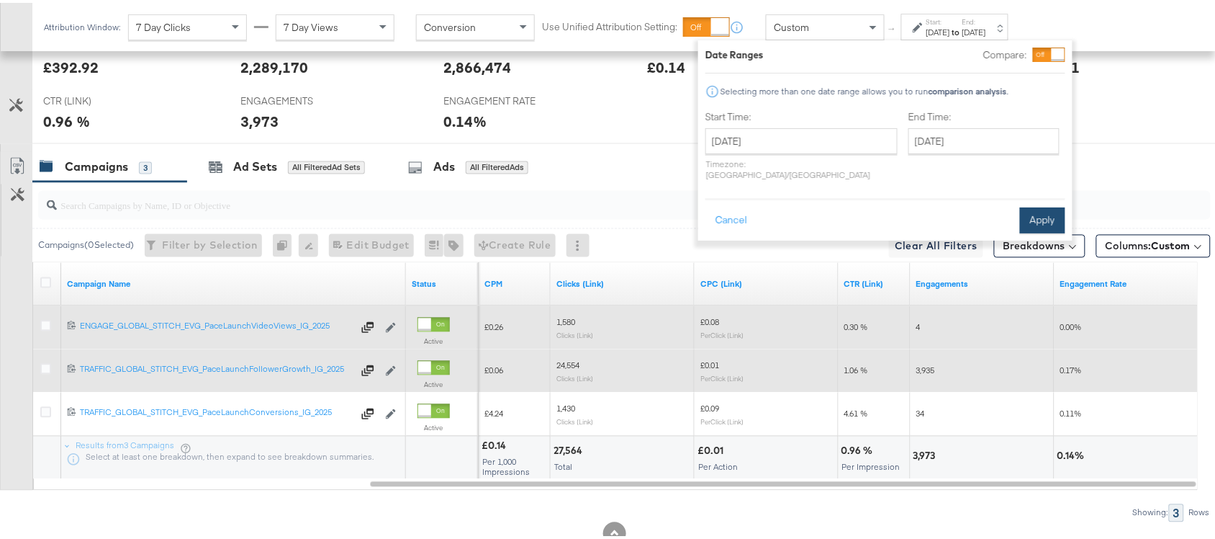
click at [1053, 210] on button "Apply" at bounding box center [1042, 217] width 45 height 26
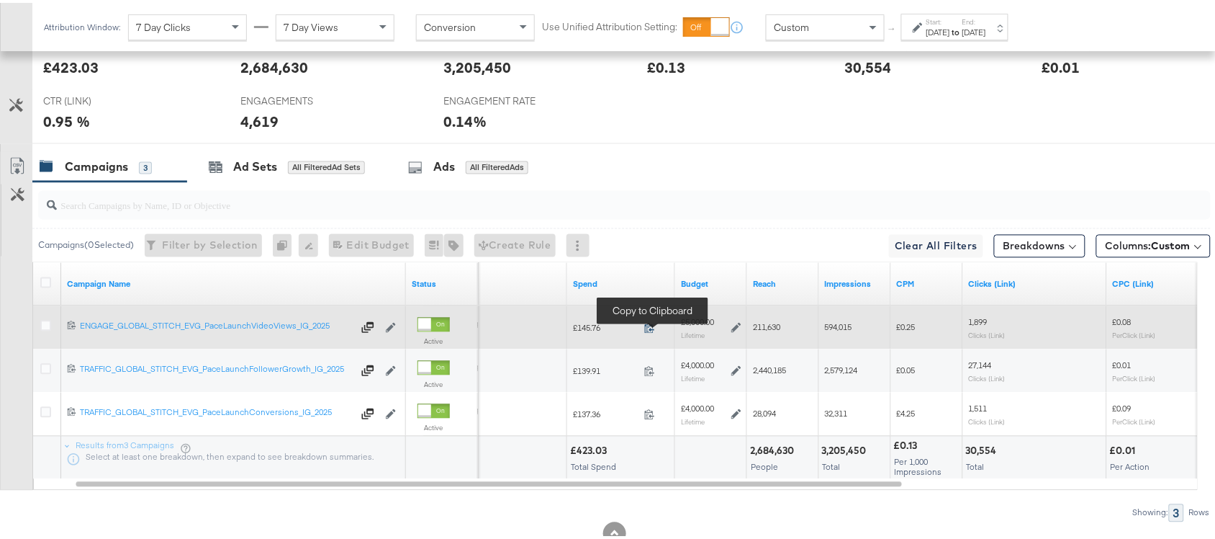
click at [652, 330] on icon at bounding box center [649, 325] width 9 height 10
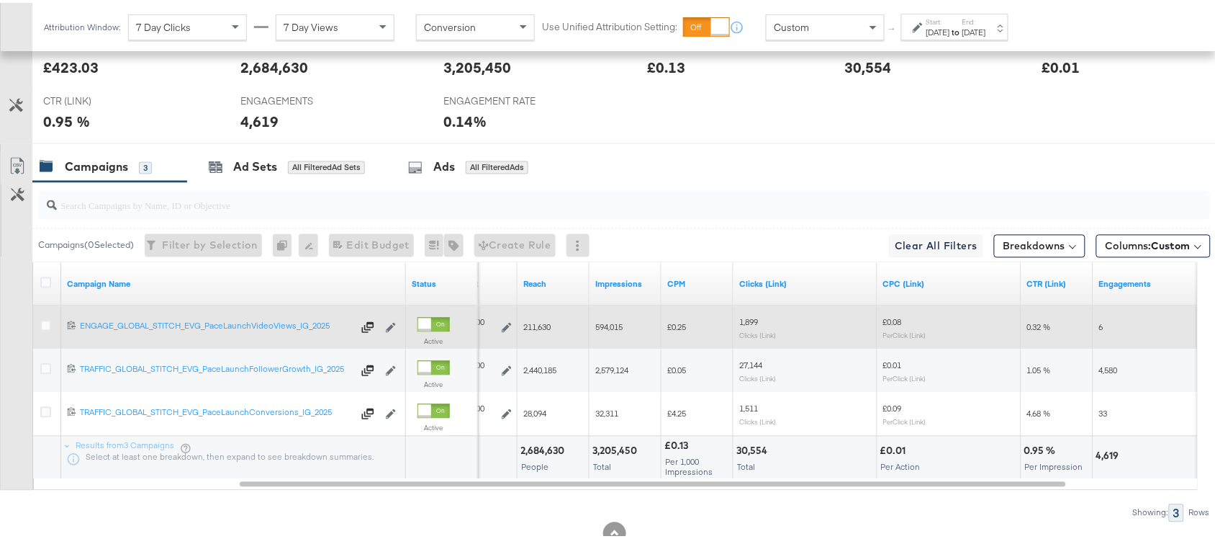
click at [534, 329] on span "211,630" at bounding box center [536, 324] width 27 height 11
click at [616, 330] on span "594,015" at bounding box center [608, 324] width 27 height 11
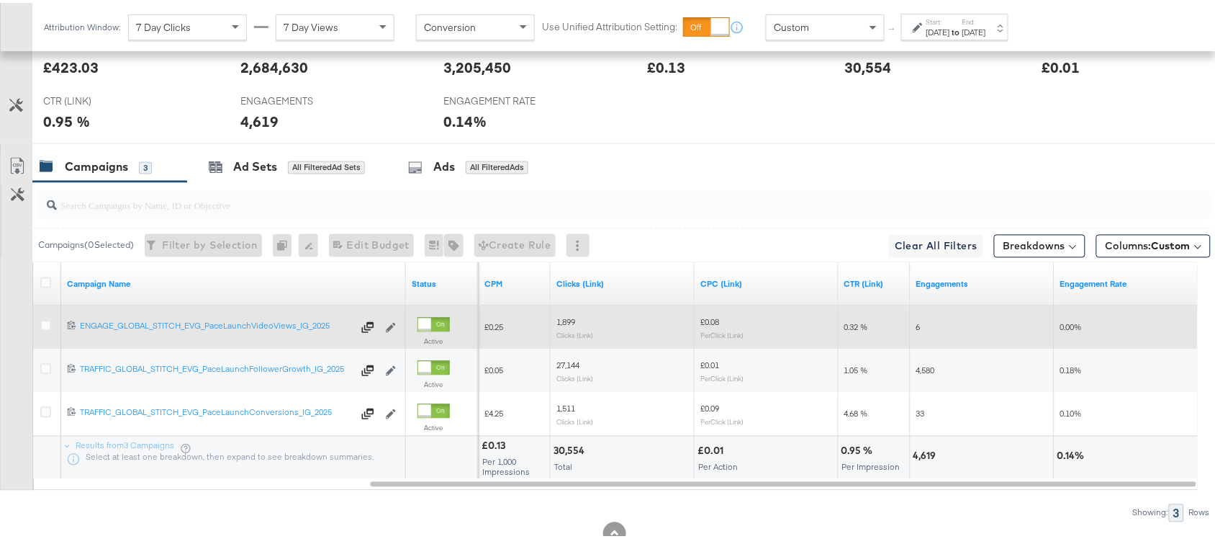
click at [567, 320] on span "1,899" at bounding box center [566, 319] width 19 height 11
click at [918, 328] on span "6" at bounding box center [919, 324] width 4 height 11
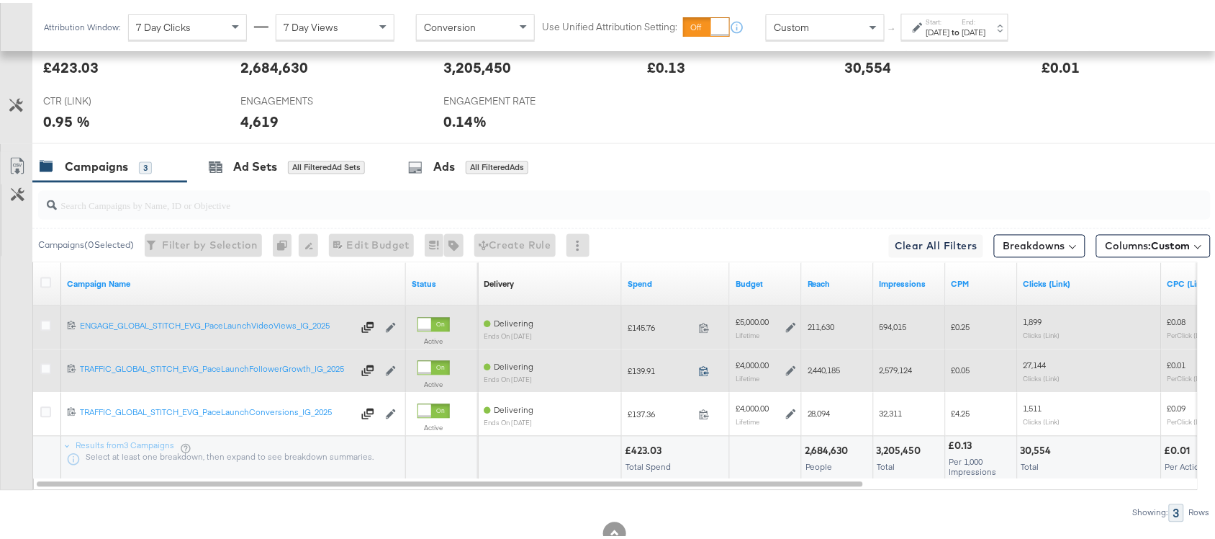
click at [702, 374] on icon at bounding box center [704, 368] width 11 height 11
click at [821, 373] on span "2,440,185" at bounding box center [824, 367] width 33 height 11
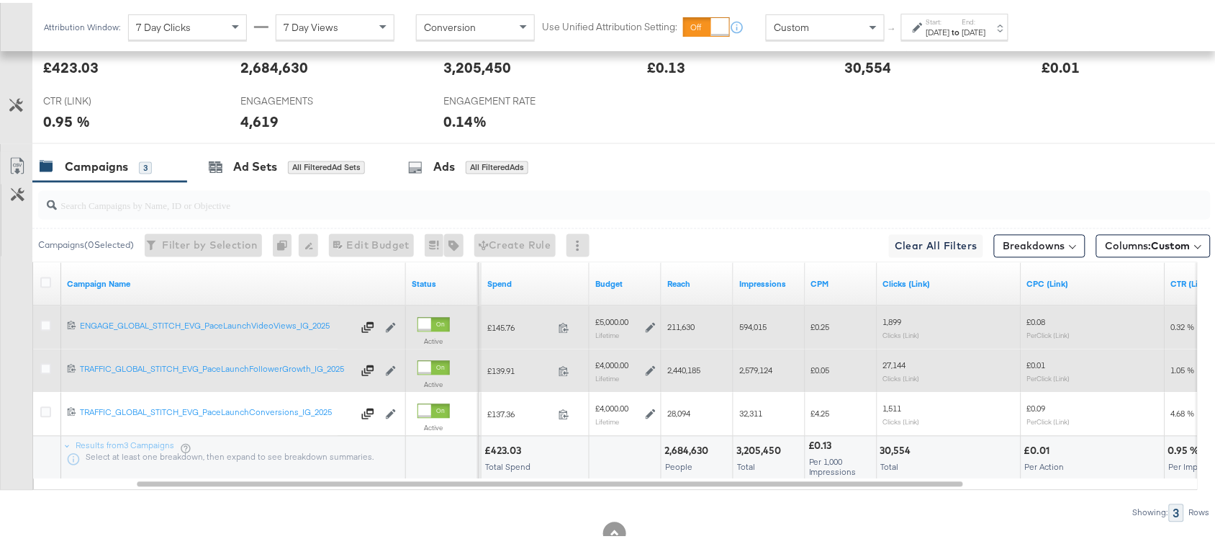
click at [744, 372] on span "2,579,124" at bounding box center [755, 367] width 33 height 11
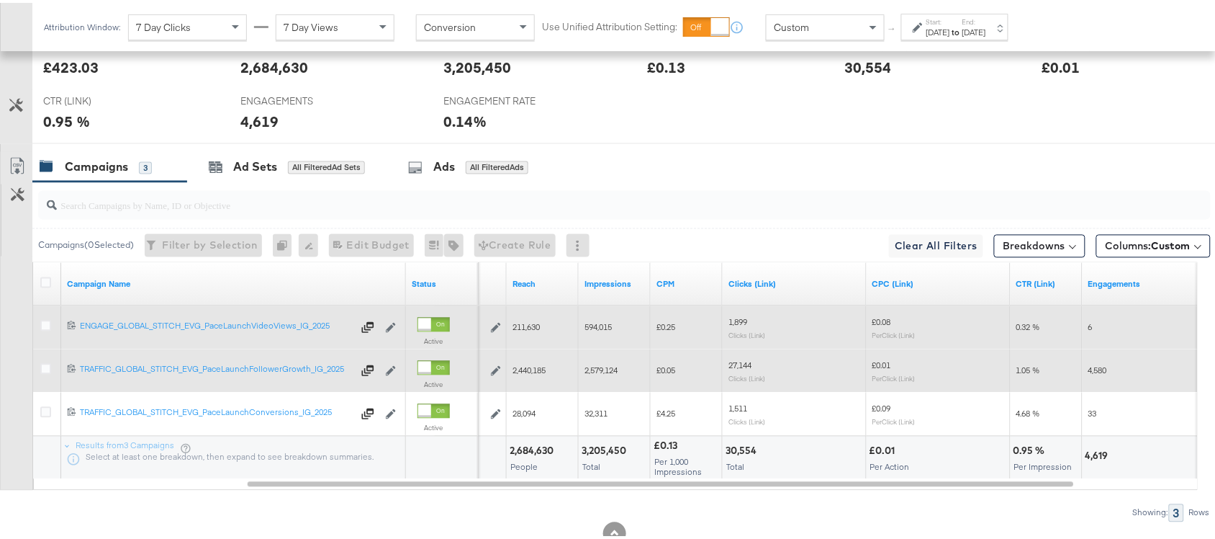
click at [735, 367] on span "27,144" at bounding box center [740, 362] width 23 height 11
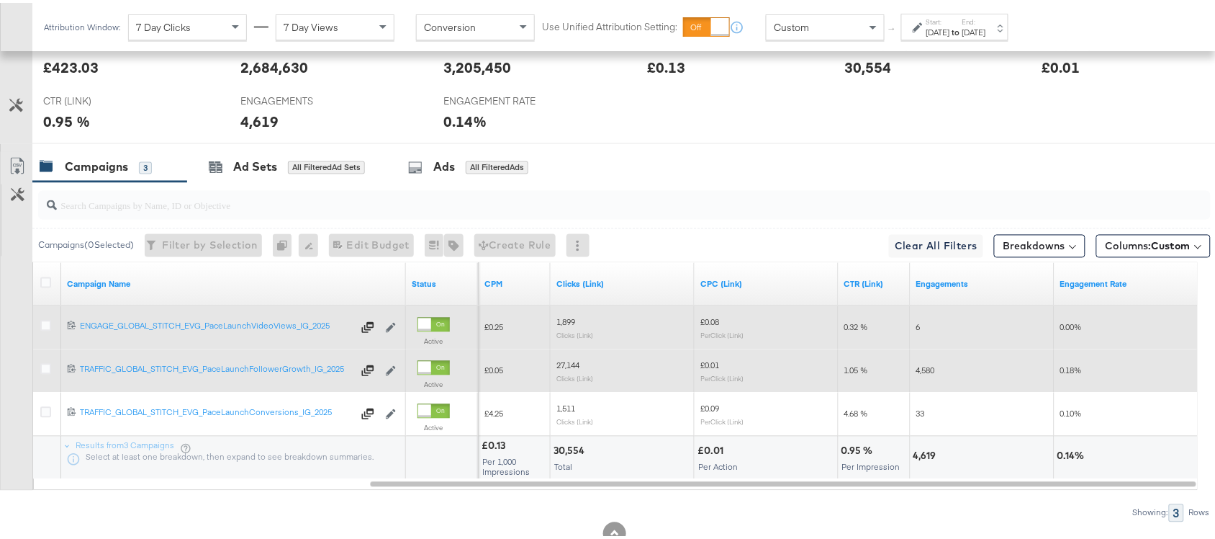
click at [931, 372] on span "4,580" at bounding box center [926, 367] width 19 height 11
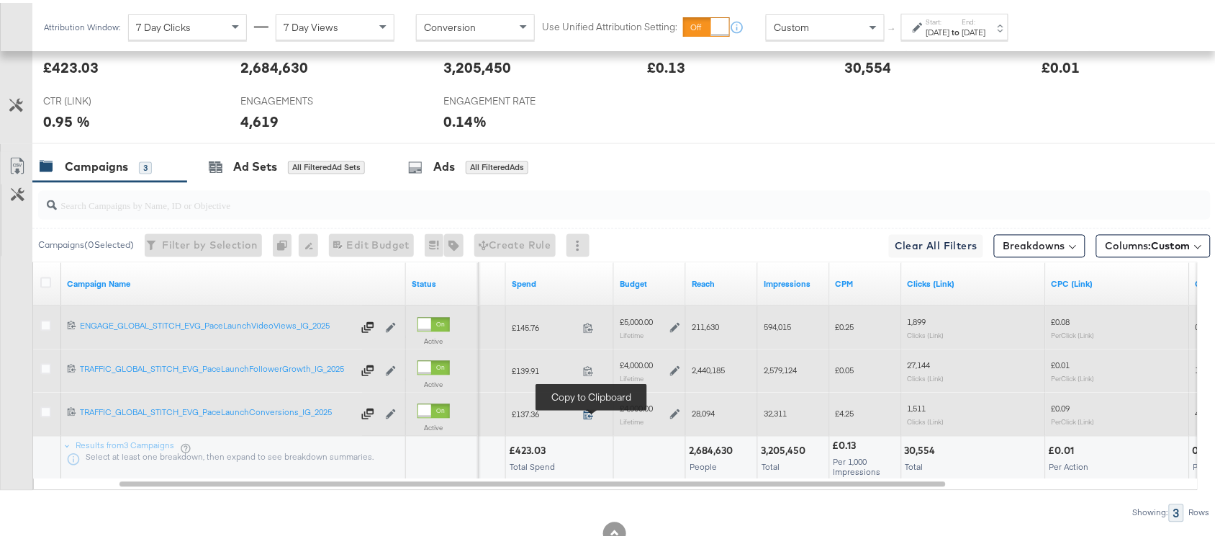
click at [588, 414] on icon at bounding box center [588, 411] width 11 height 11
click at [704, 416] on span "28,094" at bounding box center [703, 410] width 23 height 11
click at [773, 412] on span "32,311" at bounding box center [775, 410] width 23 height 11
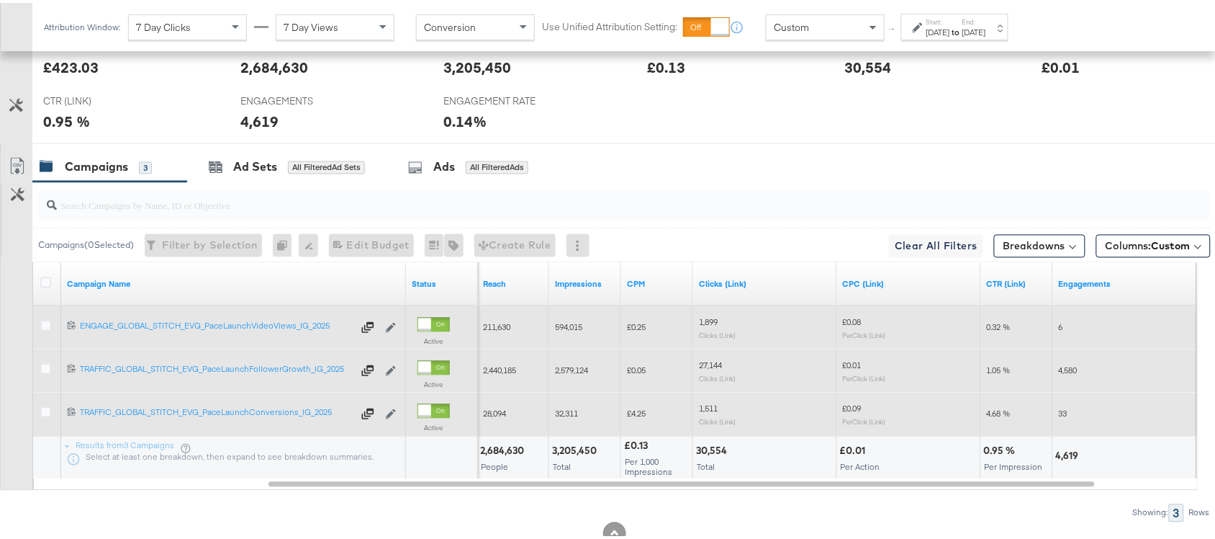
click at [701, 409] on span "1,511" at bounding box center [708, 405] width 19 height 11
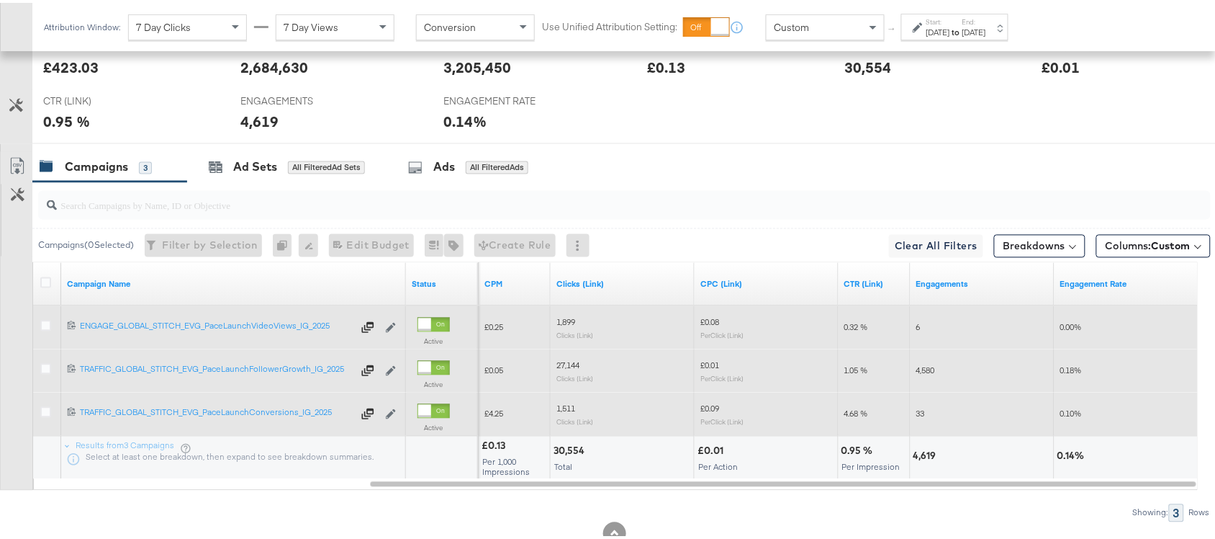
click at [917, 412] on span "33" at bounding box center [921, 410] width 9 height 11
